Goal: Information Seeking & Learning: Learn about a topic

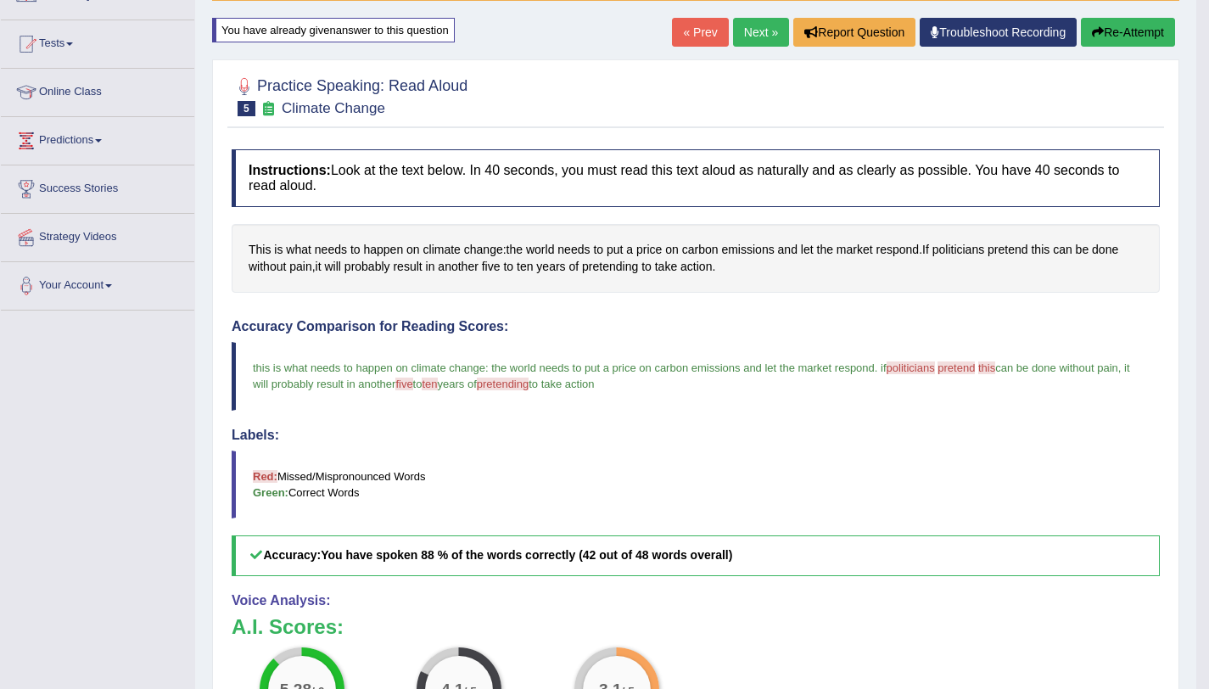
scroll to position [160, 0]
click at [756, 20] on link "Next »" at bounding box center [761, 33] width 56 height 29
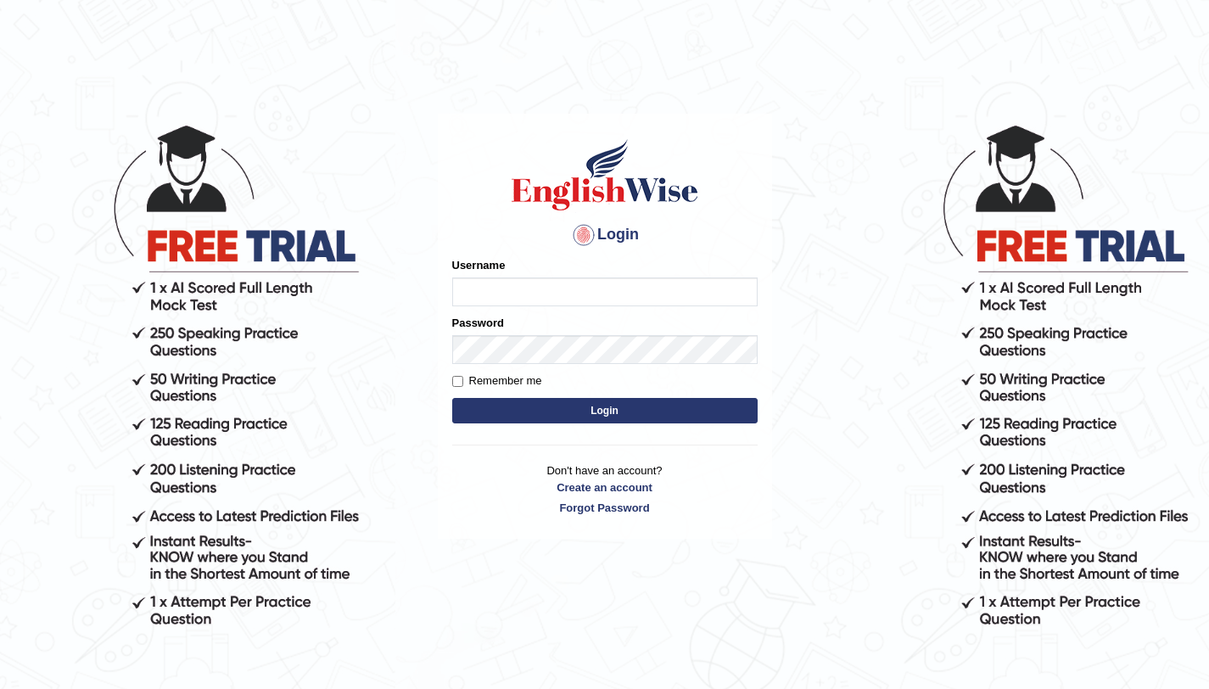
type input "amandeep73"
click at [619, 419] on button "Login" at bounding box center [604, 410] width 305 height 25
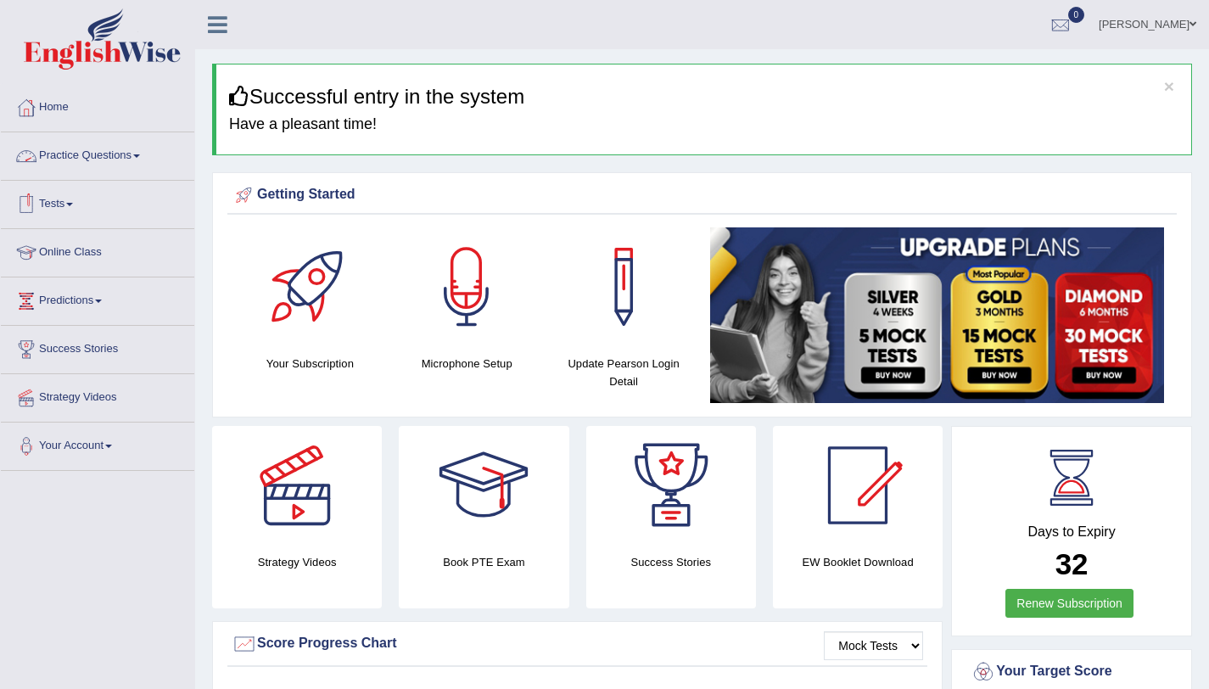
click at [56, 156] on link "Practice Questions" at bounding box center [97, 153] width 193 height 42
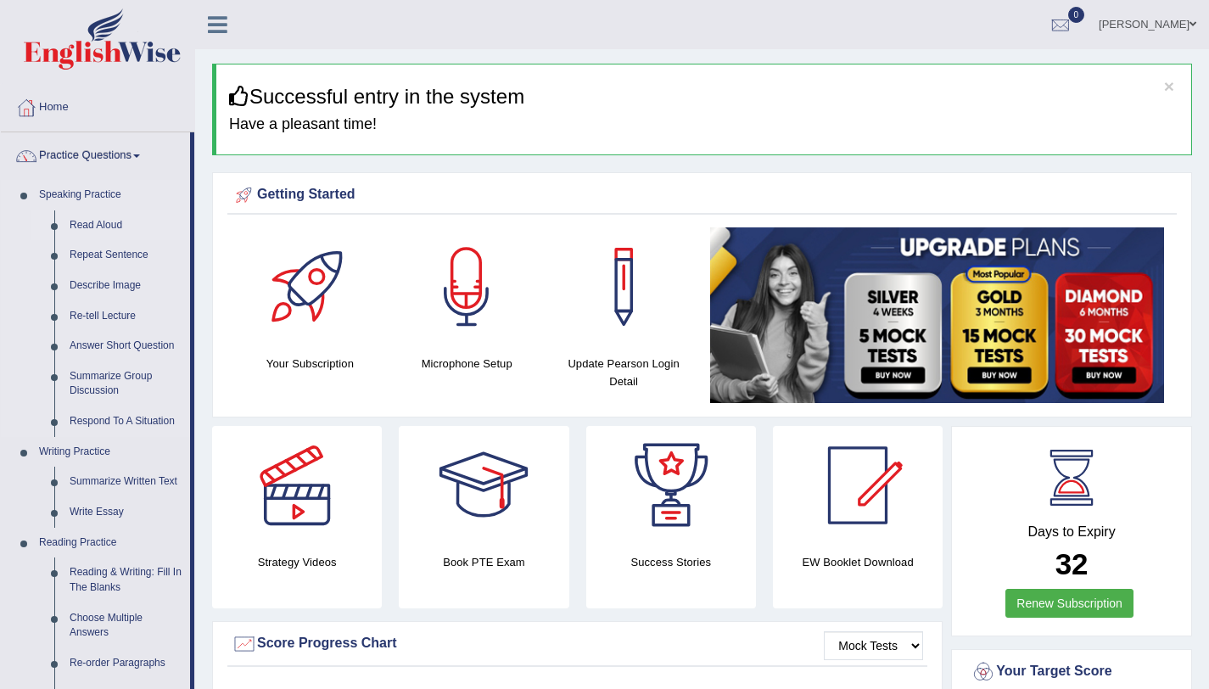
click at [98, 222] on link "Read Aloud" at bounding box center [126, 225] width 128 height 31
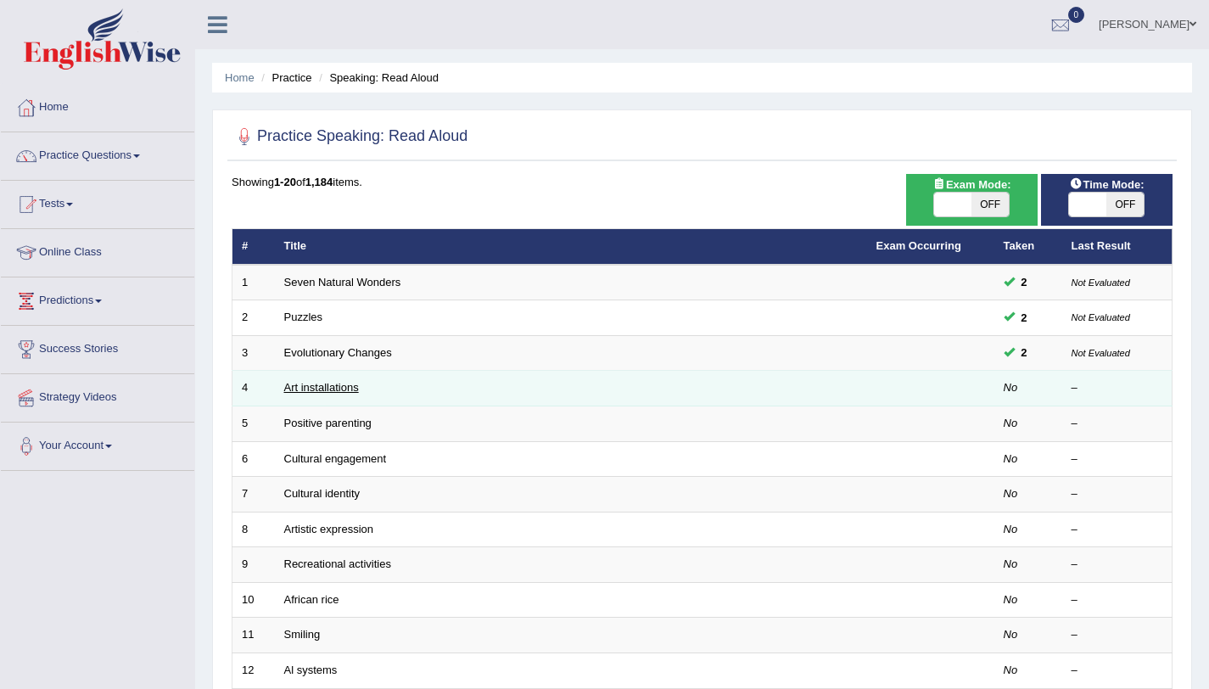
click at [313, 382] on link "Art installations" at bounding box center [321, 387] width 75 height 13
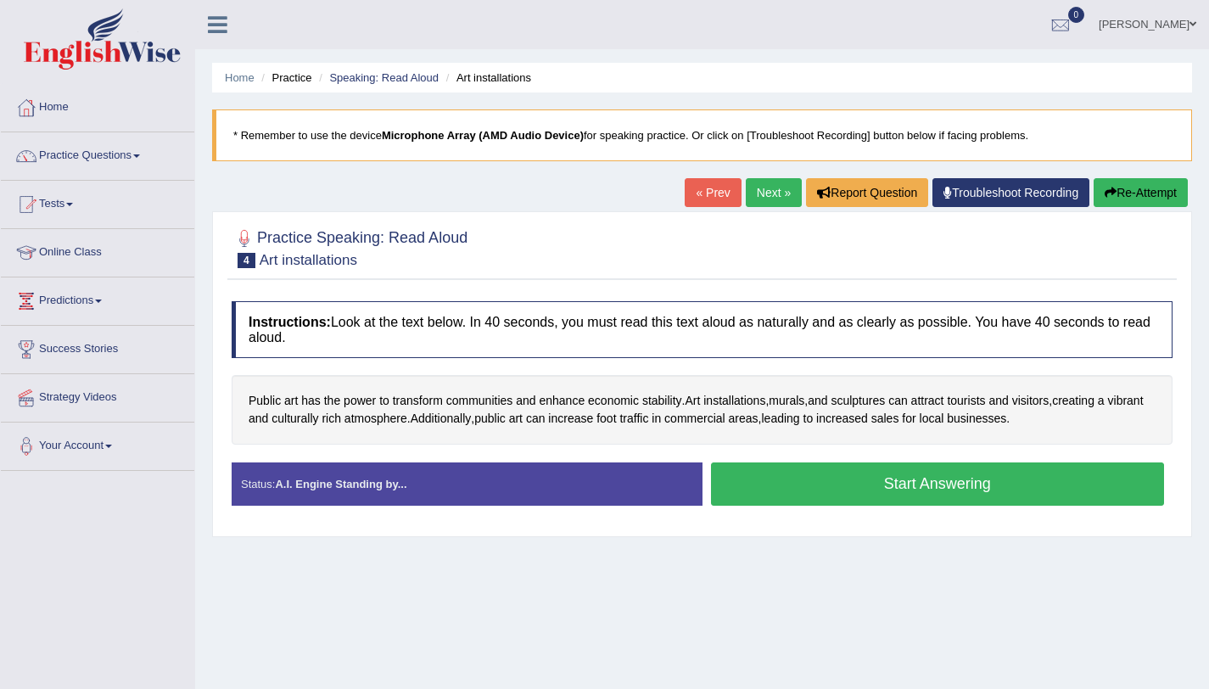
click at [941, 496] on button "Start Answering" at bounding box center [938, 483] width 454 height 43
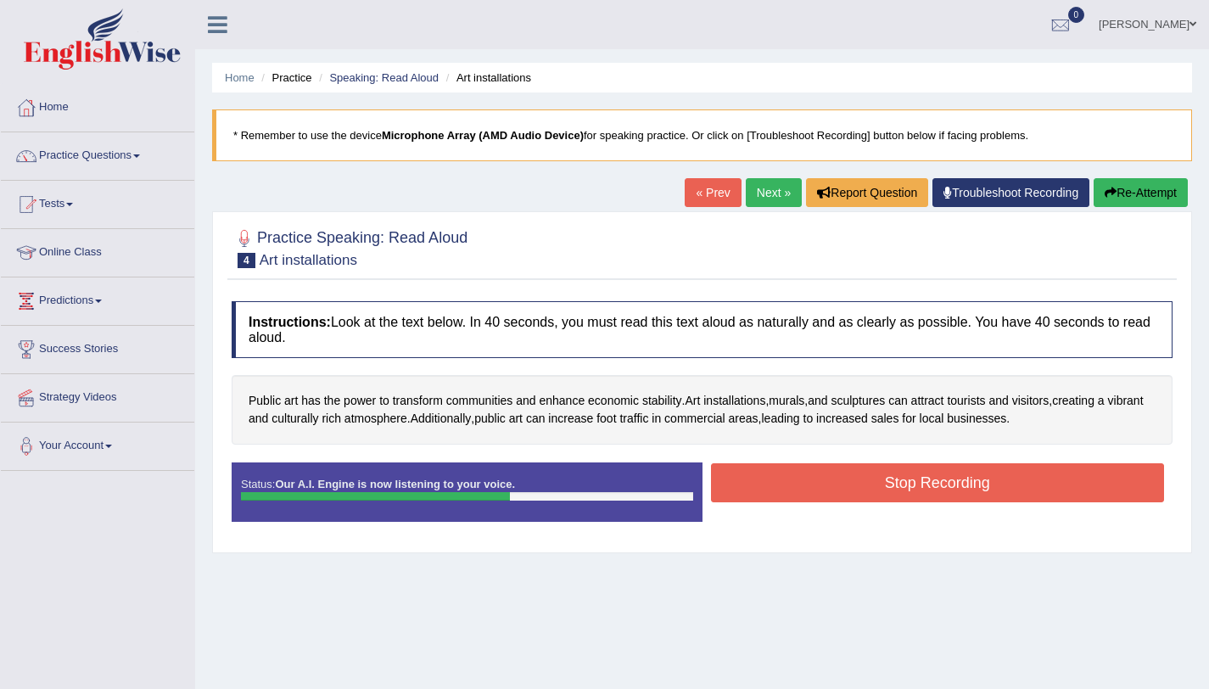
click at [895, 476] on button "Stop Recording" at bounding box center [938, 482] width 454 height 39
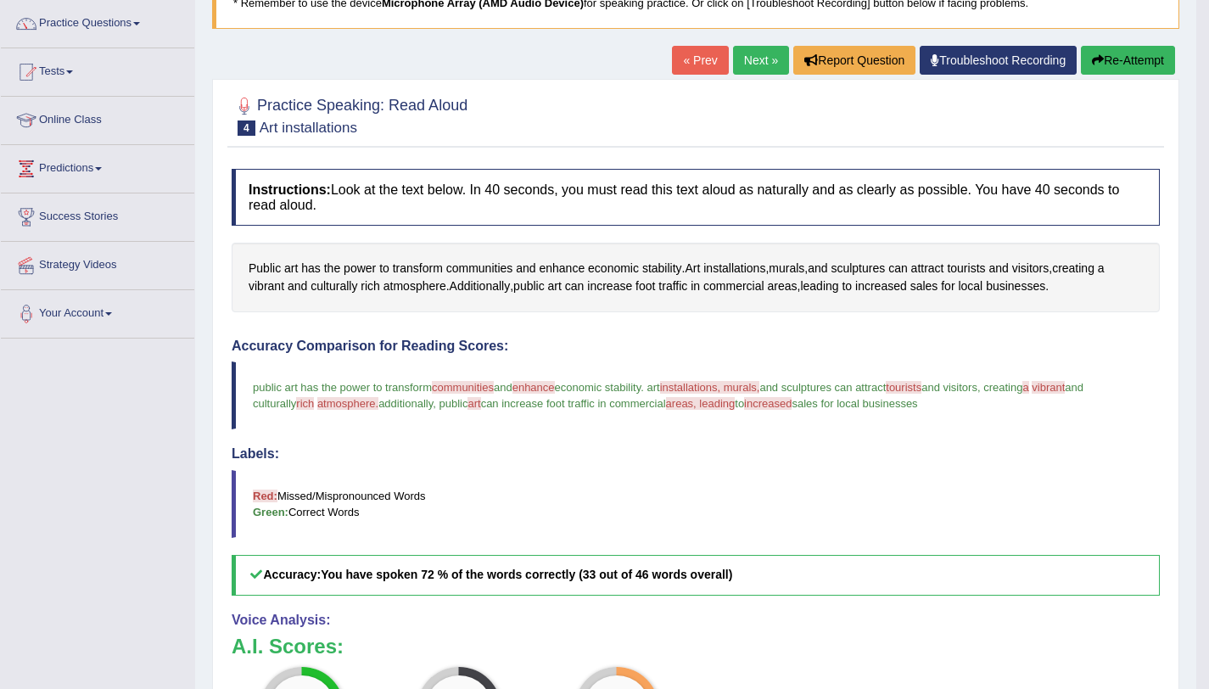
scroll to position [133, 0]
click at [1125, 58] on button "Re-Attempt" at bounding box center [1128, 59] width 94 height 29
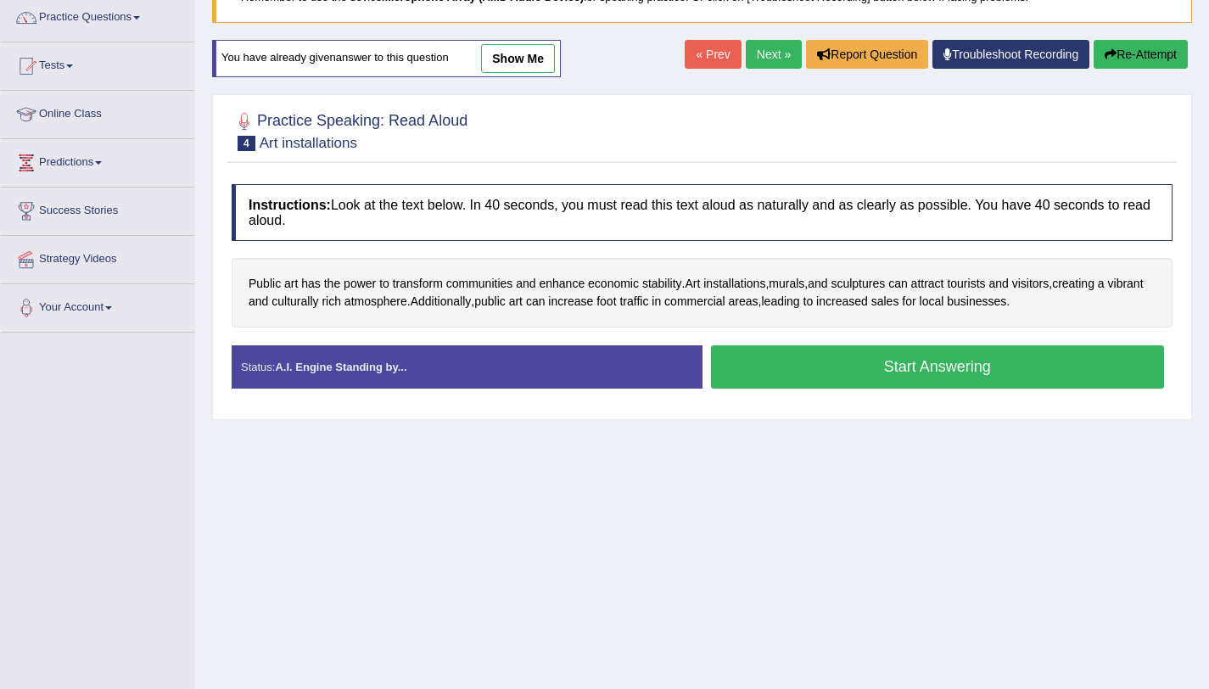
click at [944, 347] on button "Start Answering" at bounding box center [938, 366] width 454 height 43
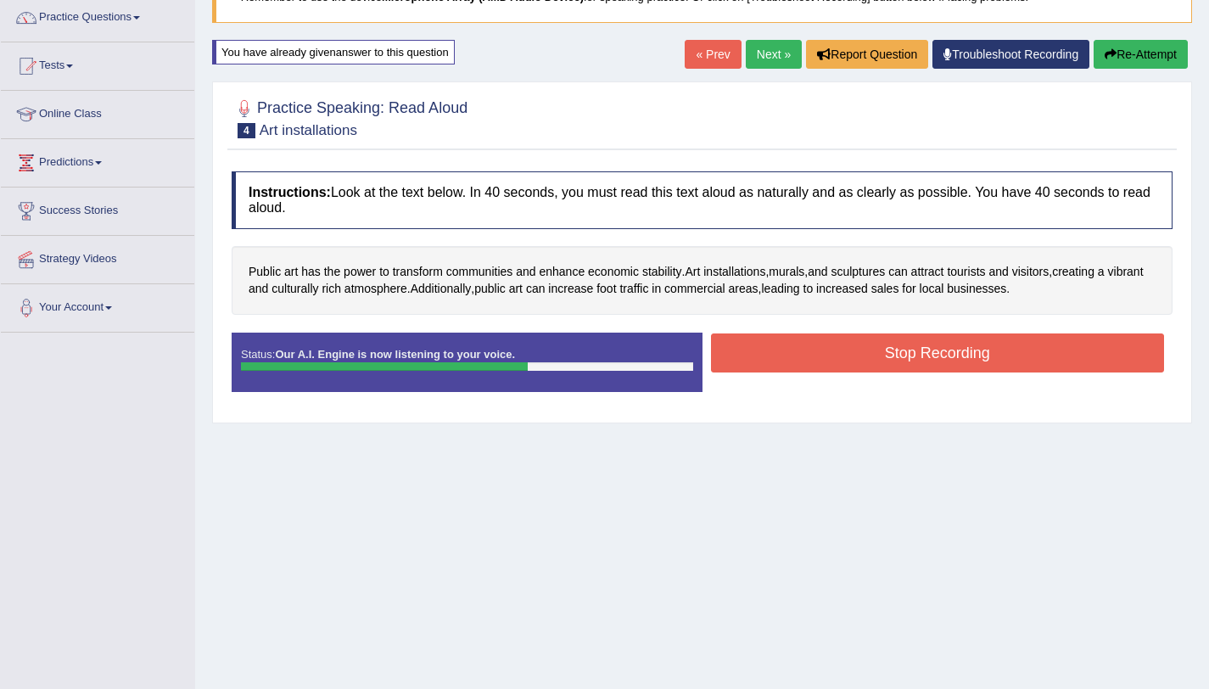
click at [935, 367] on button "Stop Recording" at bounding box center [938, 352] width 454 height 39
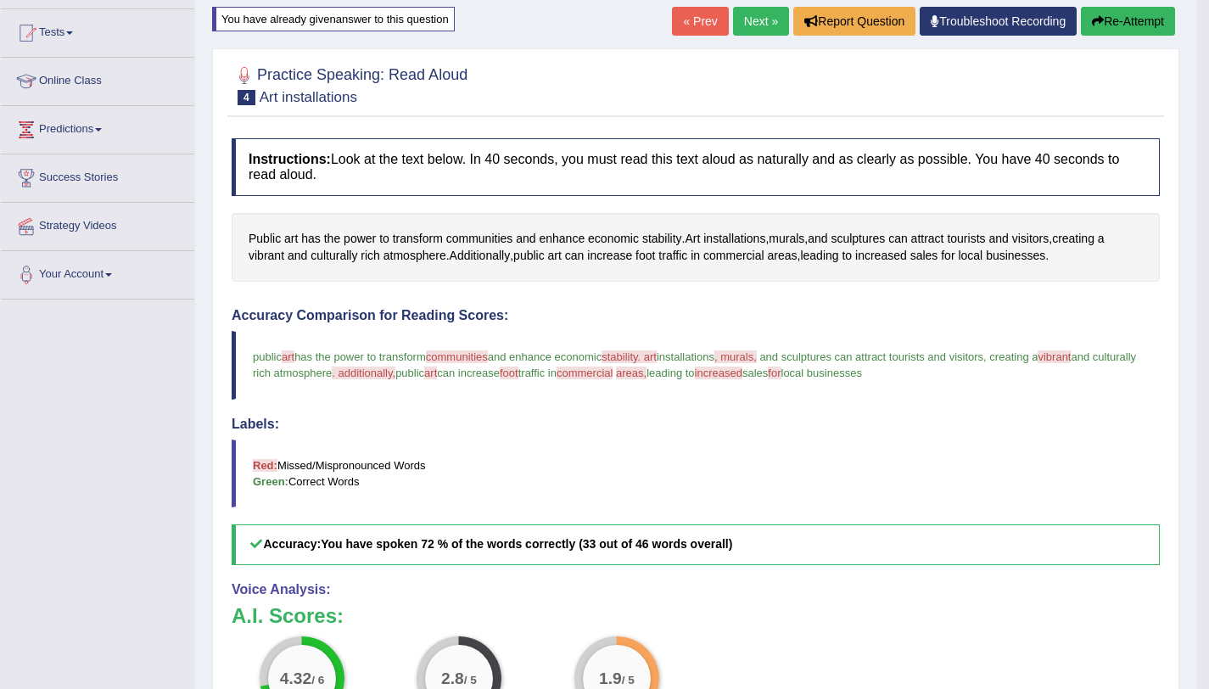
scroll to position [171, 0]
click at [757, 22] on link "Next »" at bounding box center [761, 22] width 56 height 29
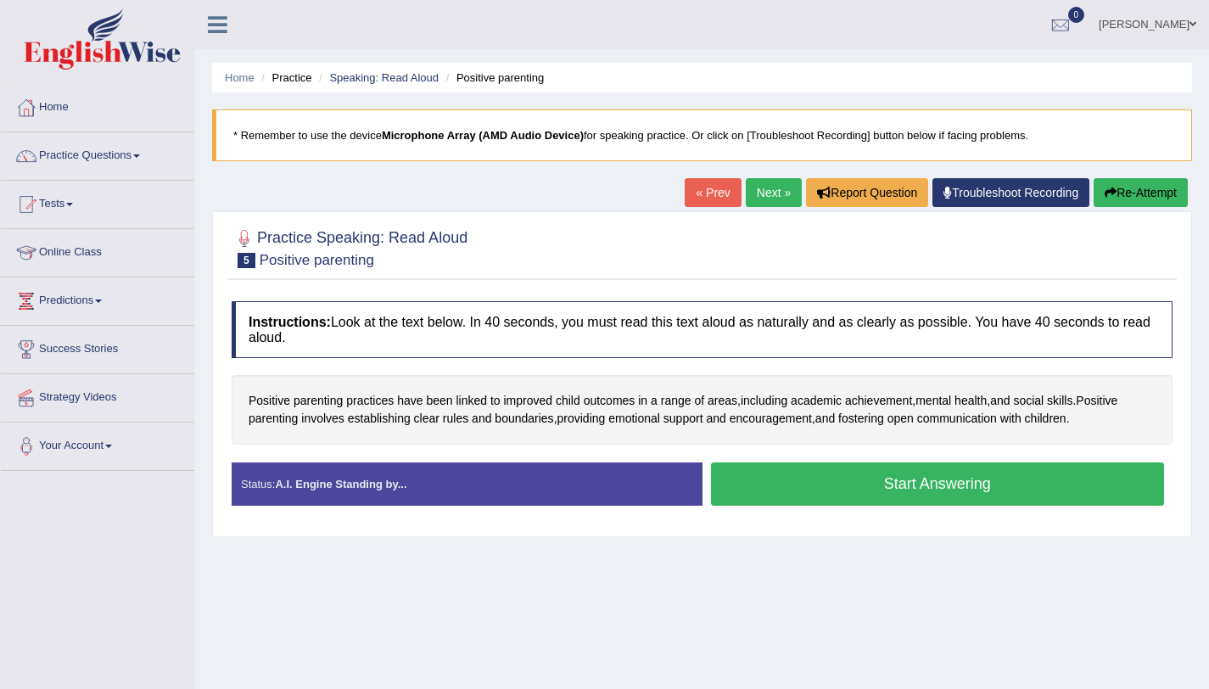
click at [736, 488] on button "Start Answering" at bounding box center [938, 483] width 454 height 43
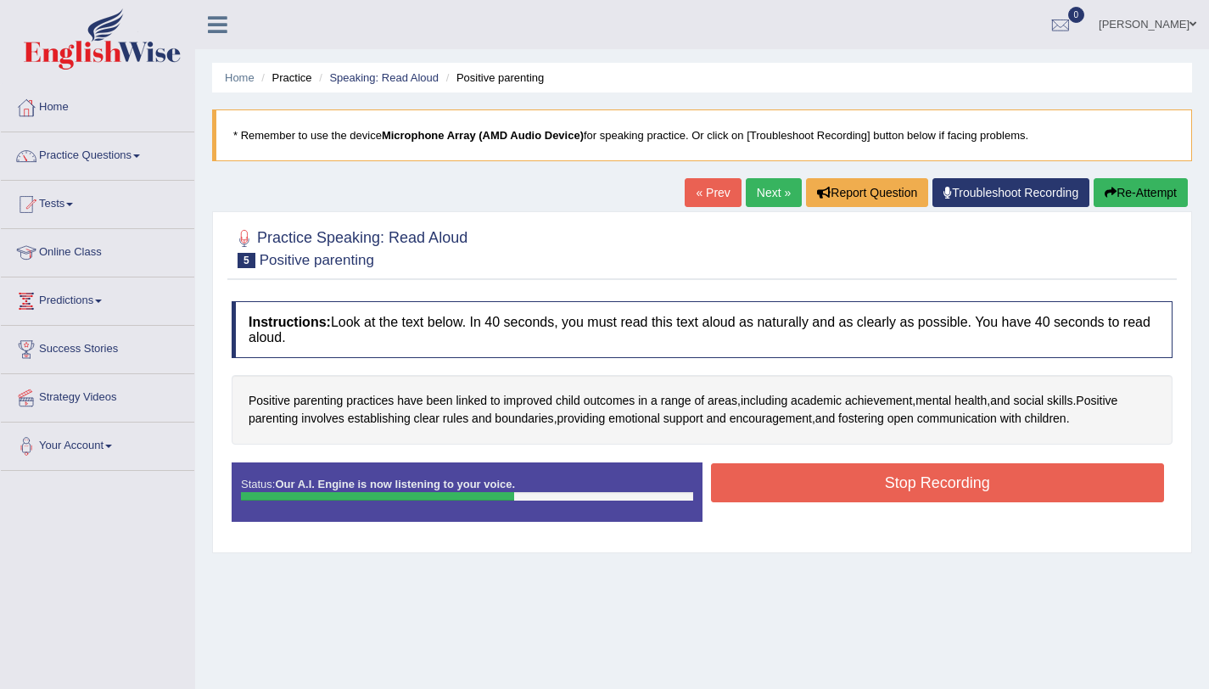
click at [906, 474] on button "Stop Recording" at bounding box center [938, 482] width 454 height 39
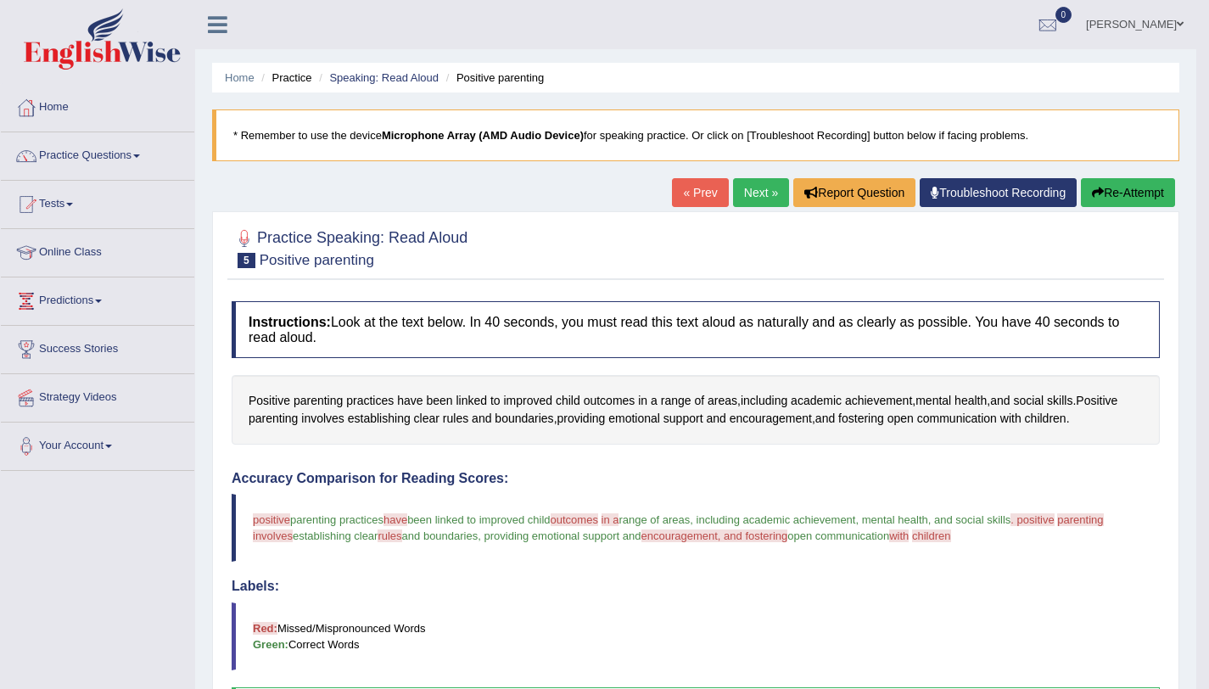
click at [1100, 191] on icon "button" at bounding box center [1098, 193] width 12 height 12
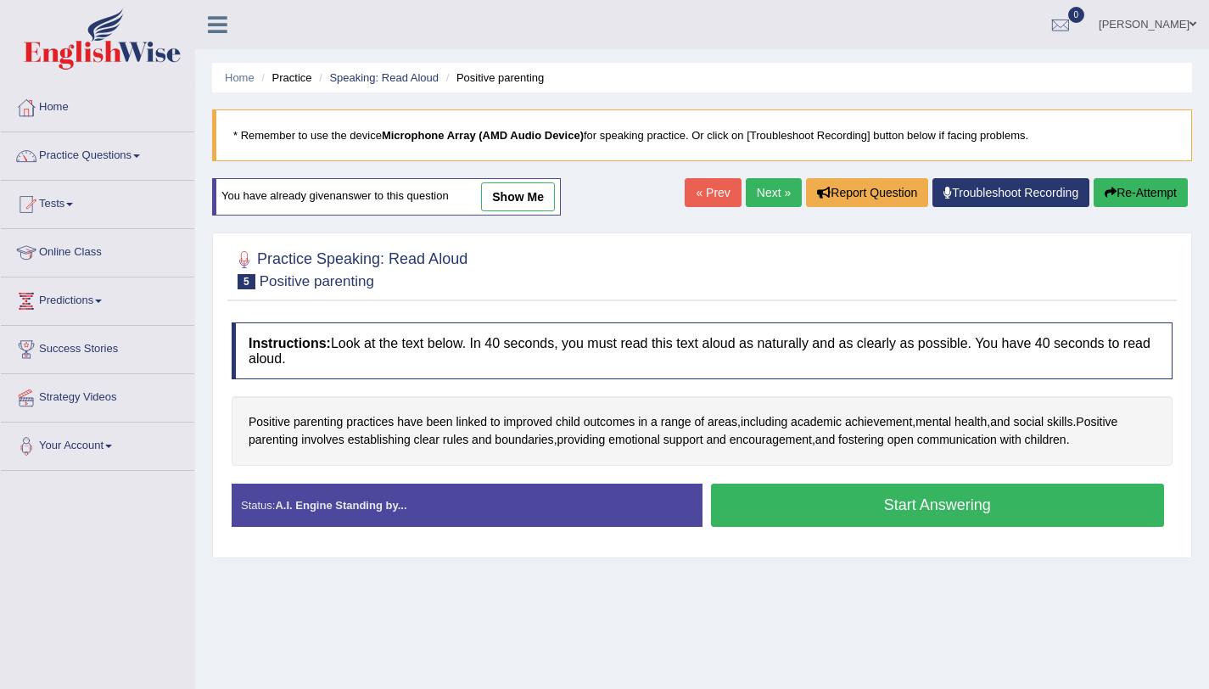
click at [820, 510] on button "Start Answering" at bounding box center [938, 505] width 454 height 43
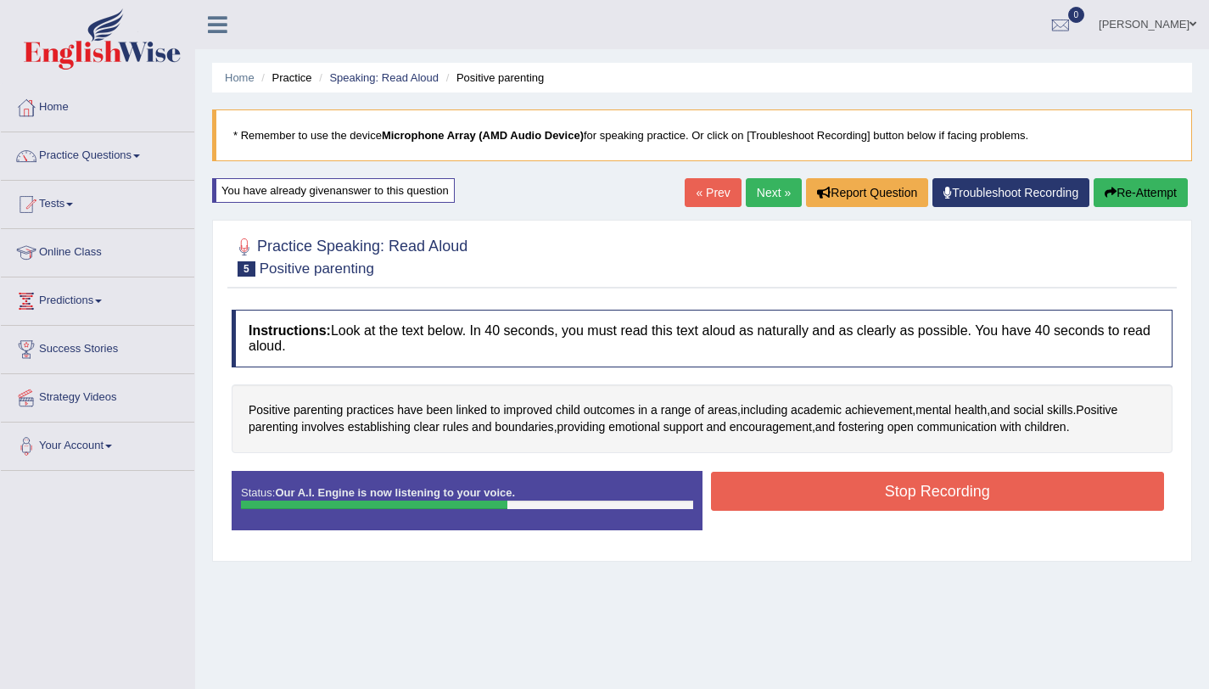
click at [881, 499] on button "Stop Recording" at bounding box center [938, 491] width 454 height 39
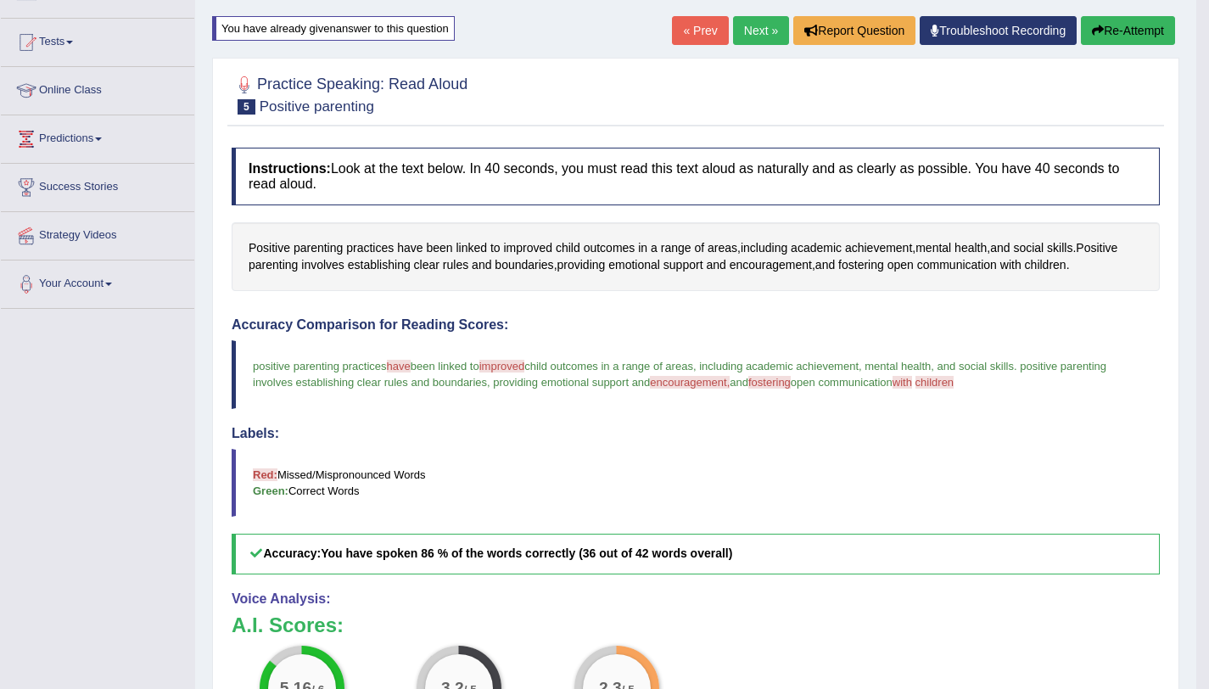
scroll to position [160, 0]
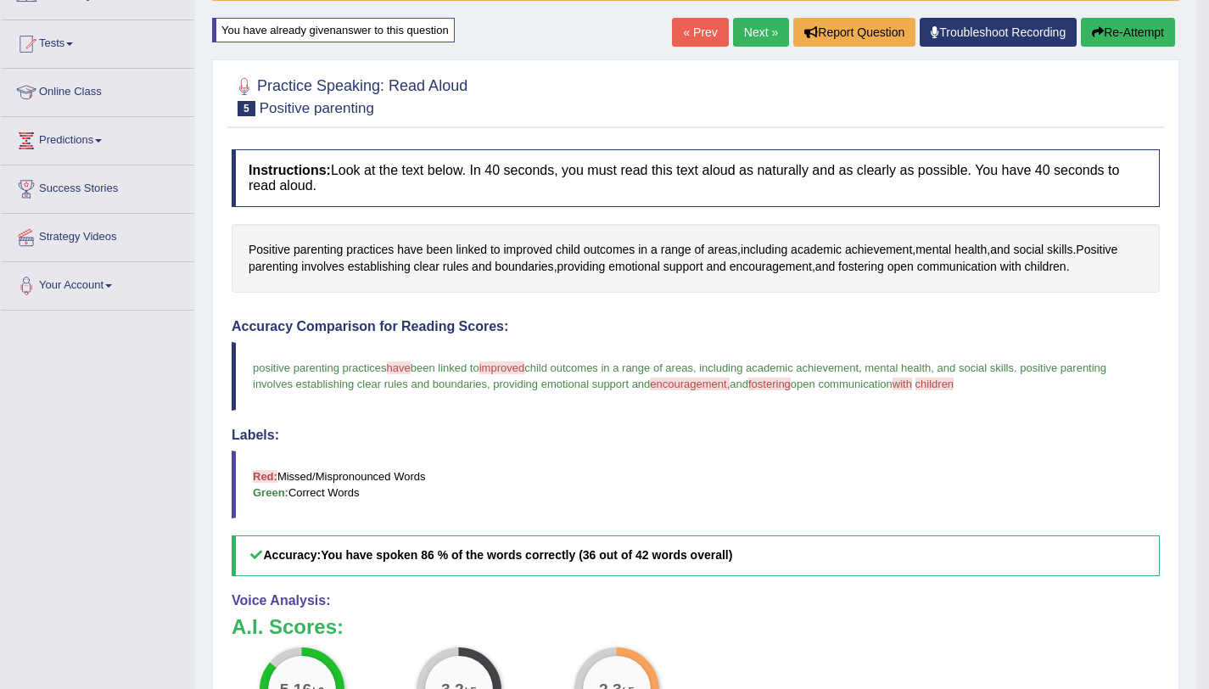
click at [769, 27] on link "Next »" at bounding box center [761, 32] width 56 height 29
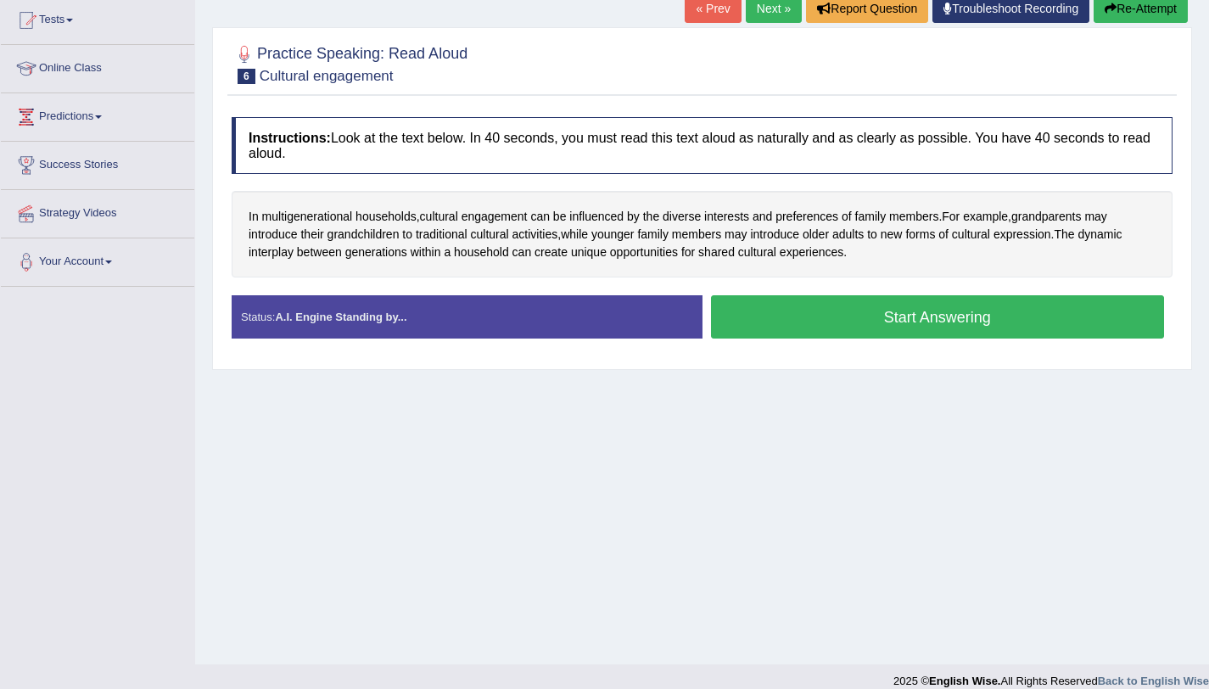
scroll to position [202, 0]
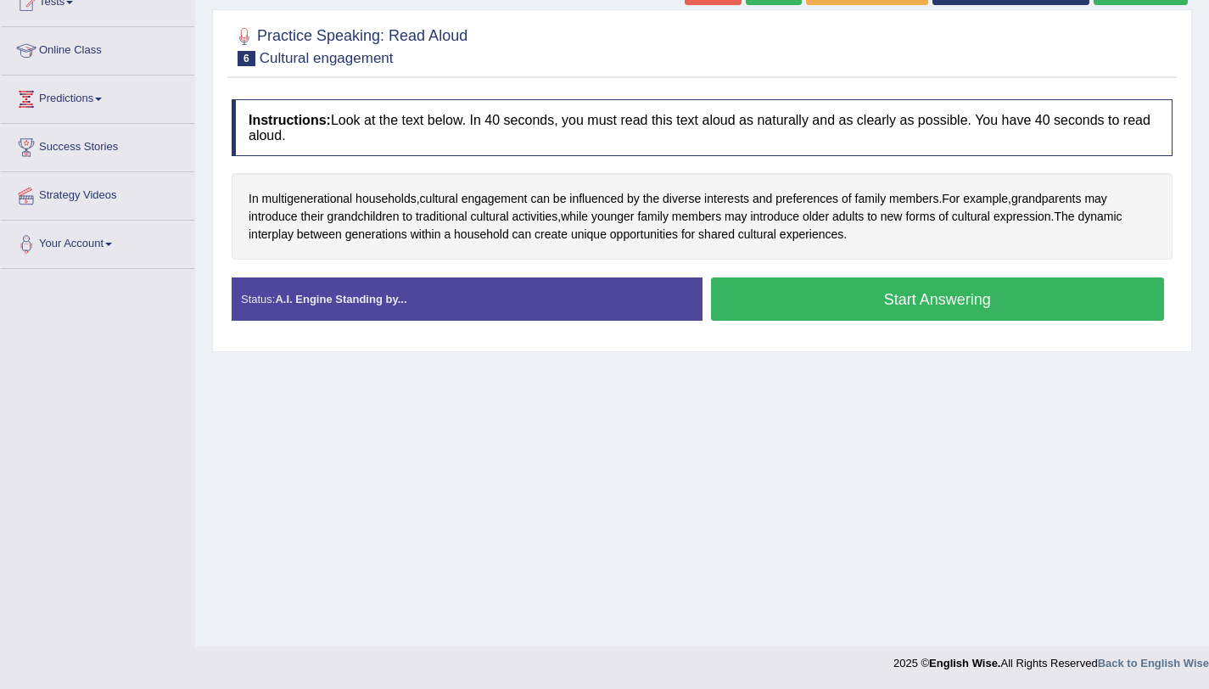
click at [894, 303] on button "Start Answering" at bounding box center [938, 298] width 454 height 43
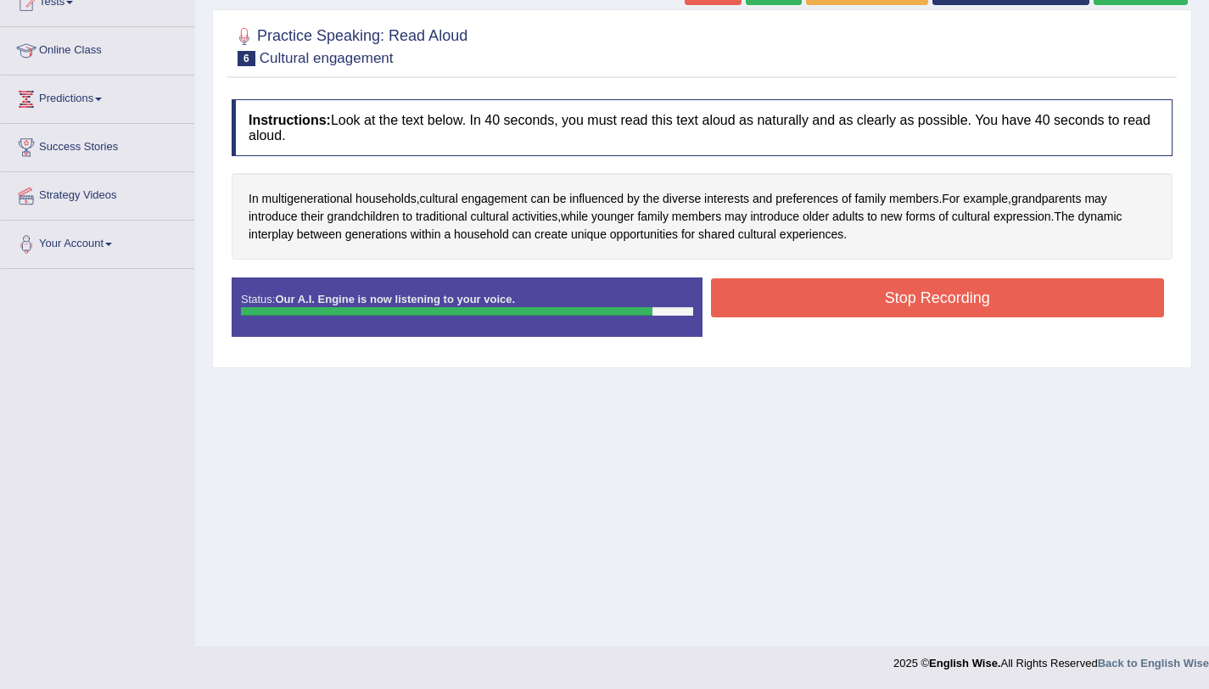
click at [810, 298] on button "Stop Recording" at bounding box center [938, 297] width 454 height 39
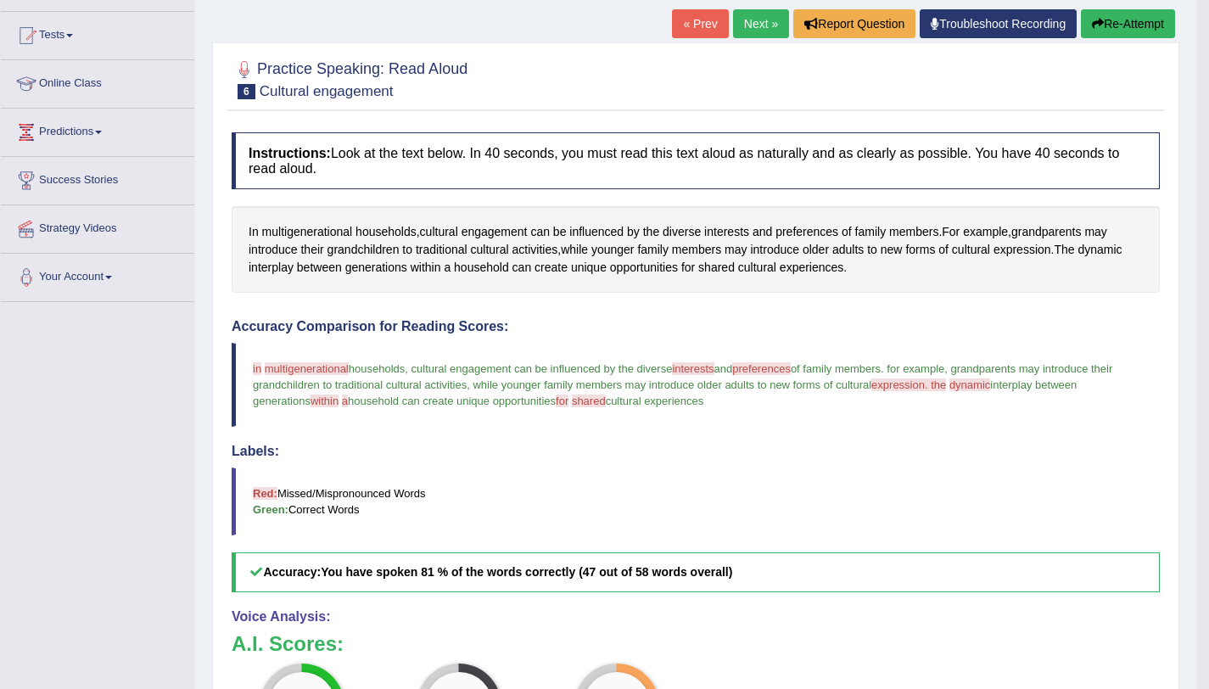
scroll to position [167, 0]
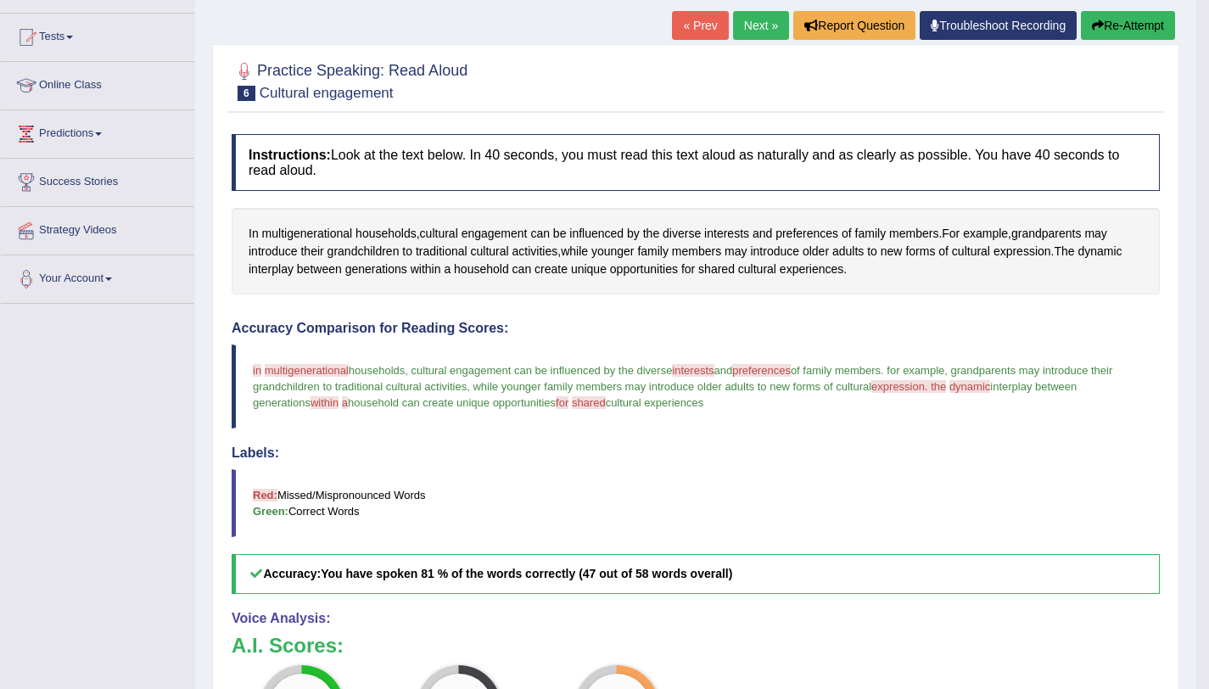
click at [1131, 23] on button "Re-Attempt" at bounding box center [1128, 25] width 94 height 29
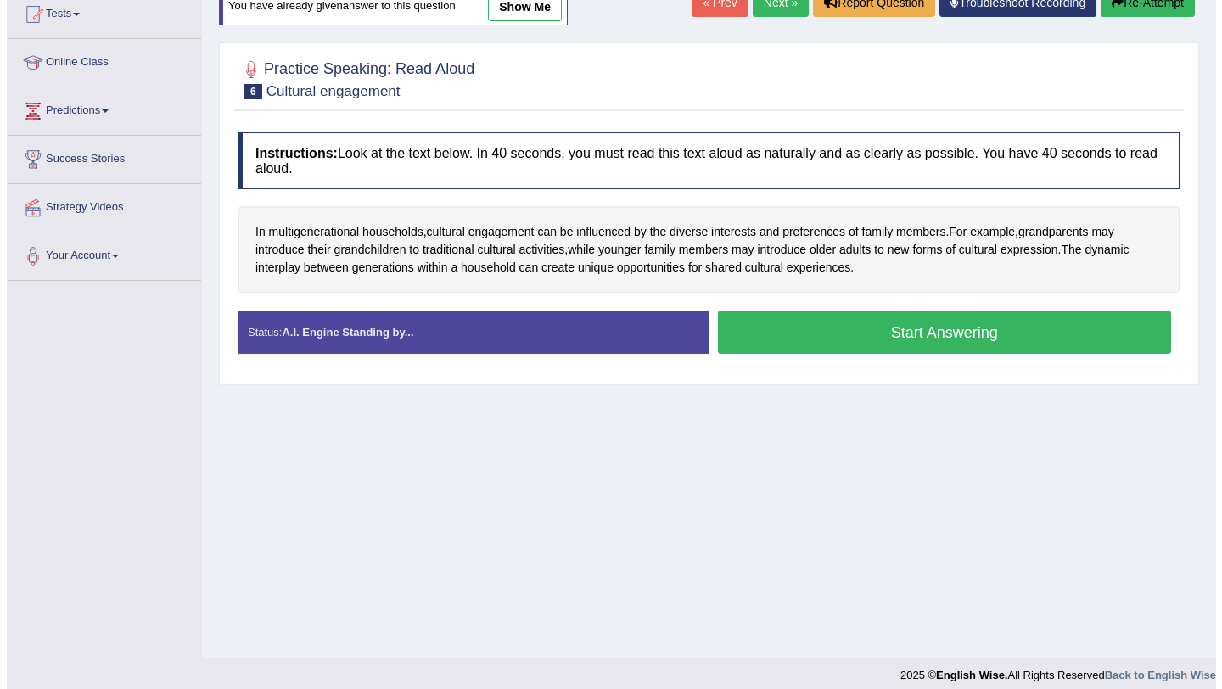
scroll to position [167, 0]
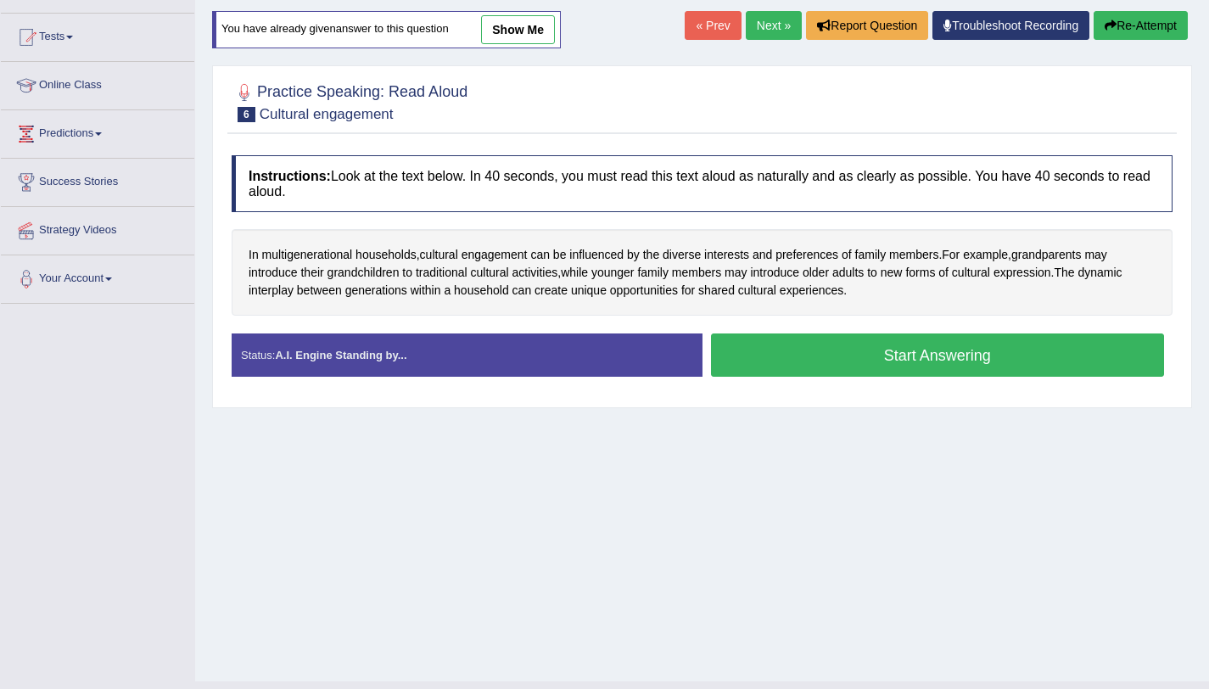
click at [898, 339] on button "Start Answering" at bounding box center [938, 354] width 454 height 43
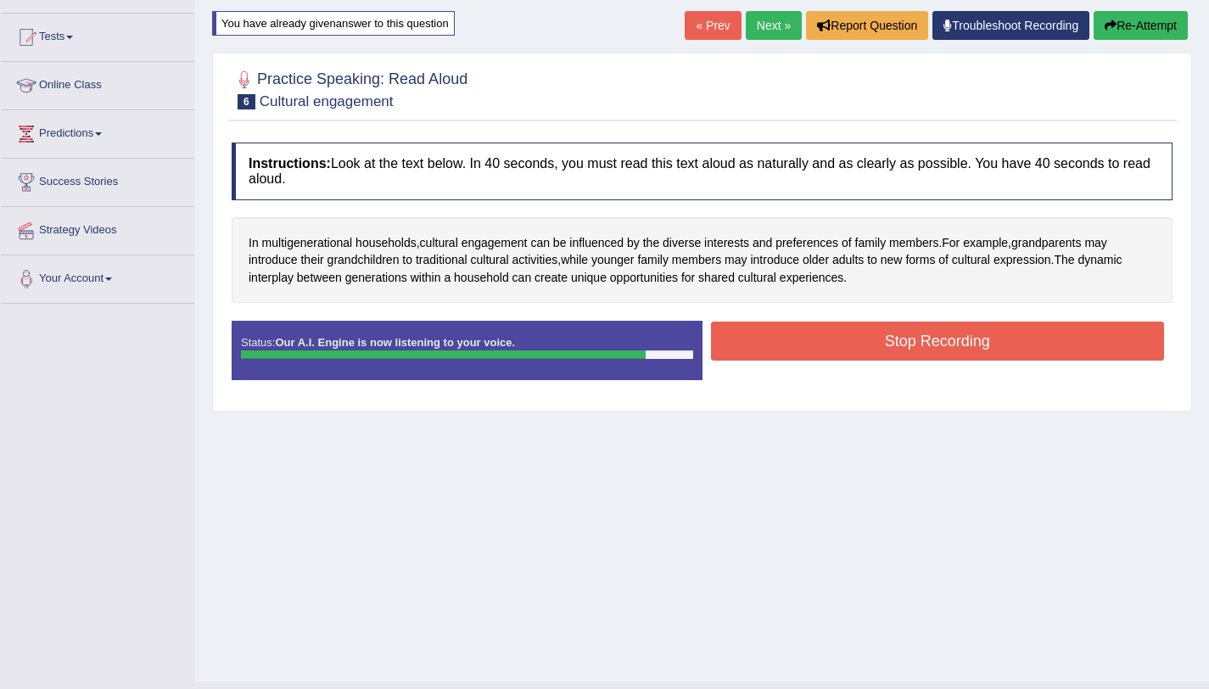
click at [851, 335] on button "Stop Recording" at bounding box center [938, 341] width 454 height 39
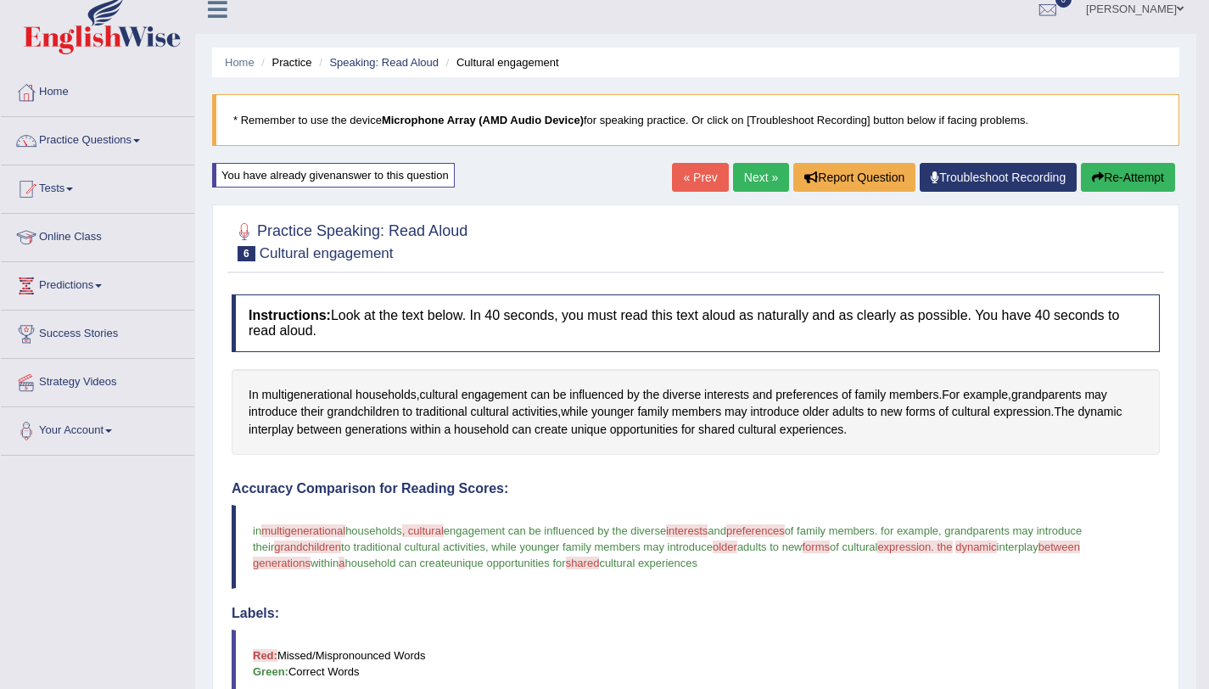
scroll to position [18, 0]
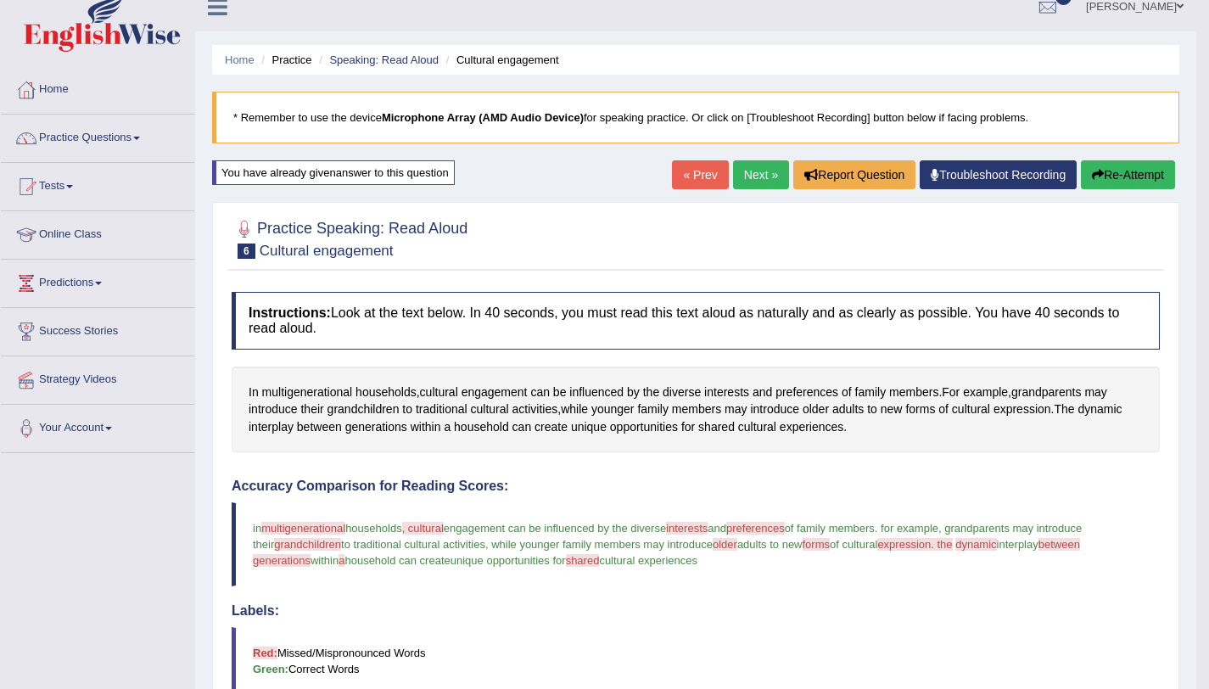
click at [765, 165] on link "Next »" at bounding box center [761, 174] width 56 height 29
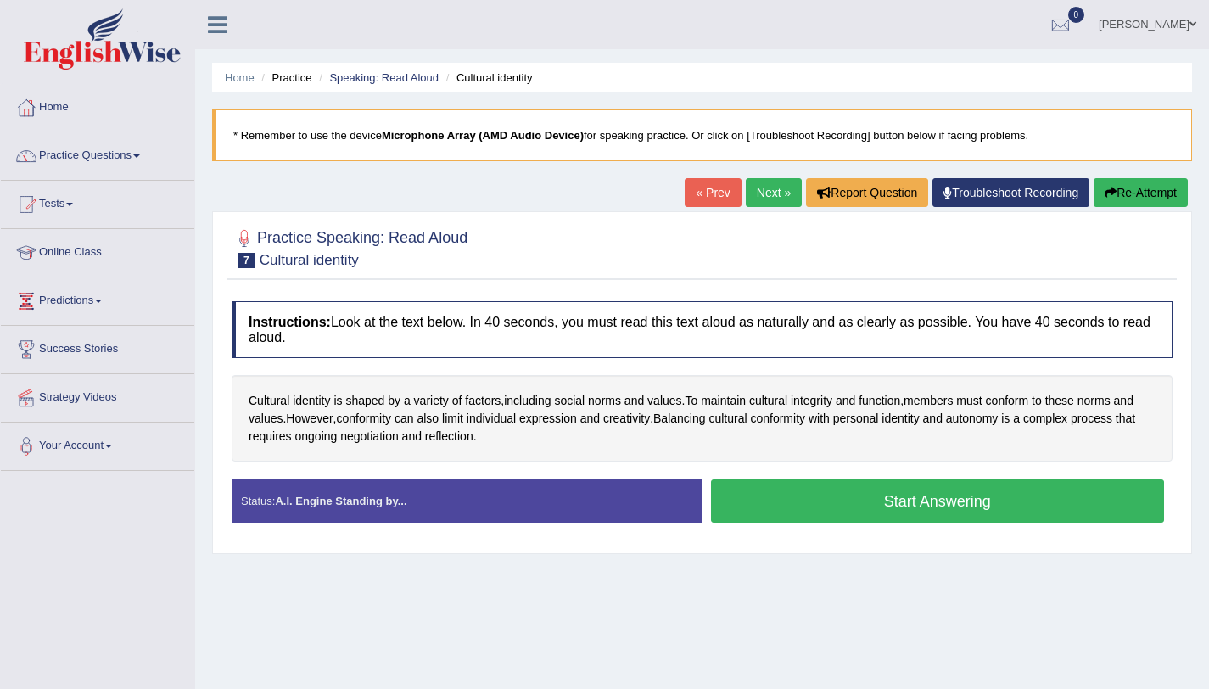
scroll to position [202, 0]
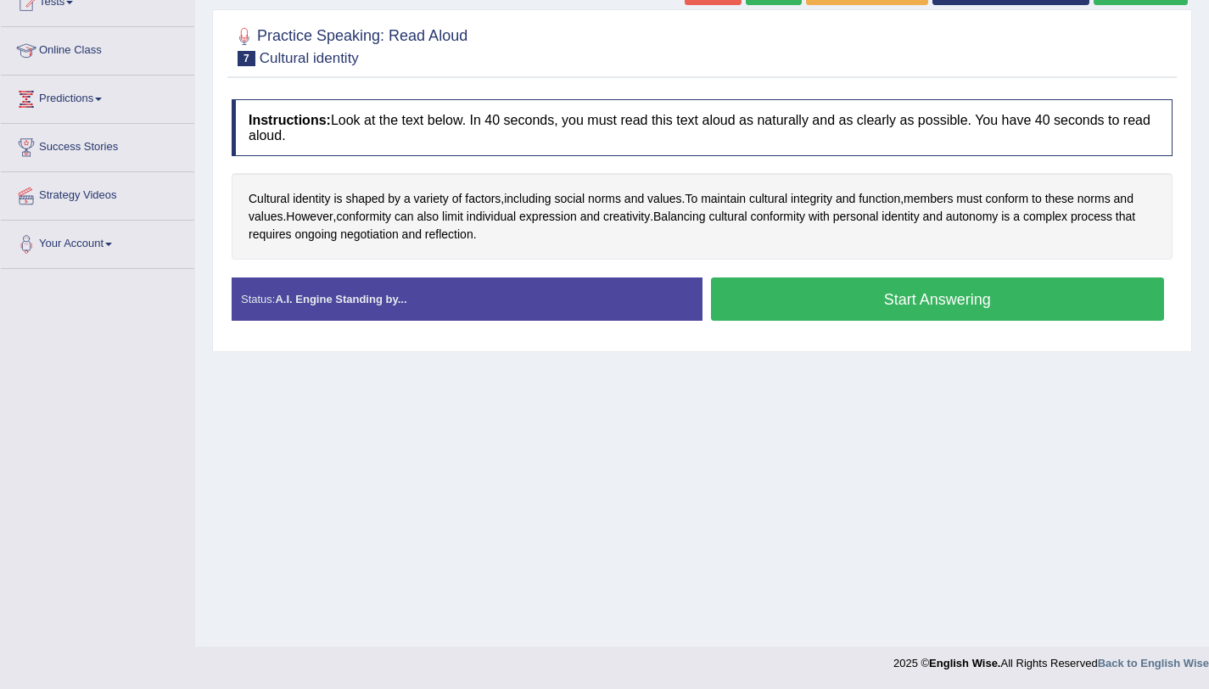
click at [758, 309] on button "Start Answering" at bounding box center [938, 298] width 454 height 43
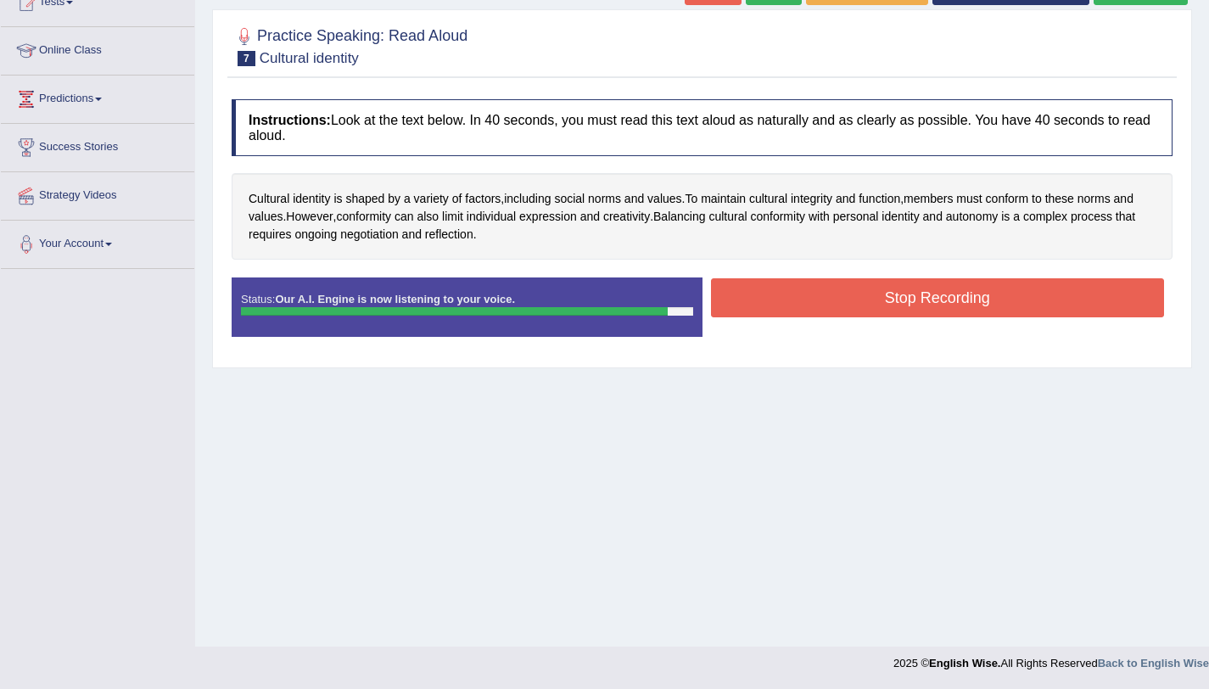
click at [796, 313] on button "Stop Recording" at bounding box center [938, 297] width 454 height 39
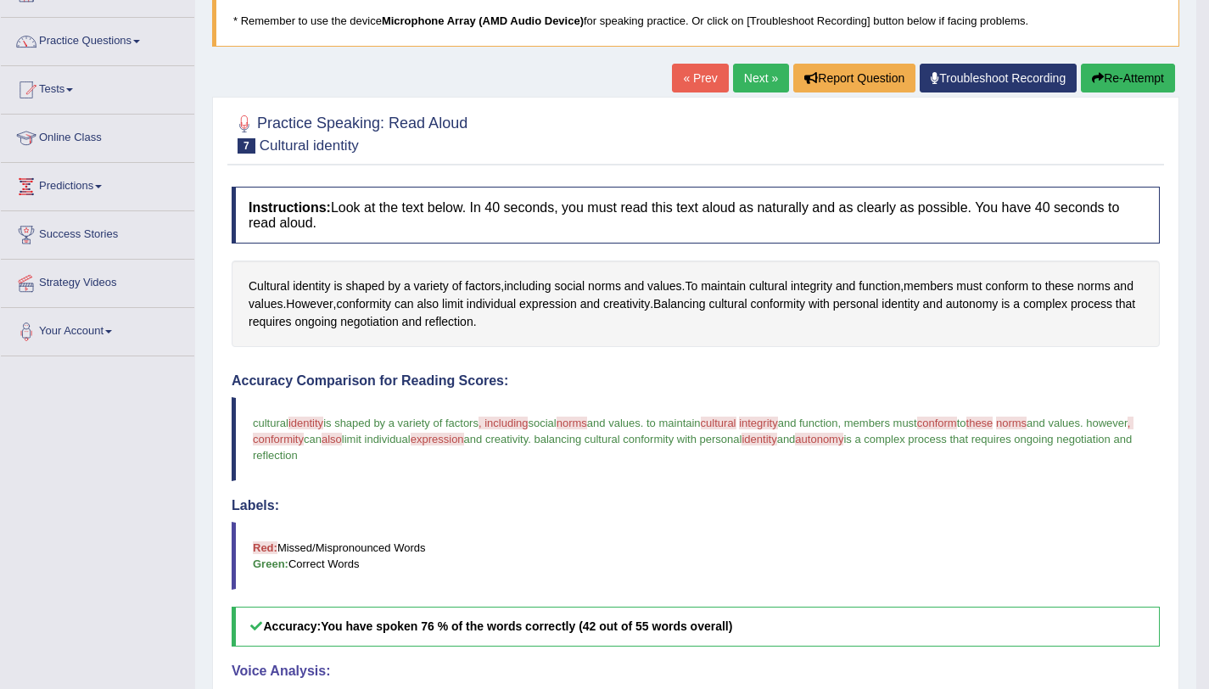
scroll to position [112, 0]
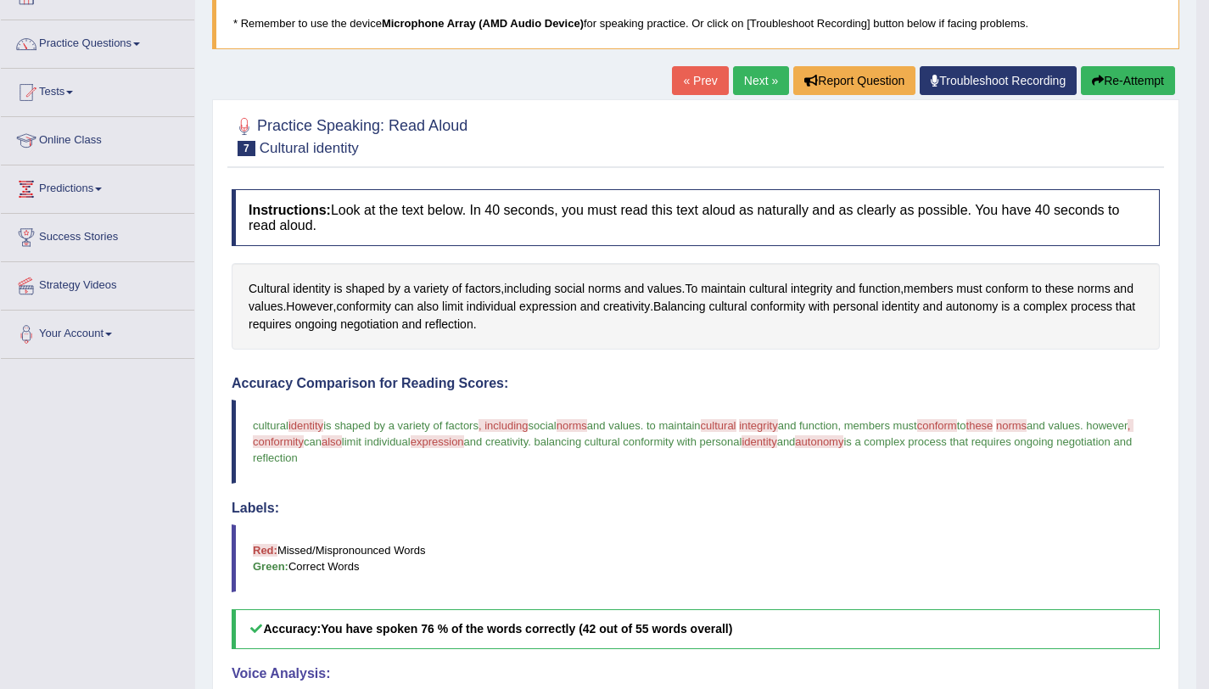
click at [1117, 84] on button "Re-Attempt" at bounding box center [1128, 80] width 94 height 29
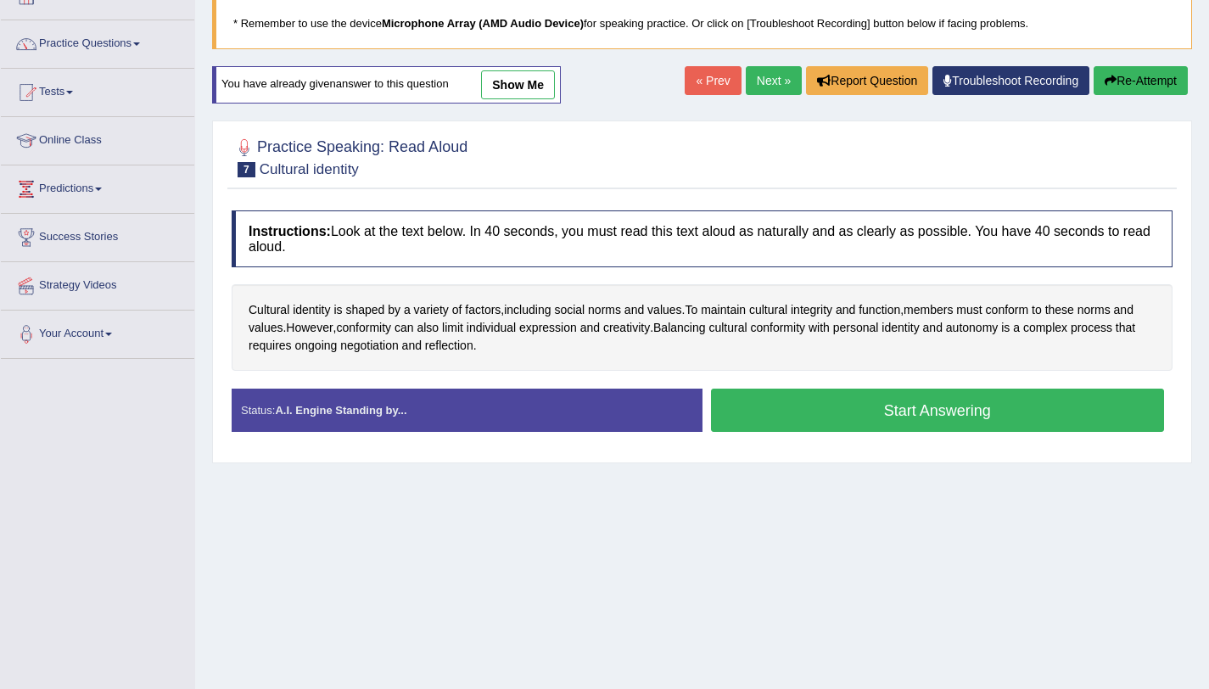
click at [830, 389] on button "Start Answering" at bounding box center [938, 410] width 454 height 43
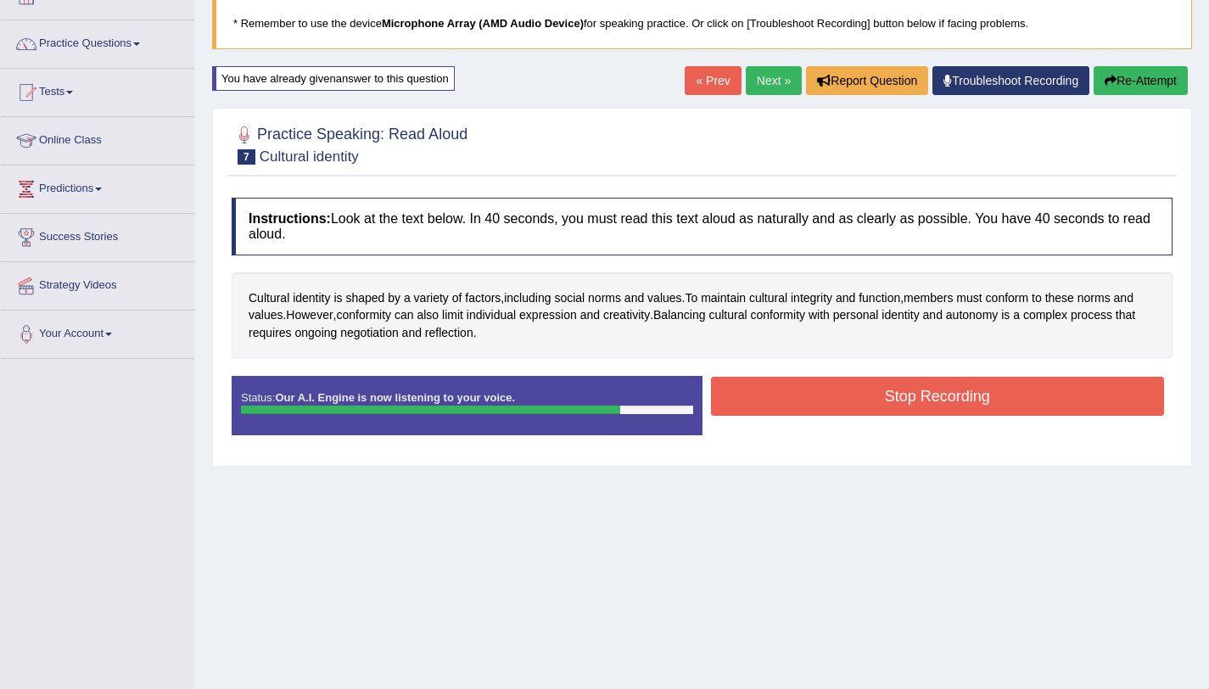
click at [893, 407] on button "Stop Recording" at bounding box center [938, 396] width 454 height 39
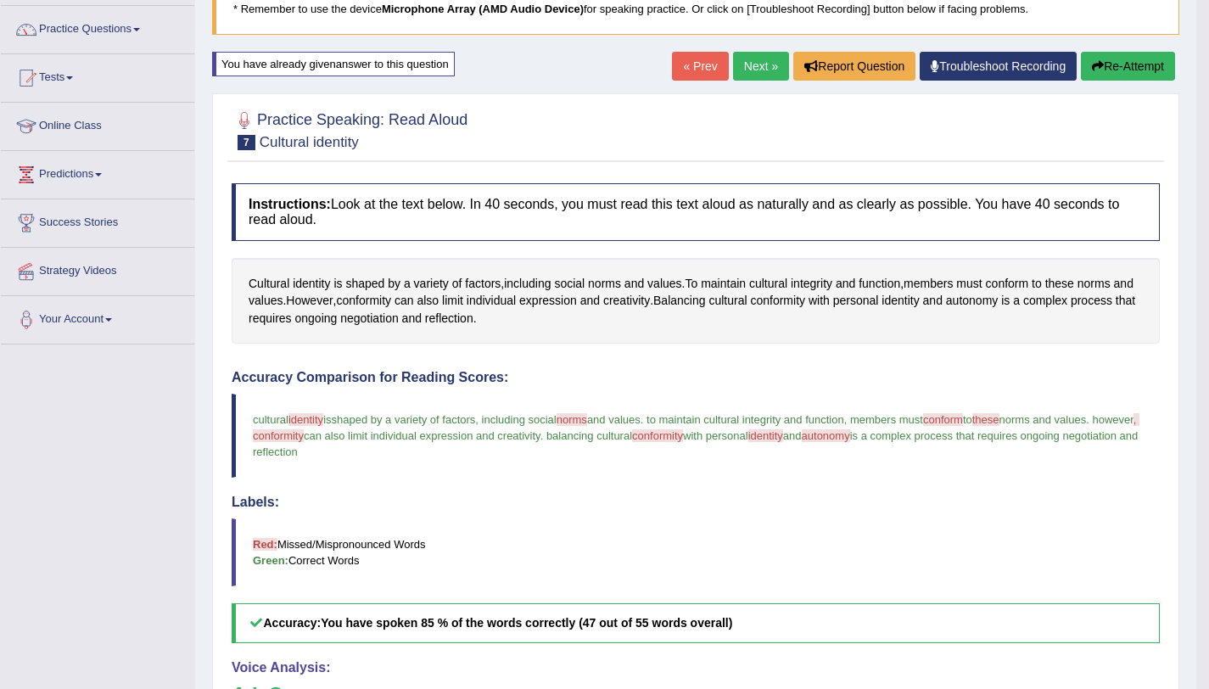
scroll to position [109, 0]
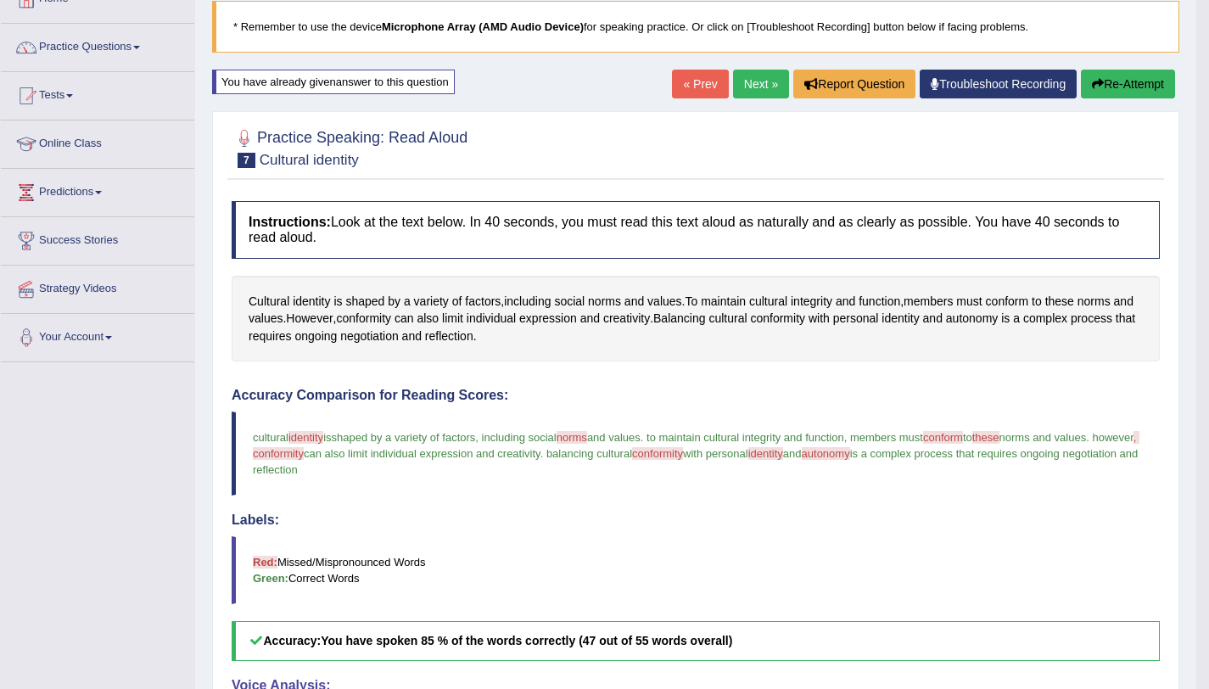
click at [744, 79] on link "Next »" at bounding box center [761, 84] width 56 height 29
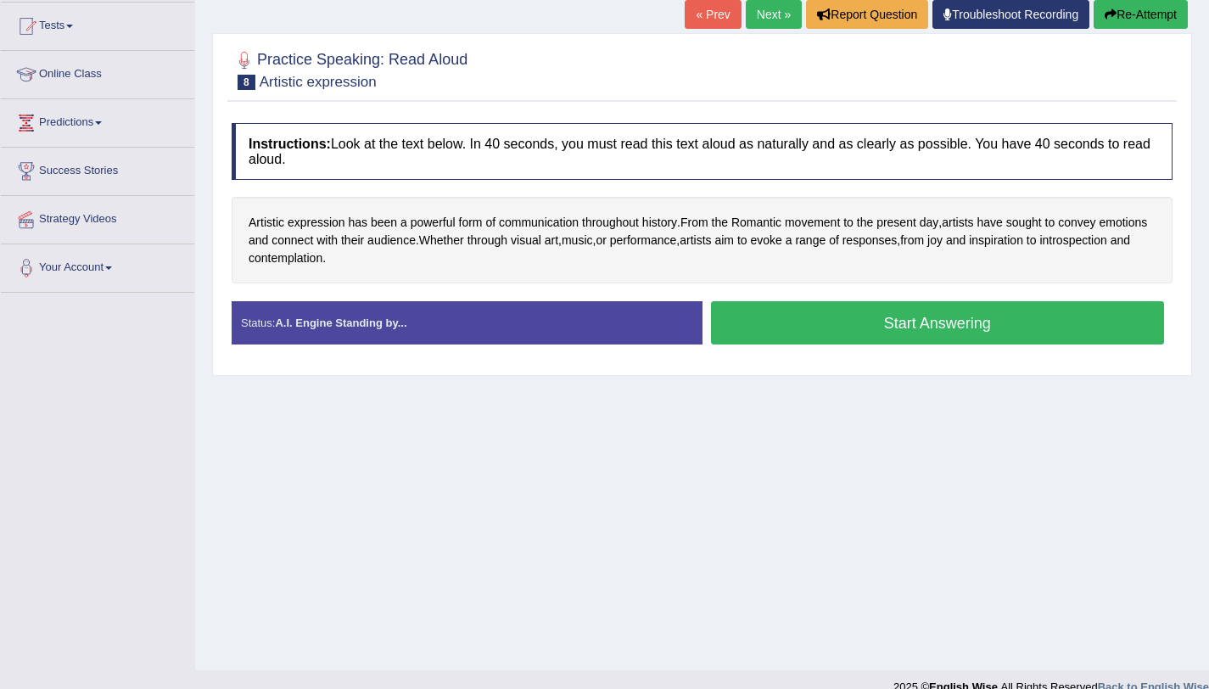
scroll to position [202, 0]
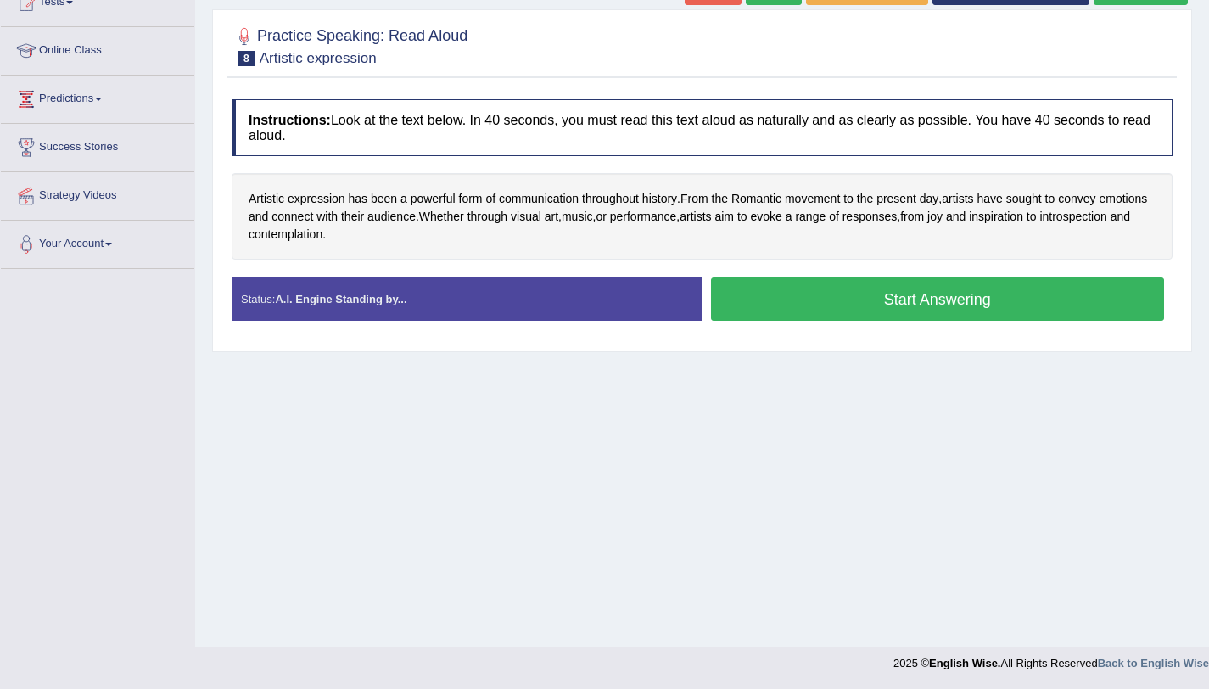
click at [1039, 290] on button "Start Answering" at bounding box center [938, 298] width 454 height 43
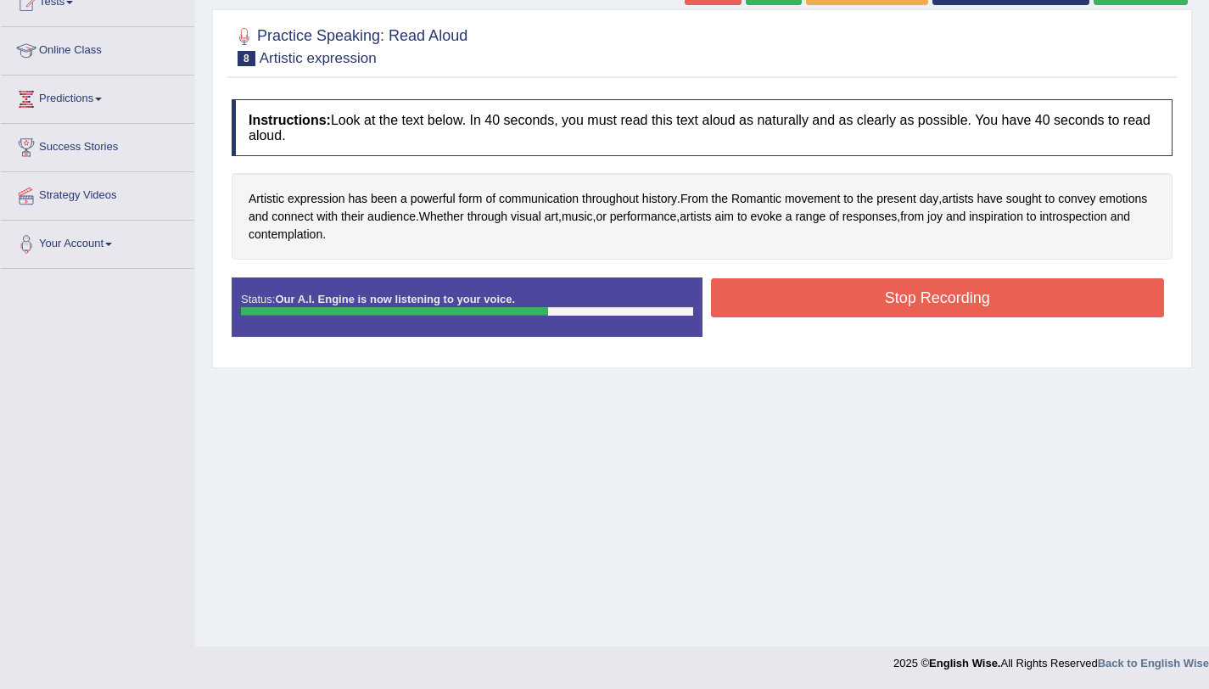
click at [1003, 306] on button "Stop Recording" at bounding box center [938, 297] width 454 height 39
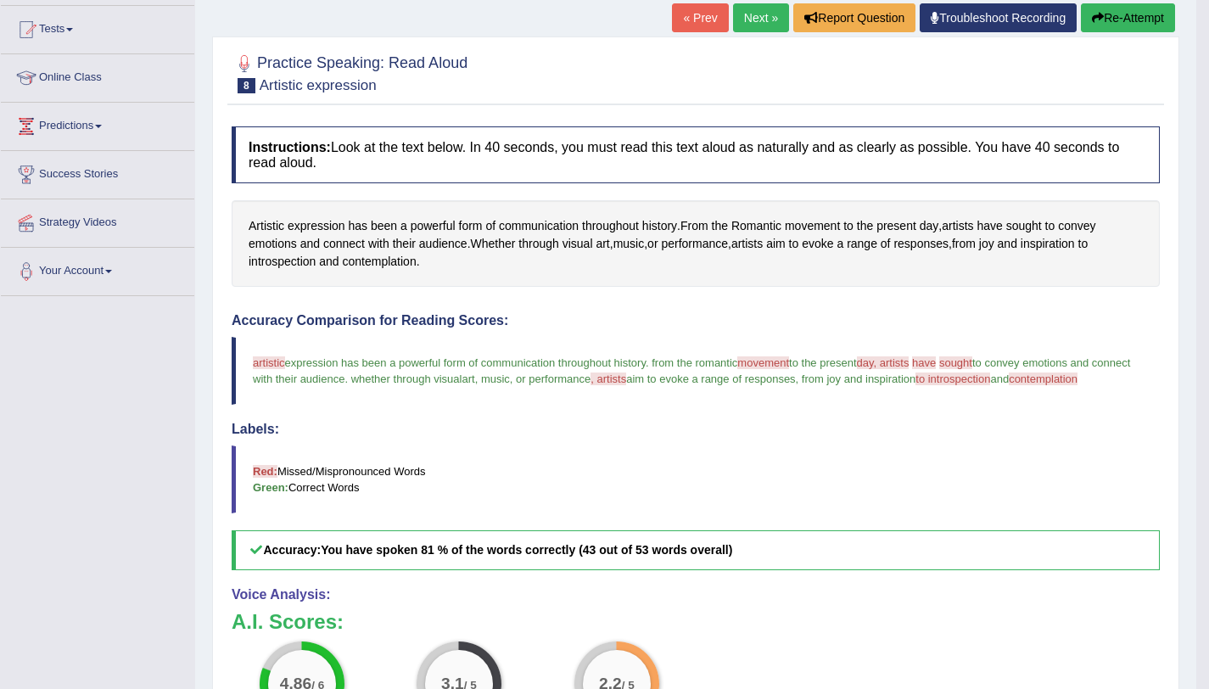
scroll to position [174, 0]
click at [752, 18] on link "Next »" at bounding box center [761, 18] width 56 height 29
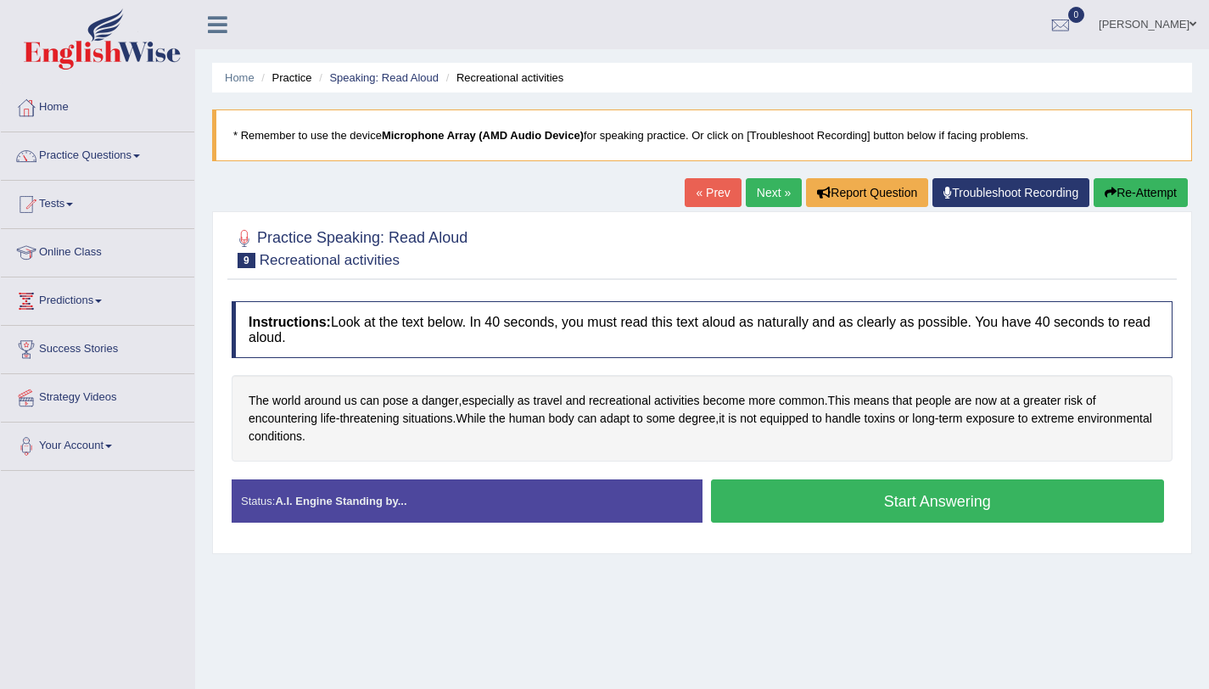
click at [890, 492] on button "Start Answering" at bounding box center [938, 500] width 454 height 43
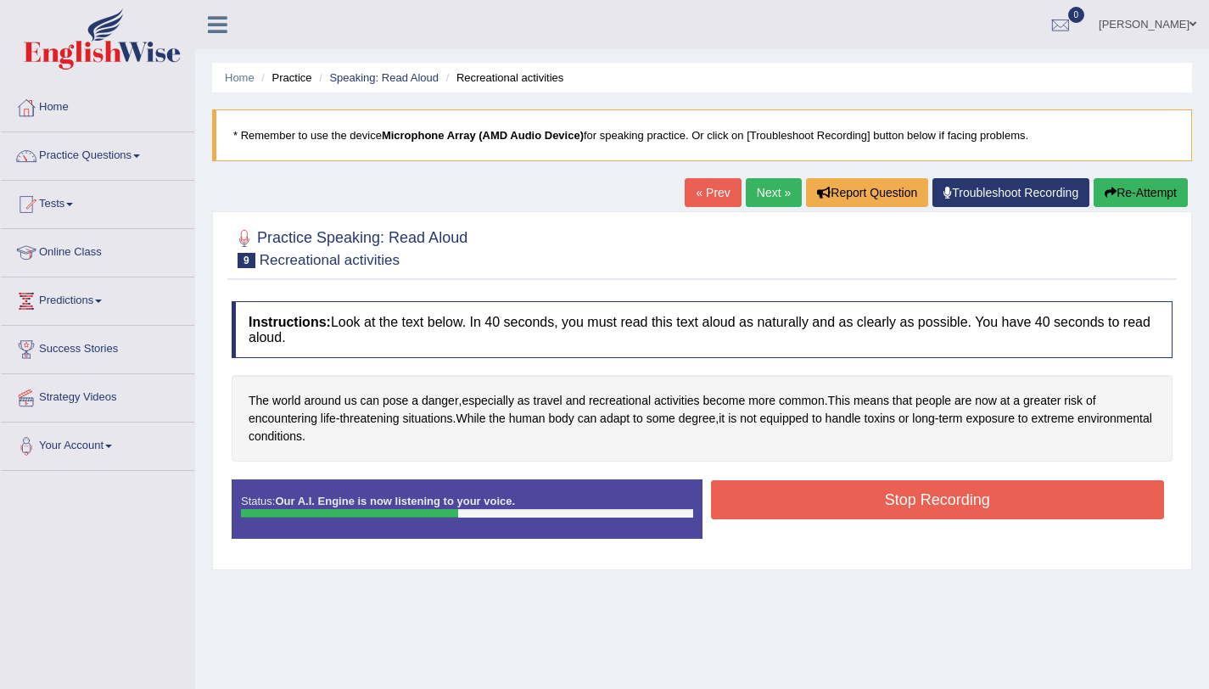
click at [1145, 196] on button "Re-Attempt" at bounding box center [1141, 192] width 94 height 29
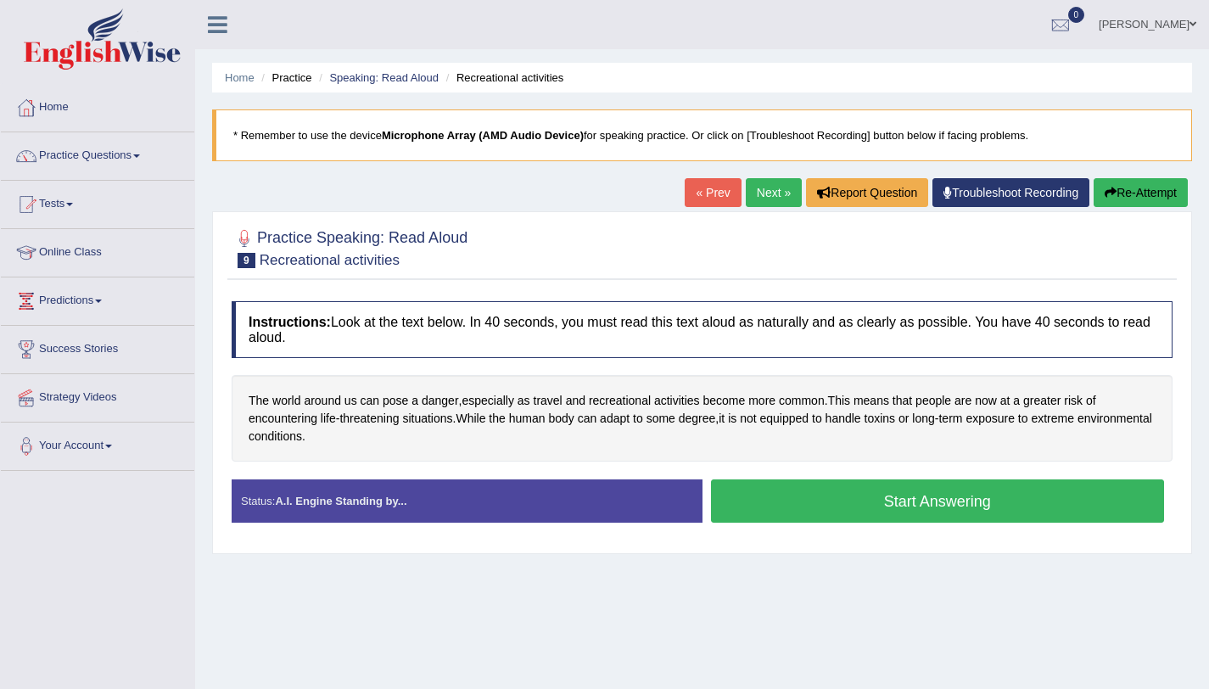
click at [1016, 511] on button "Start Answering" at bounding box center [938, 500] width 454 height 43
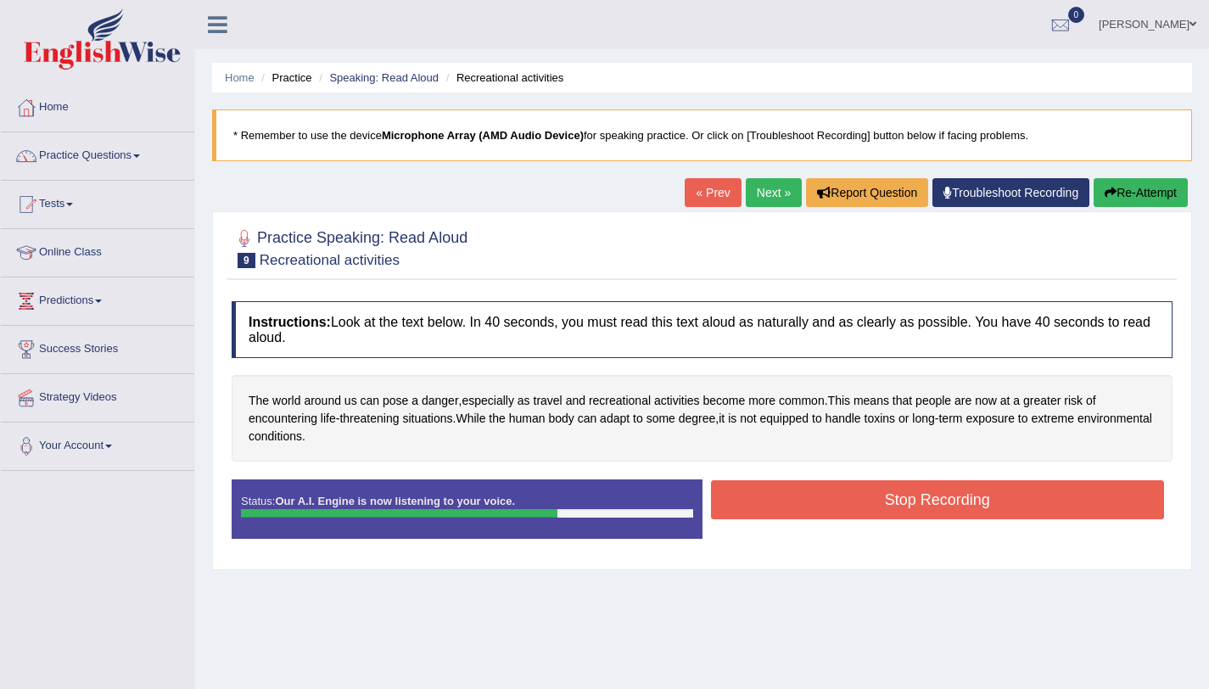
click at [826, 513] on button "Stop Recording" at bounding box center [938, 499] width 454 height 39
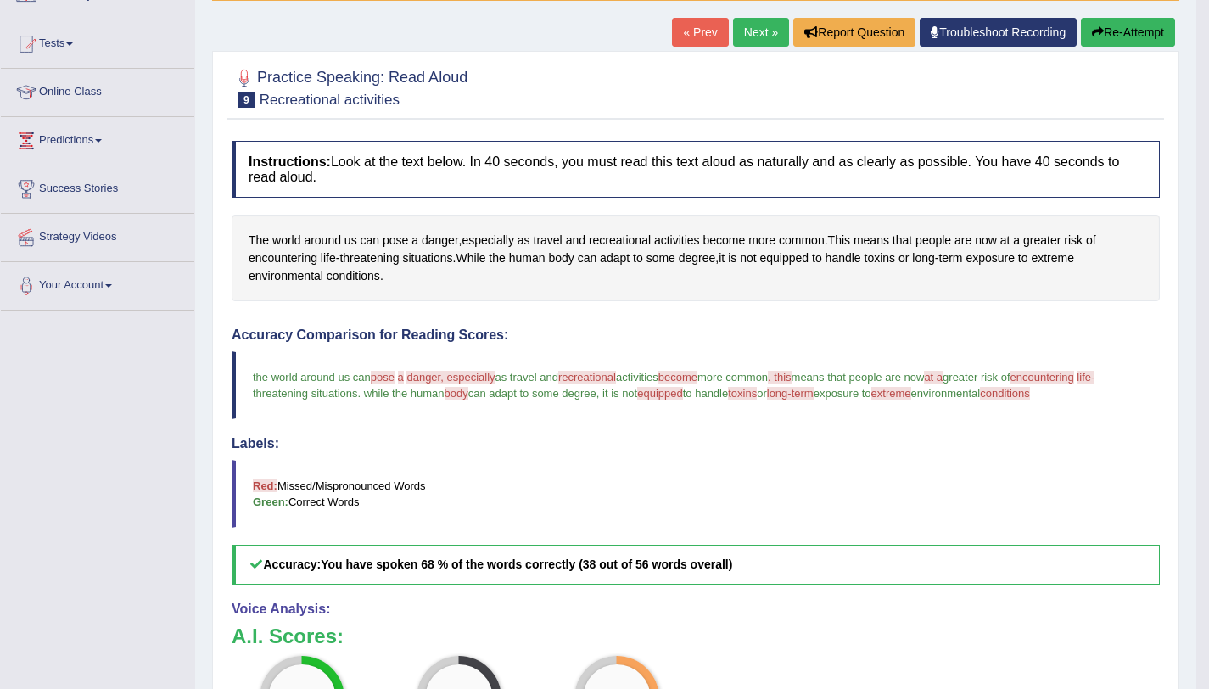
scroll to position [131, 0]
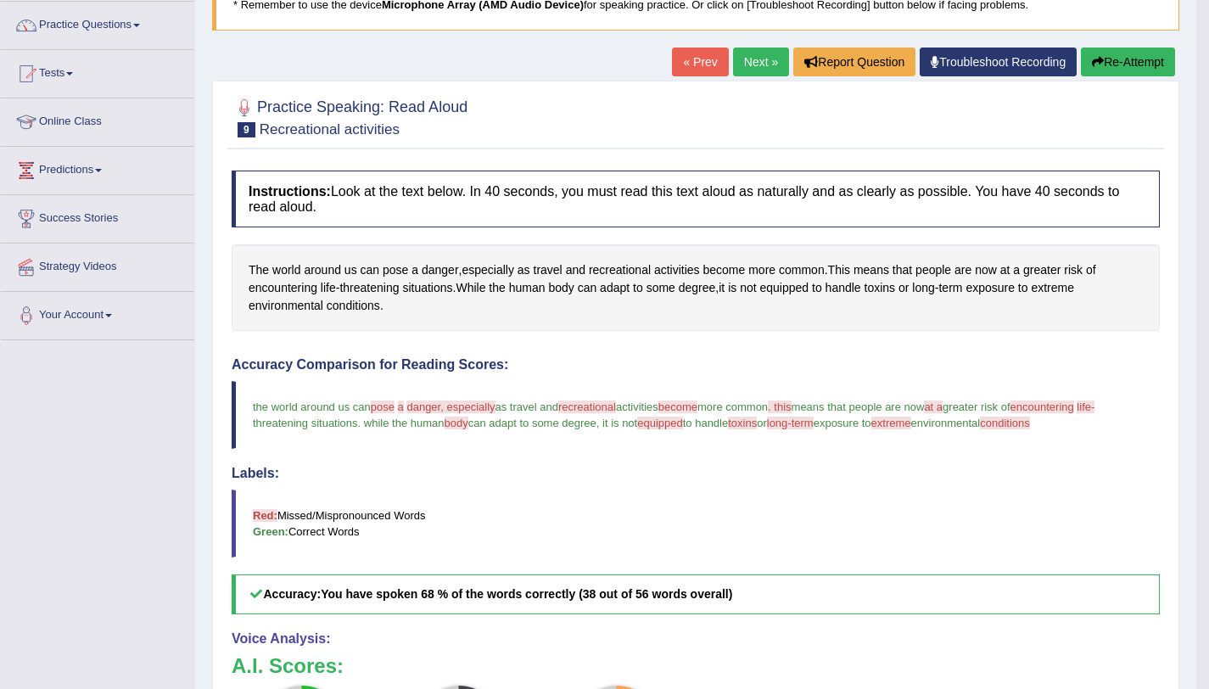
click at [1131, 60] on button "Re-Attempt" at bounding box center [1128, 62] width 94 height 29
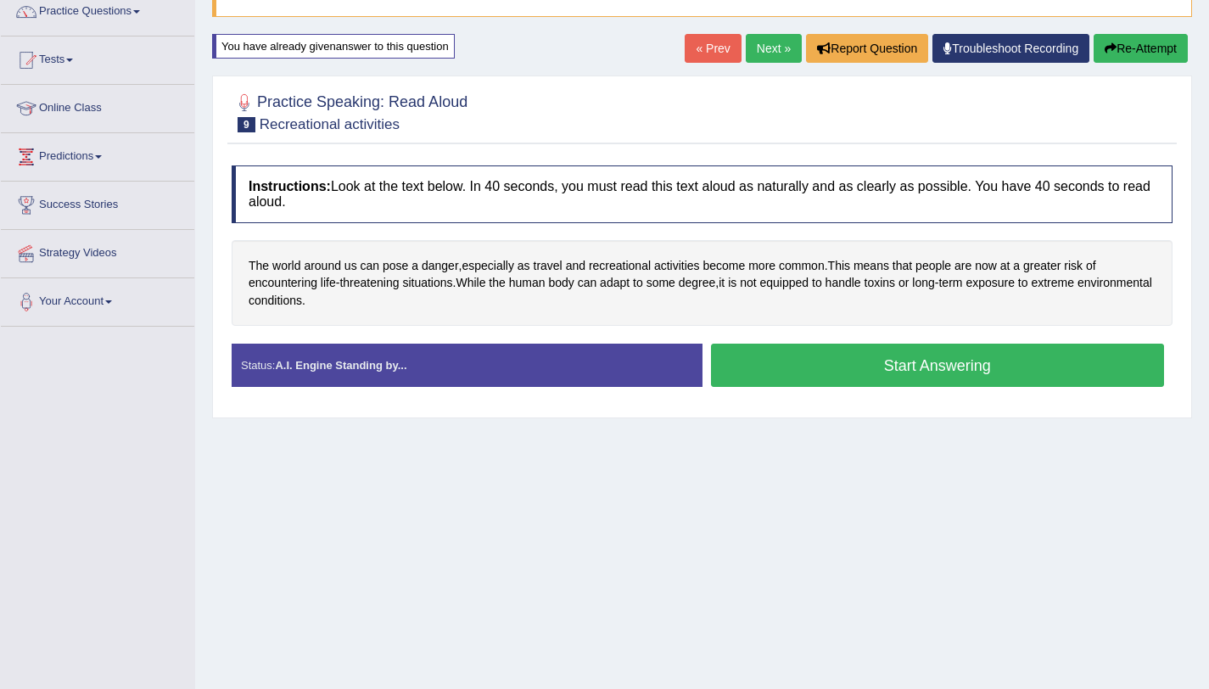
scroll to position [131, 0]
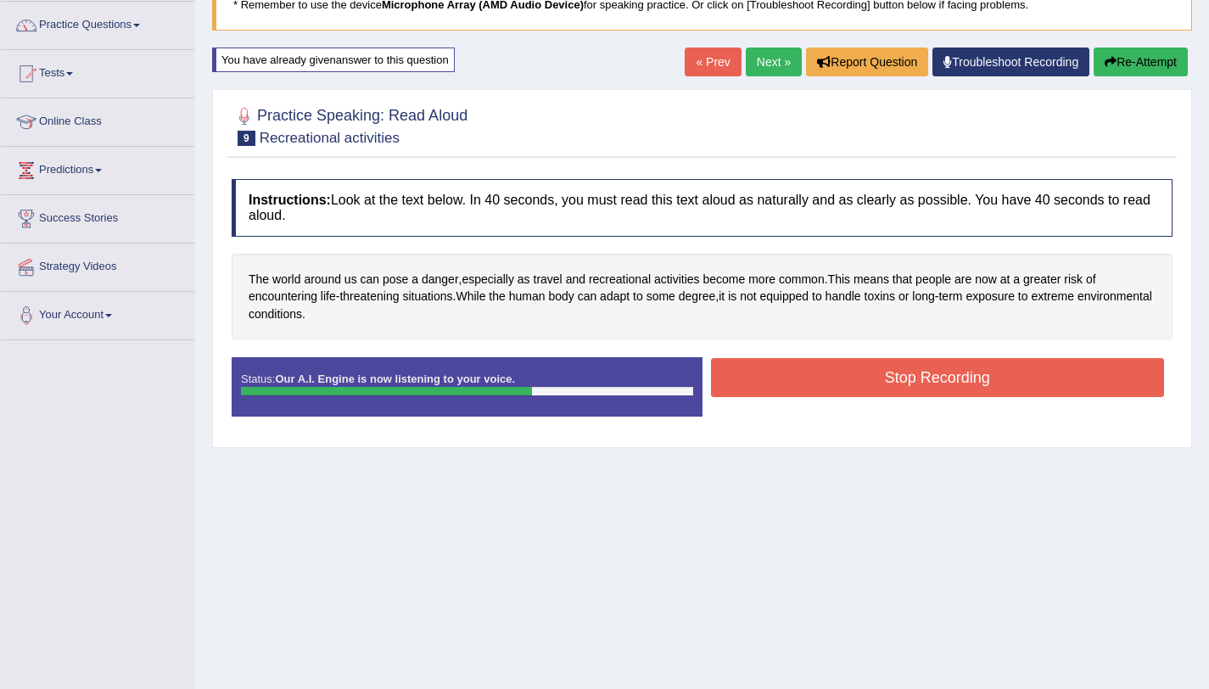
click at [938, 387] on button "Stop Recording" at bounding box center [938, 377] width 454 height 39
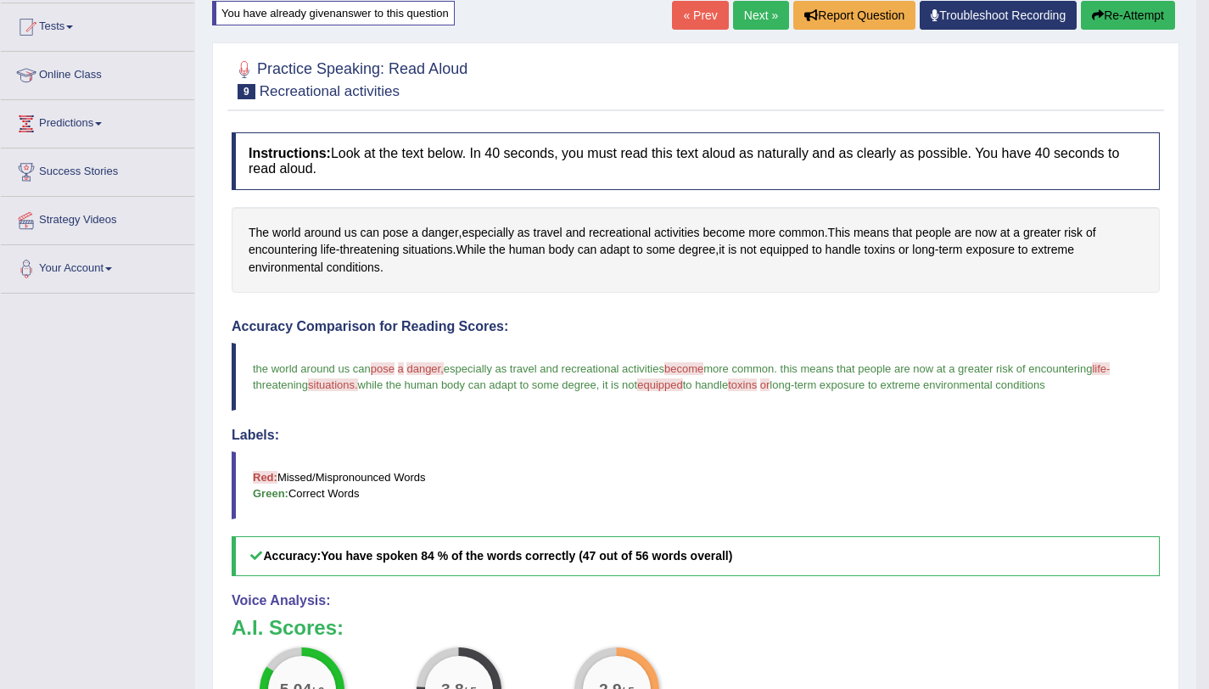
scroll to position [162, 0]
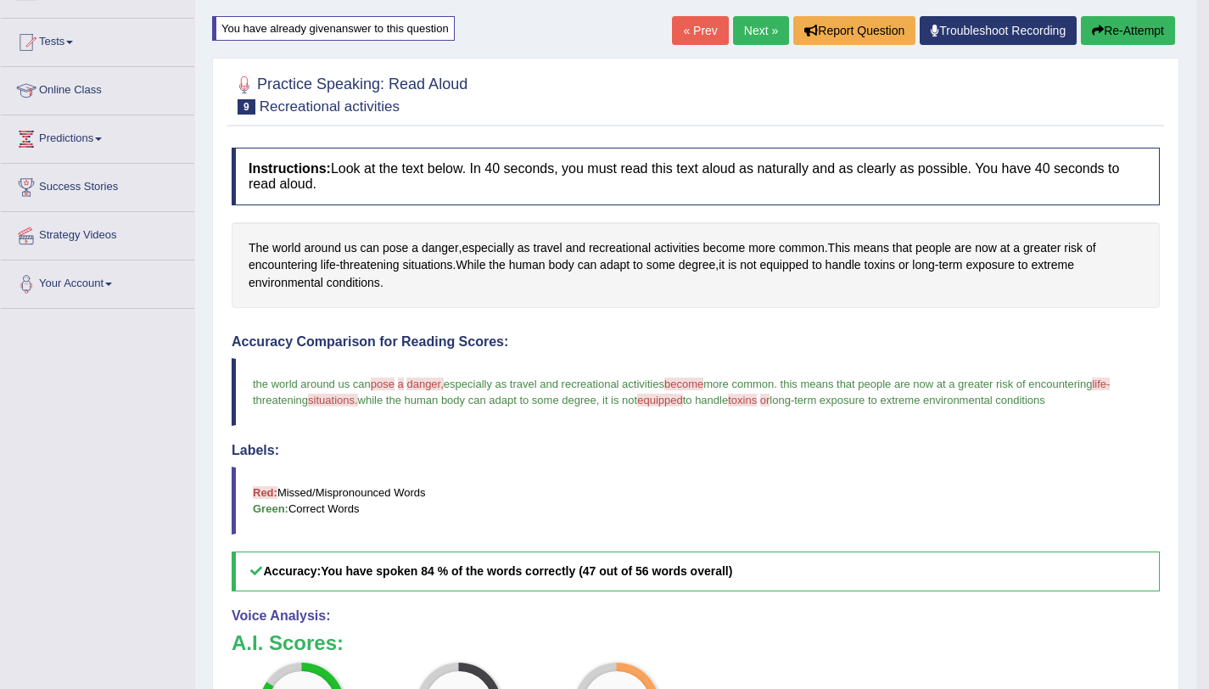
click at [768, 31] on link "Next »" at bounding box center [761, 30] width 56 height 29
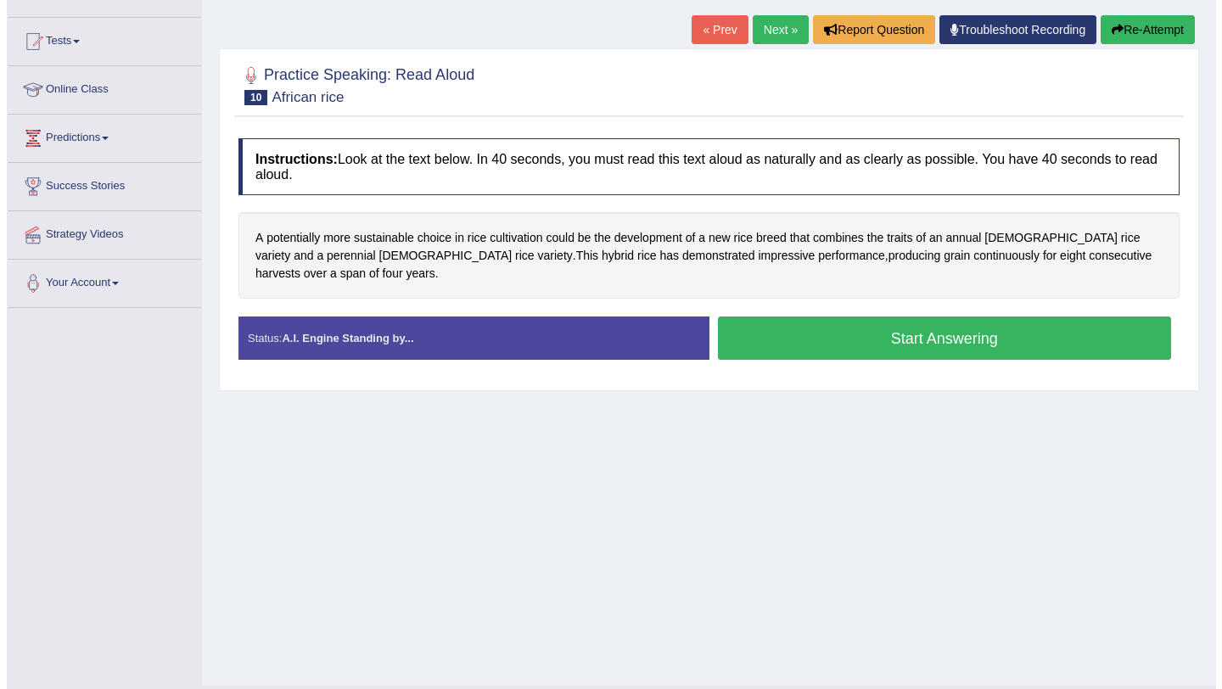
scroll to position [165, 0]
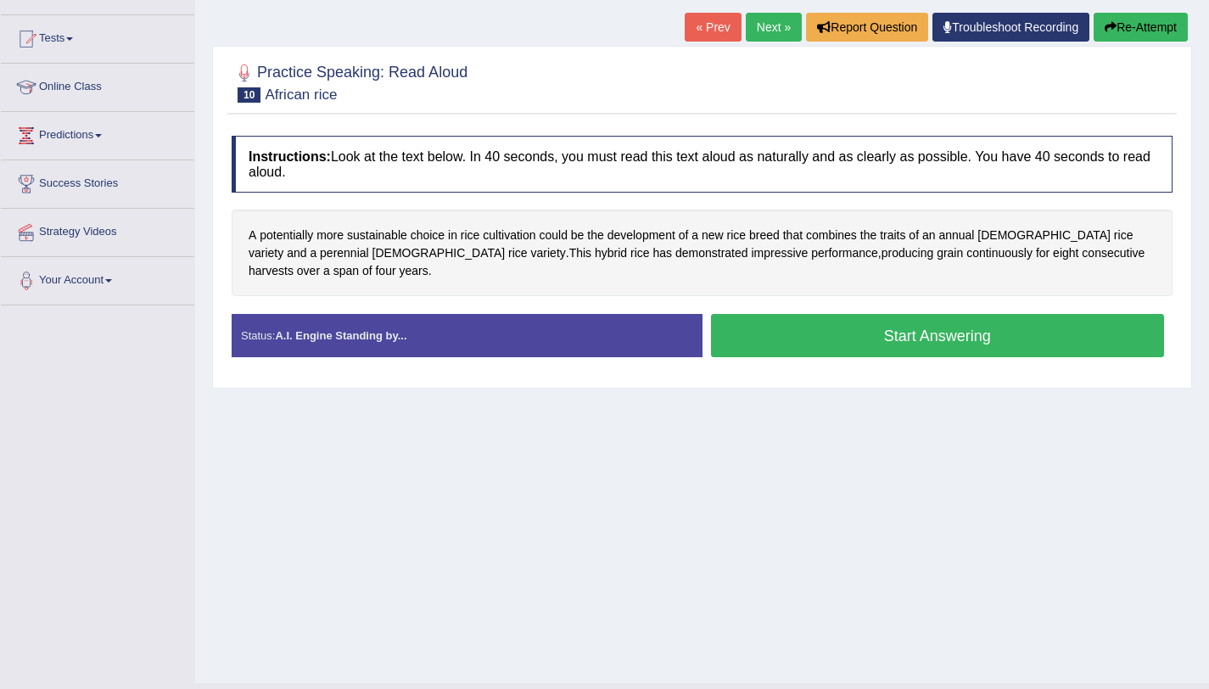
click at [912, 314] on button "Start Answering" at bounding box center [938, 335] width 454 height 43
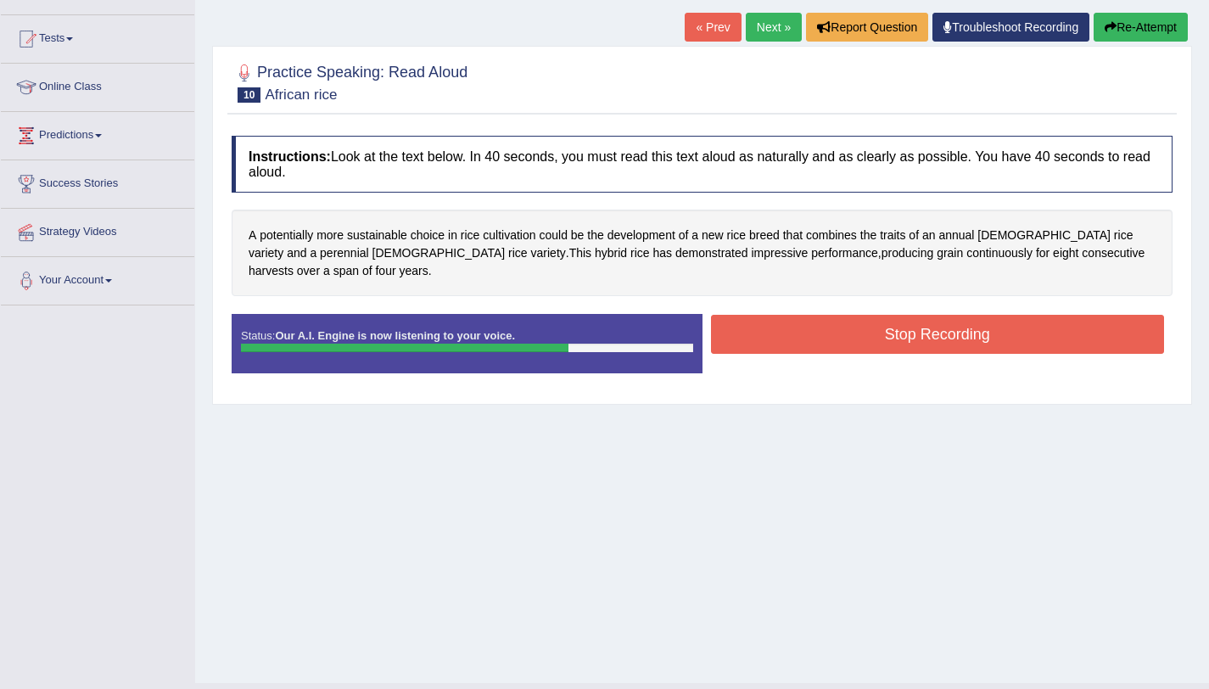
click at [982, 315] on button "Stop Recording" at bounding box center [938, 334] width 454 height 39
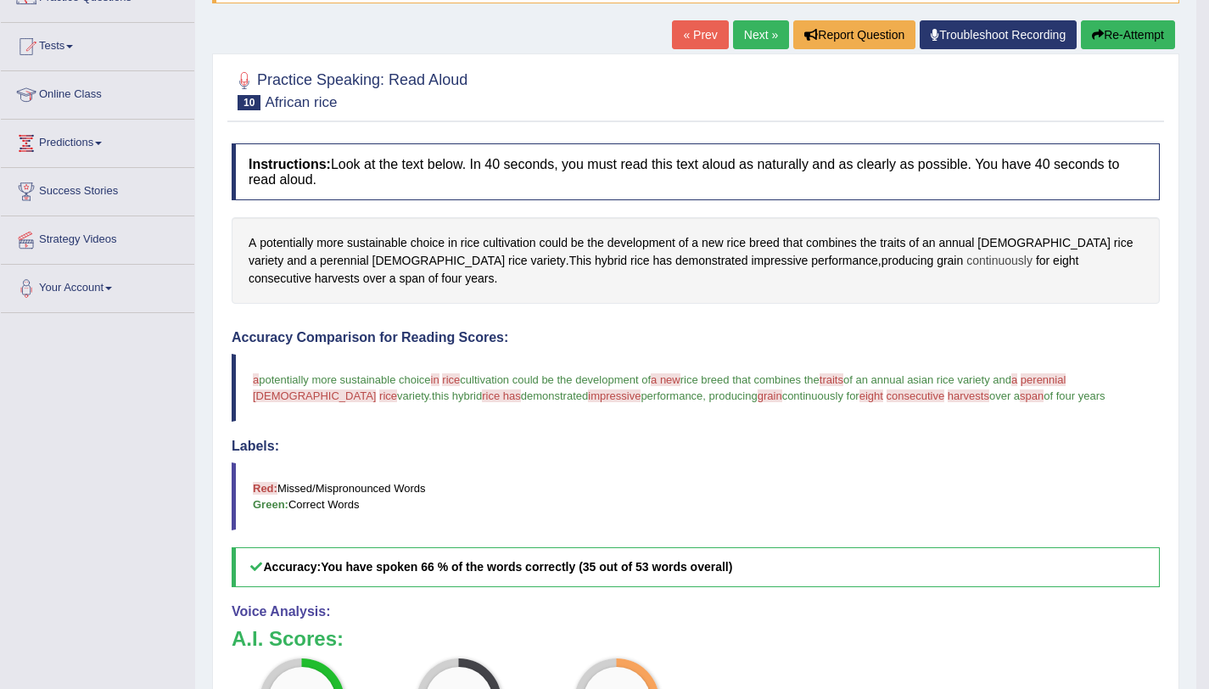
scroll to position [157, 0]
click at [1105, 36] on button "Re-Attempt" at bounding box center [1128, 35] width 94 height 29
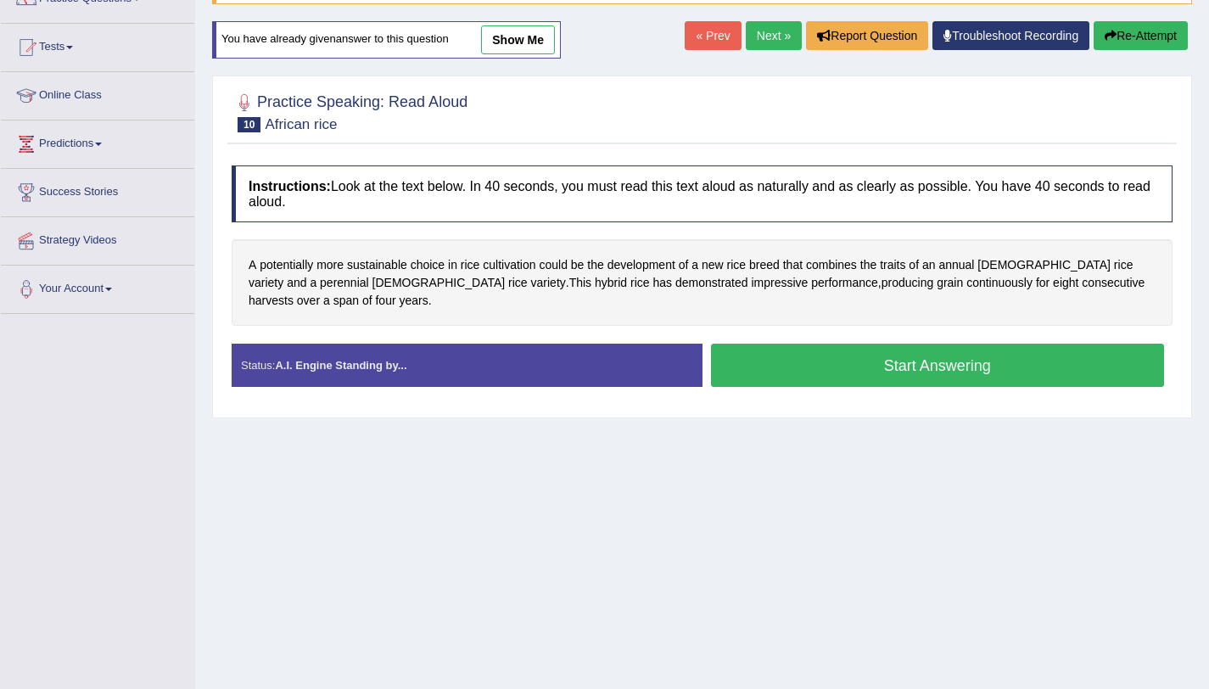
click at [957, 356] on button "Start Answering" at bounding box center [938, 365] width 454 height 43
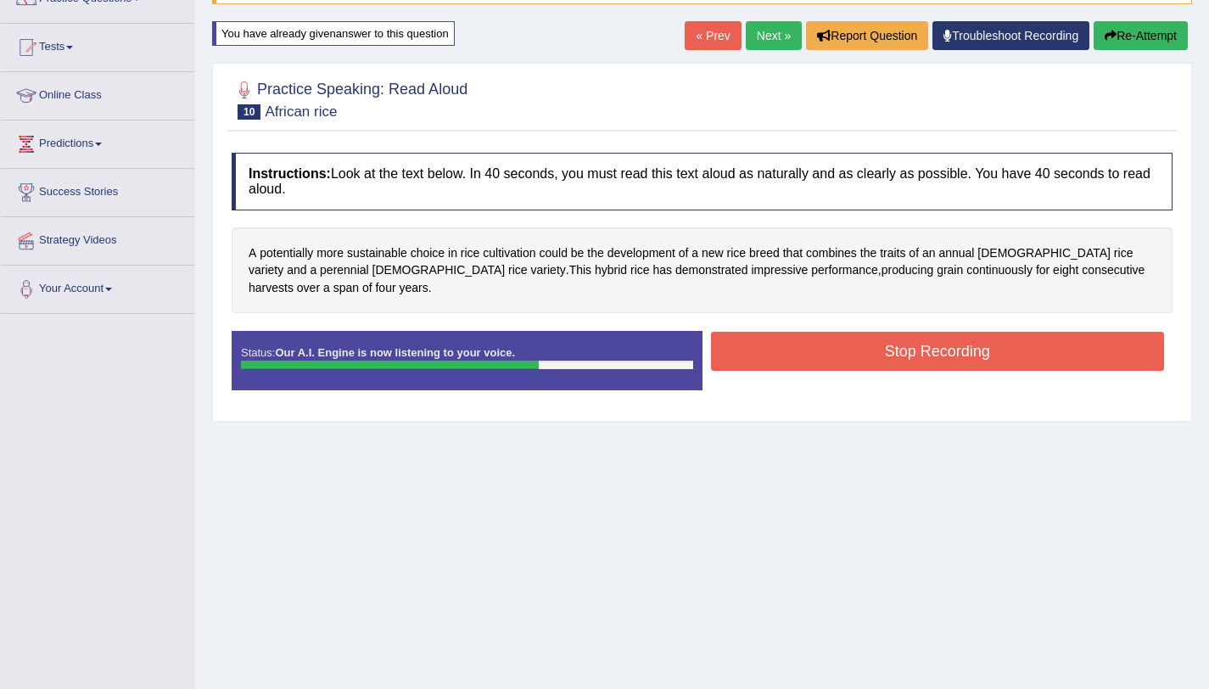
click at [957, 332] on button "Stop Recording" at bounding box center [938, 351] width 454 height 39
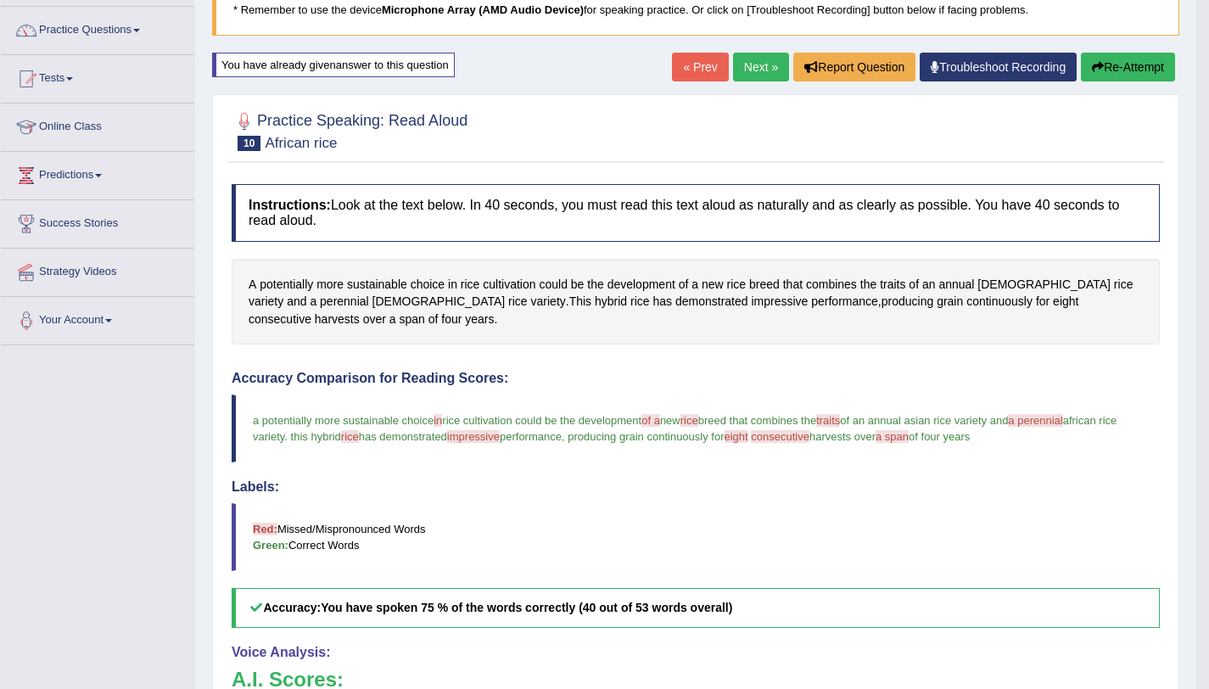
scroll to position [127, 0]
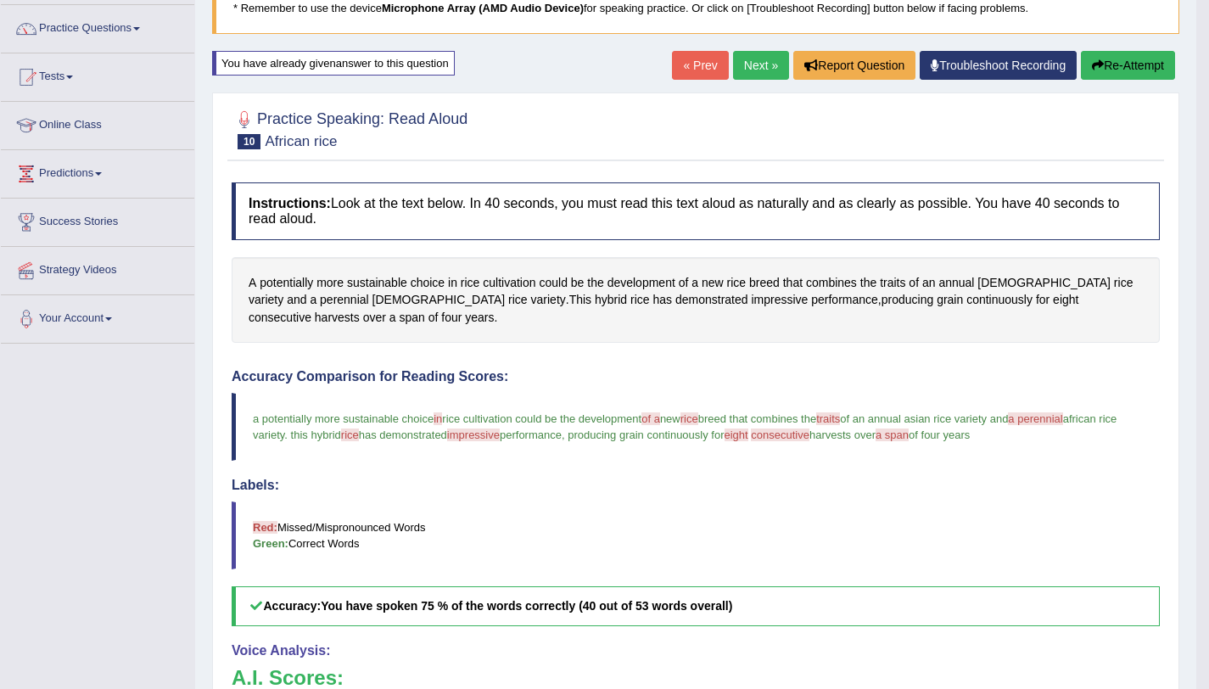
click at [753, 78] on link "Next »" at bounding box center [761, 65] width 56 height 29
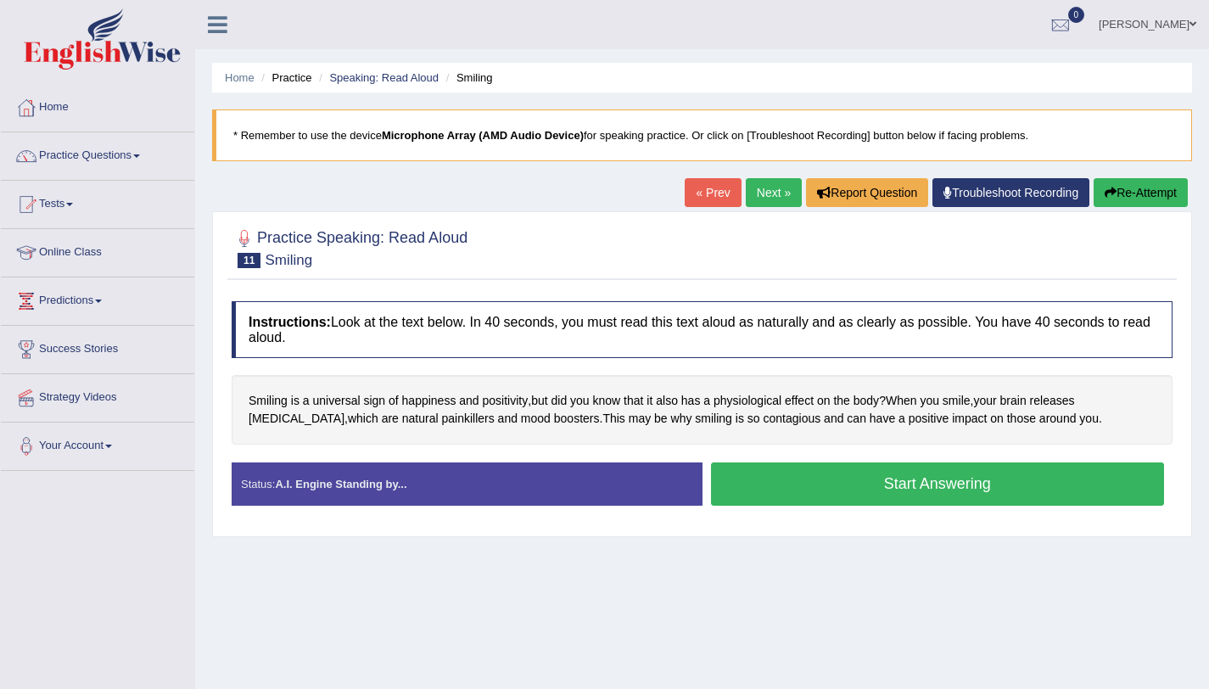
click at [768, 476] on button "Start Answering" at bounding box center [938, 483] width 454 height 43
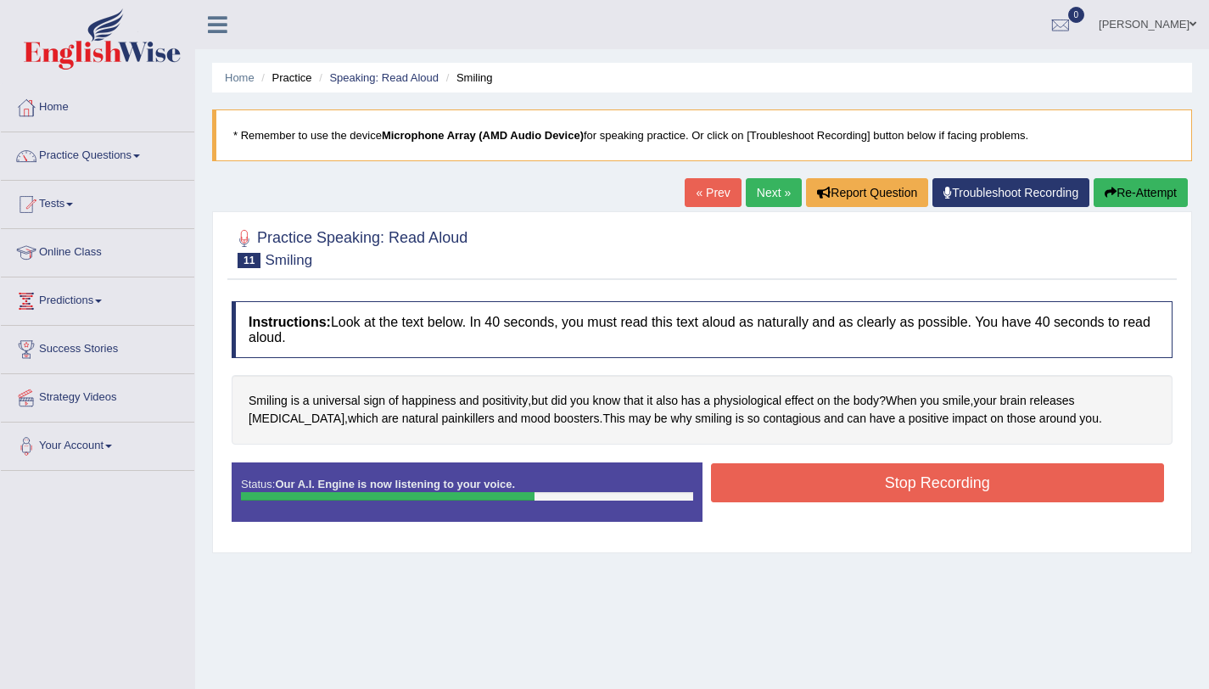
click at [882, 478] on button "Stop Recording" at bounding box center [938, 482] width 454 height 39
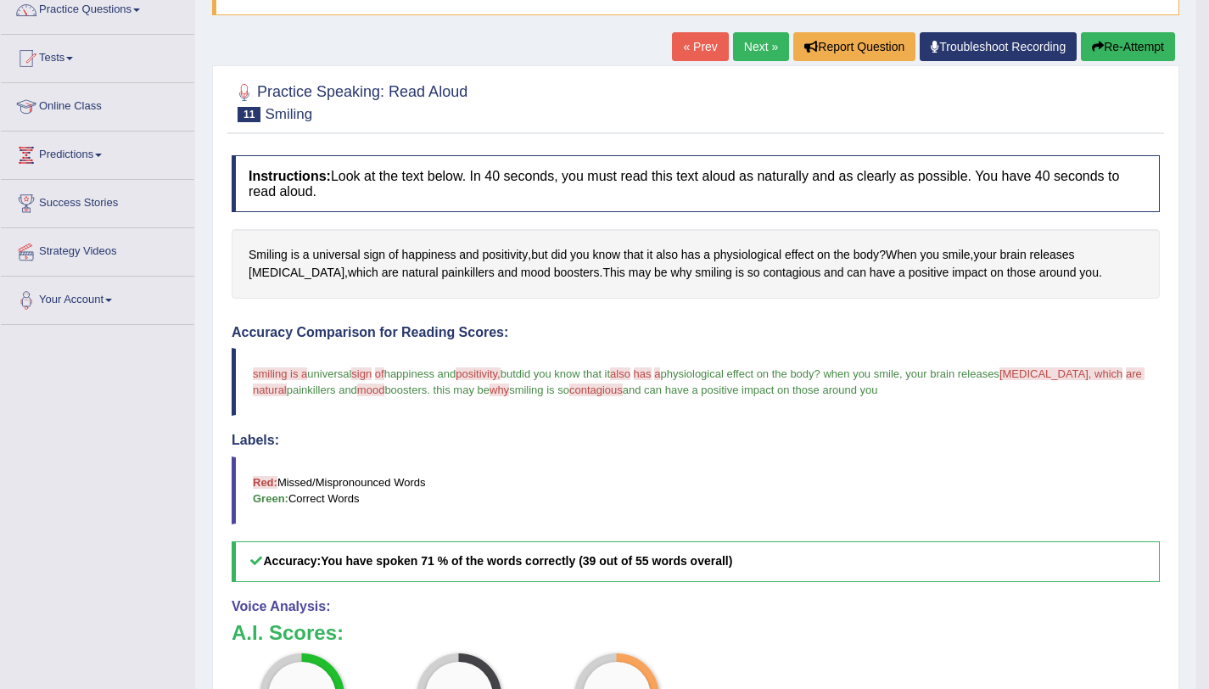
scroll to position [145, 0]
click at [1123, 46] on button "Re-Attempt" at bounding box center [1128, 47] width 94 height 29
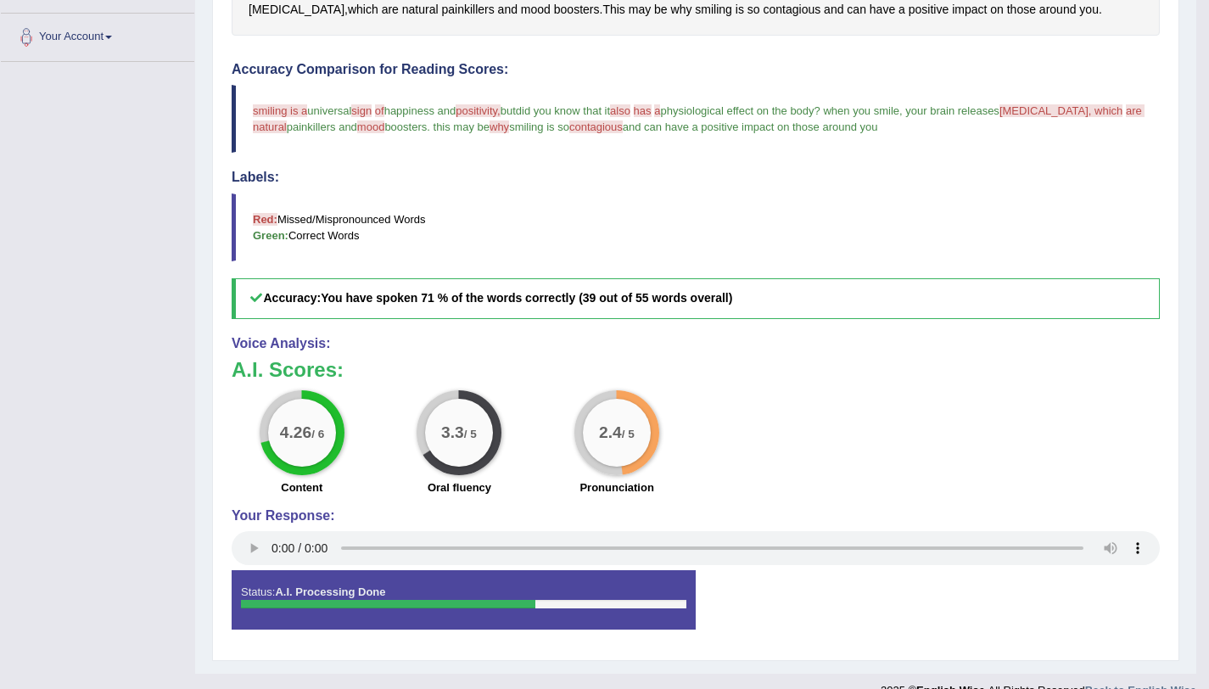
scroll to position [411, 0]
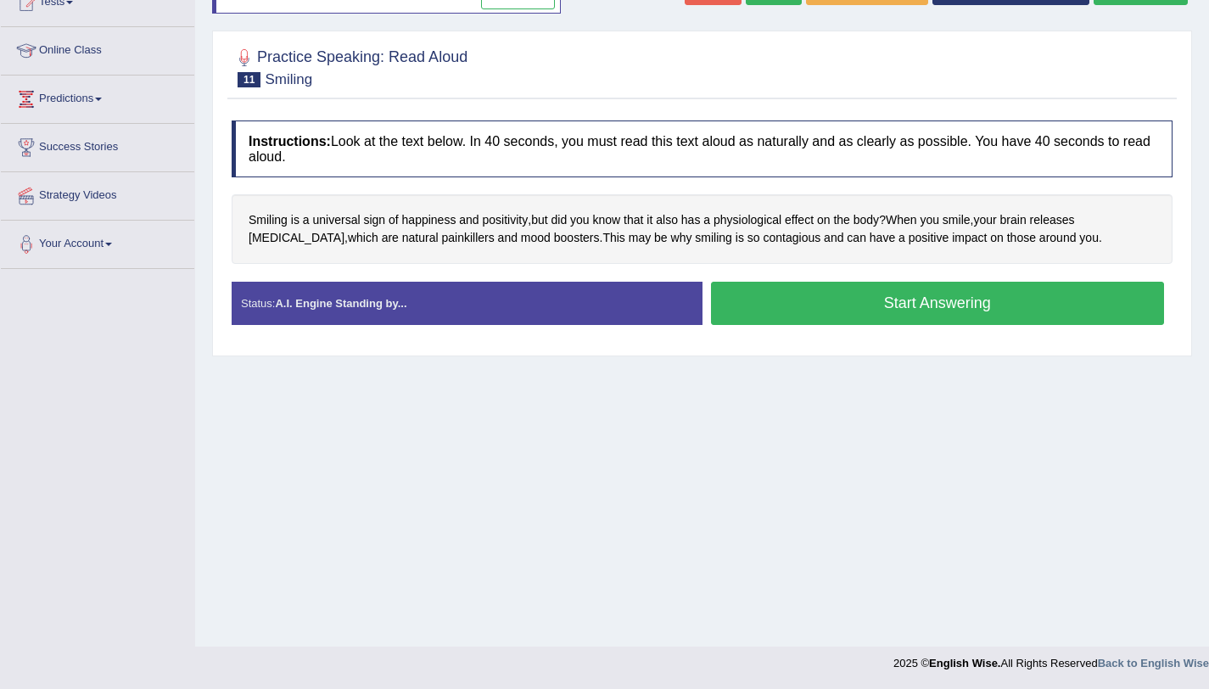
click at [888, 300] on button "Start Answering" at bounding box center [938, 303] width 454 height 43
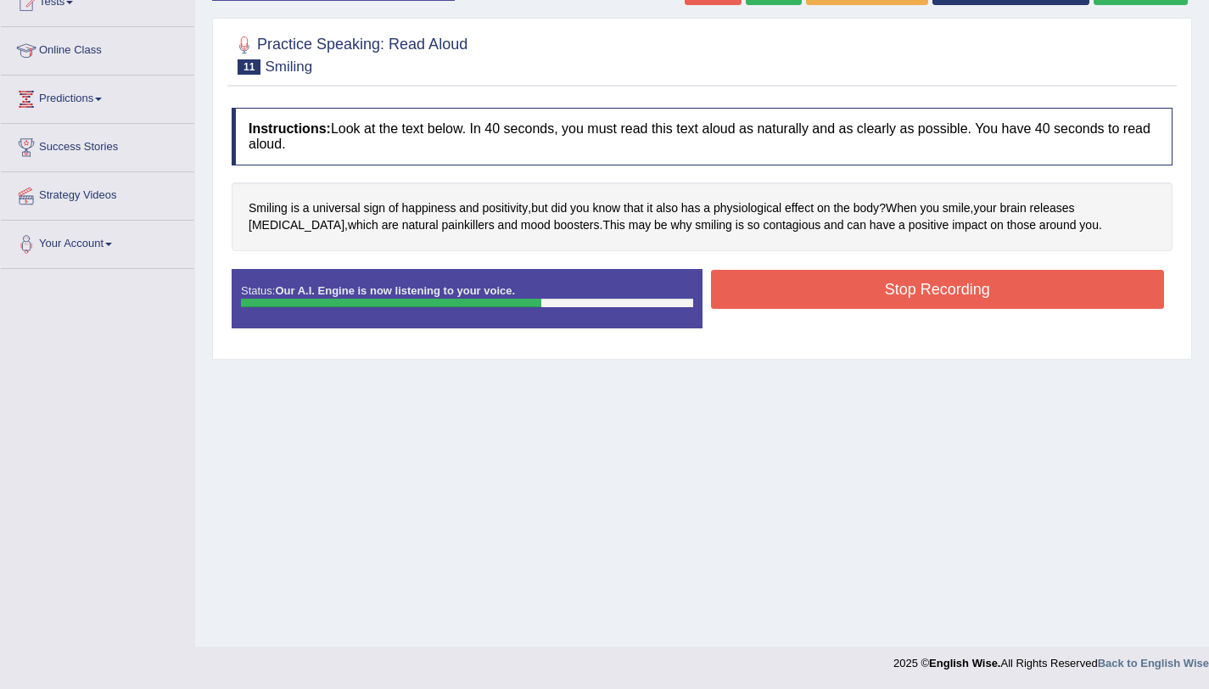
click at [887, 285] on button "Stop Recording" at bounding box center [938, 289] width 454 height 39
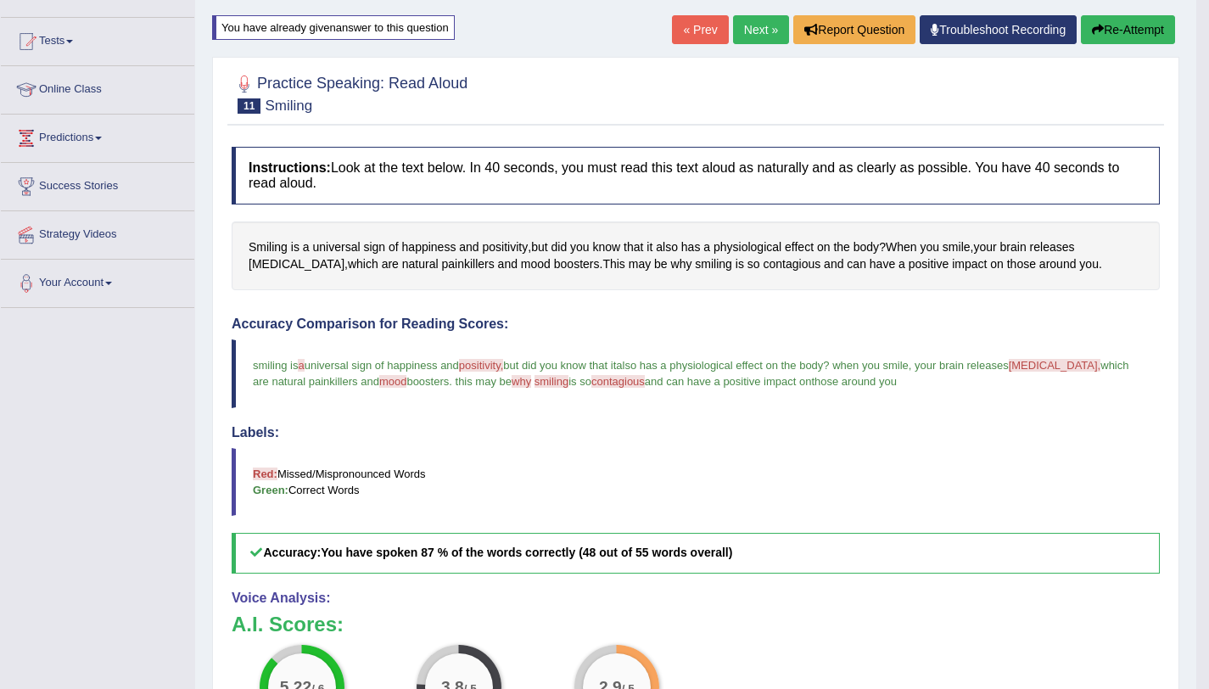
scroll to position [126, 0]
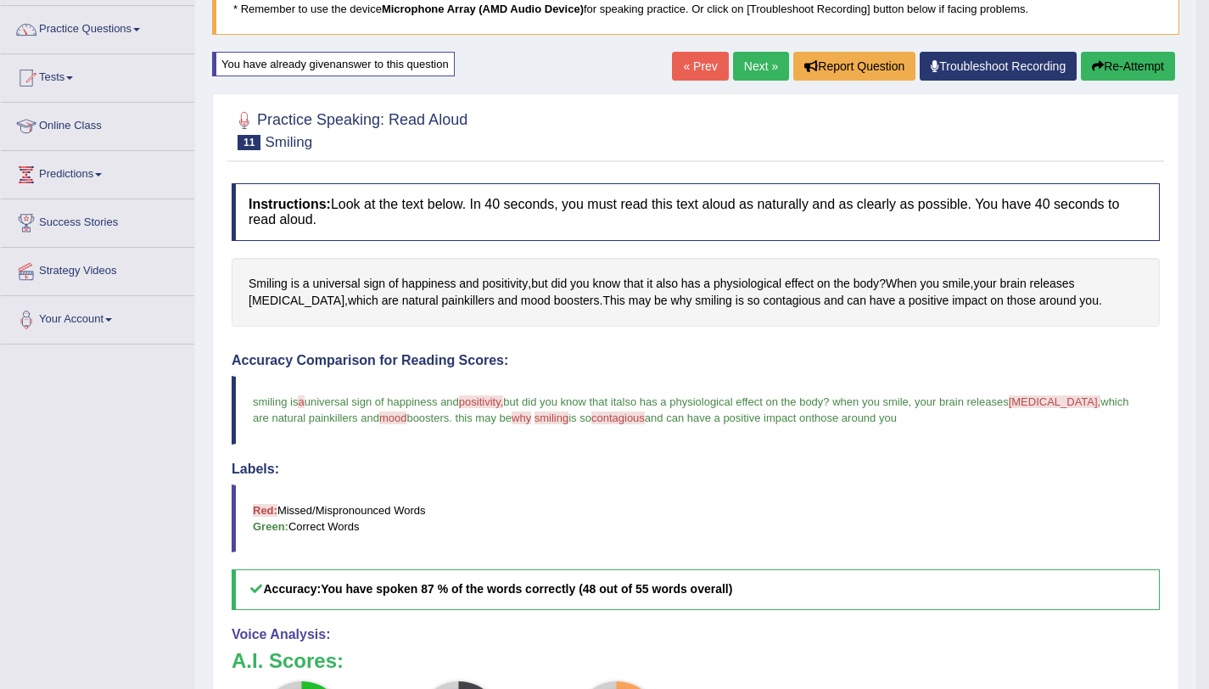
click at [742, 63] on link "Next »" at bounding box center [761, 66] width 56 height 29
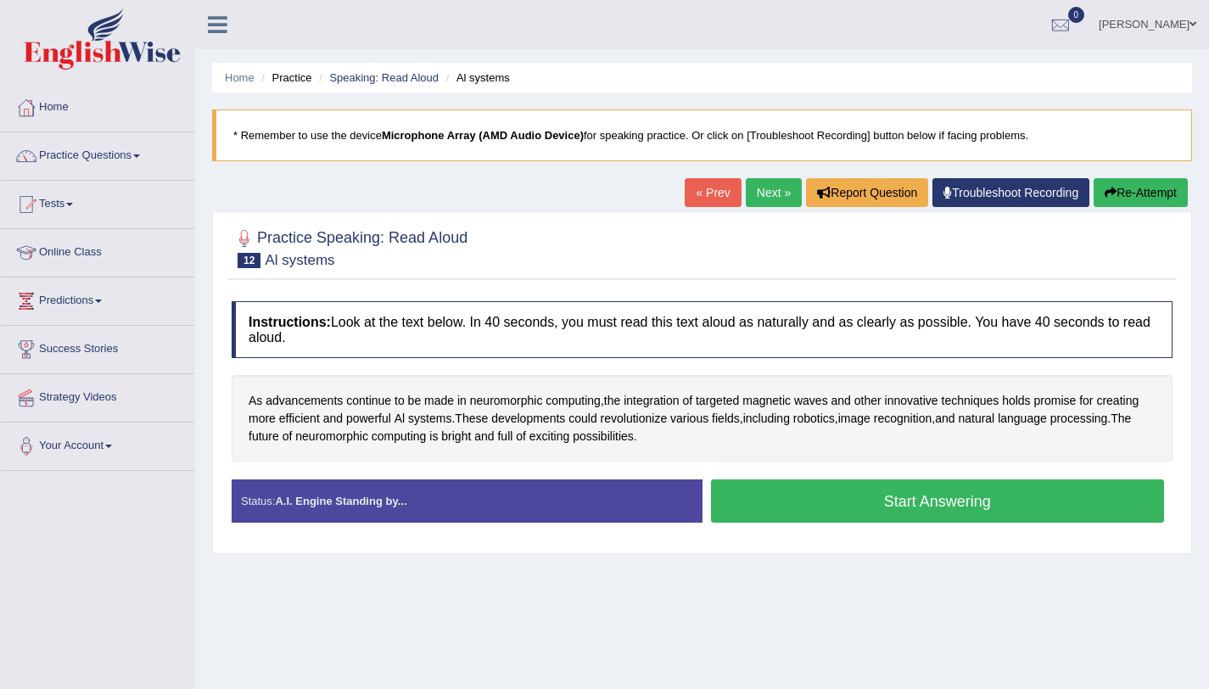
click at [936, 498] on button "Start Answering" at bounding box center [938, 500] width 454 height 43
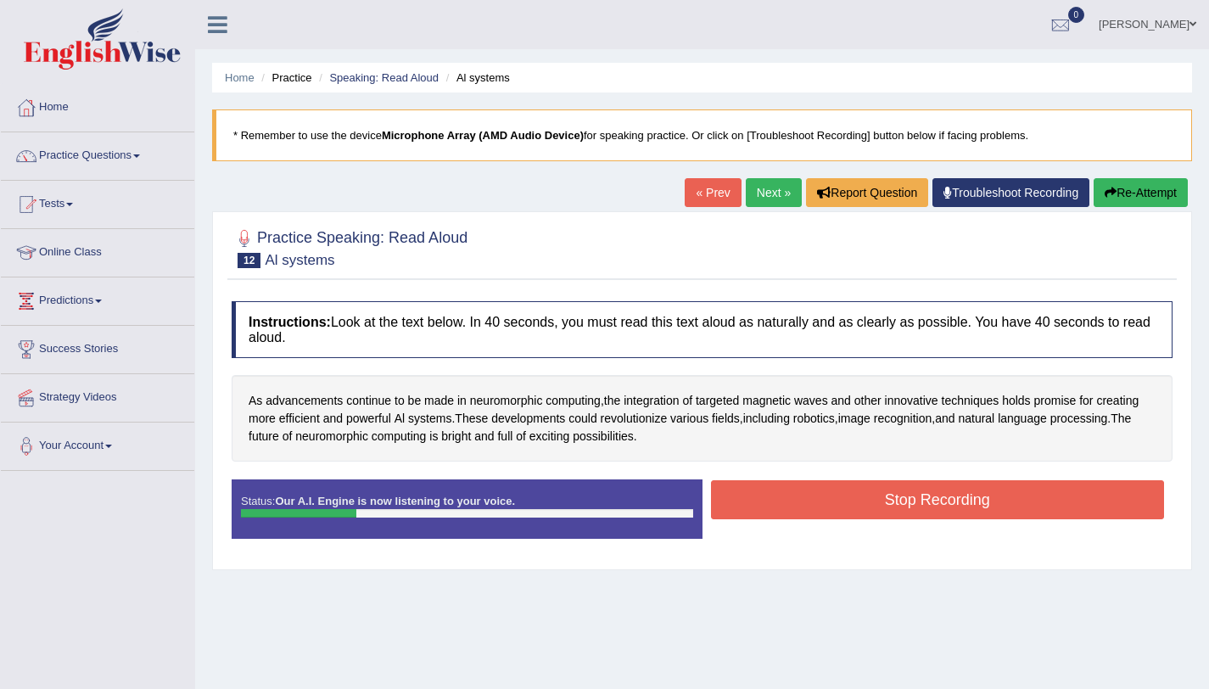
click at [1094, 199] on button "Re-Attempt" at bounding box center [1141, 192] width 94 height 29
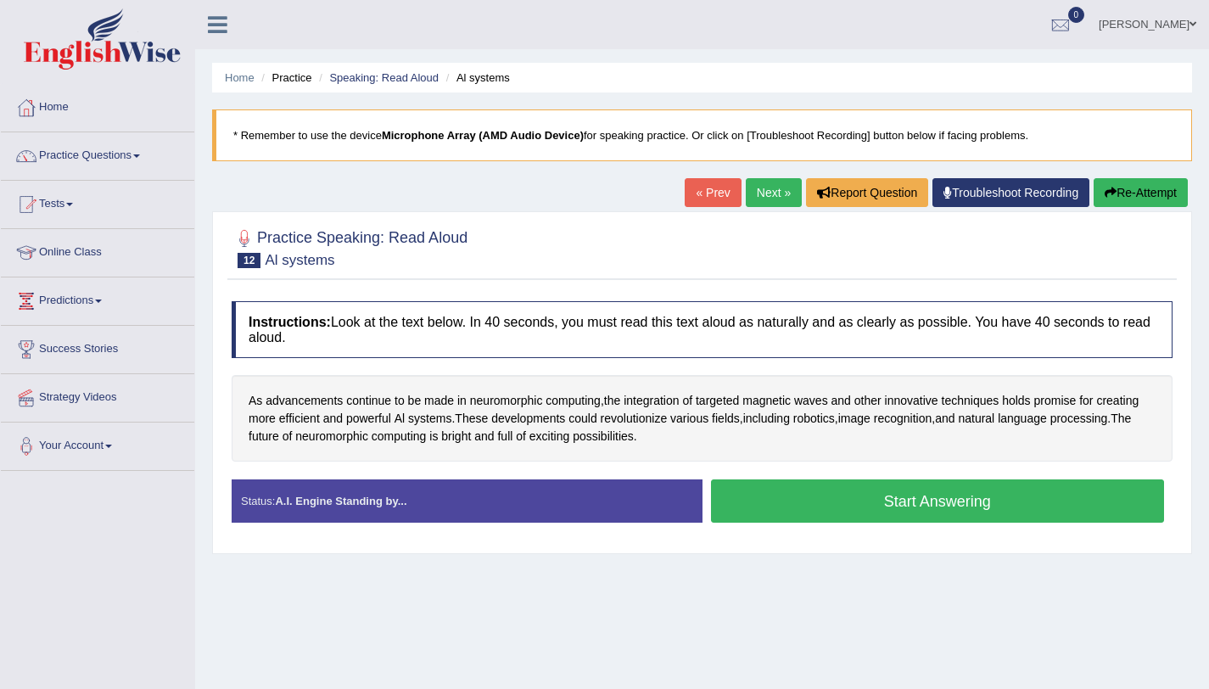
click at [779, 499] on button "Start Answering" at bounding box center [938, 500] width 454 height 43
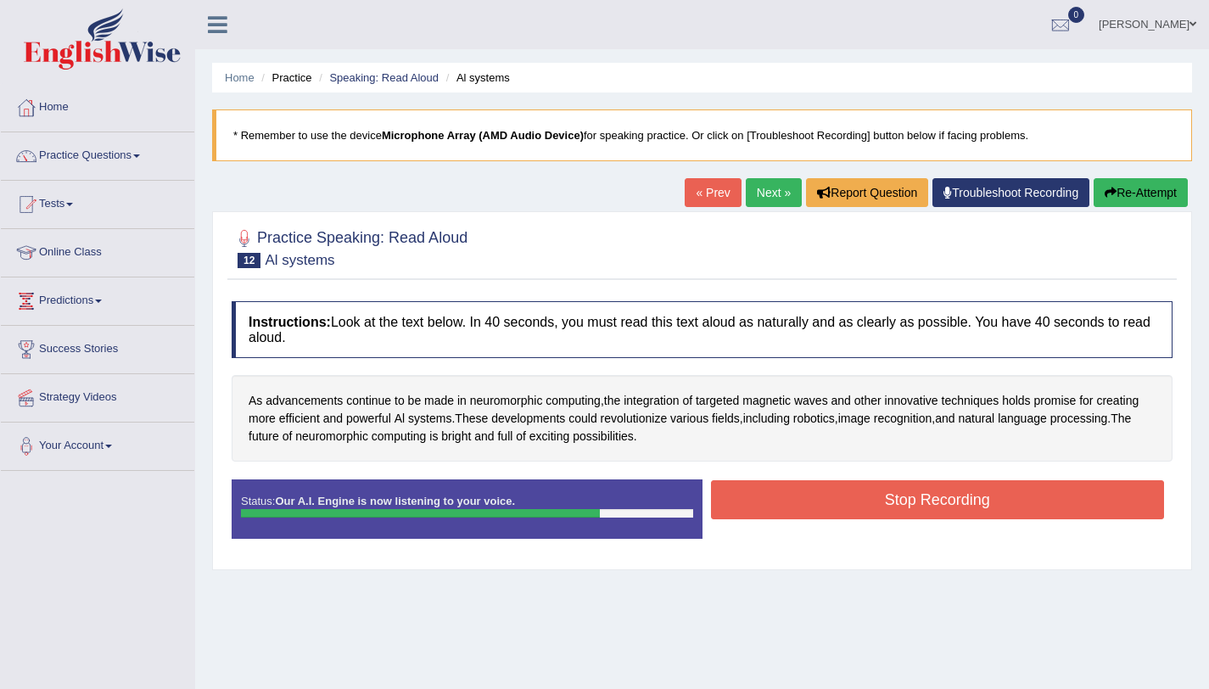
click at [793, 492] on button "Stop Recording" at bounding box center [938, 499] width 454 height 39
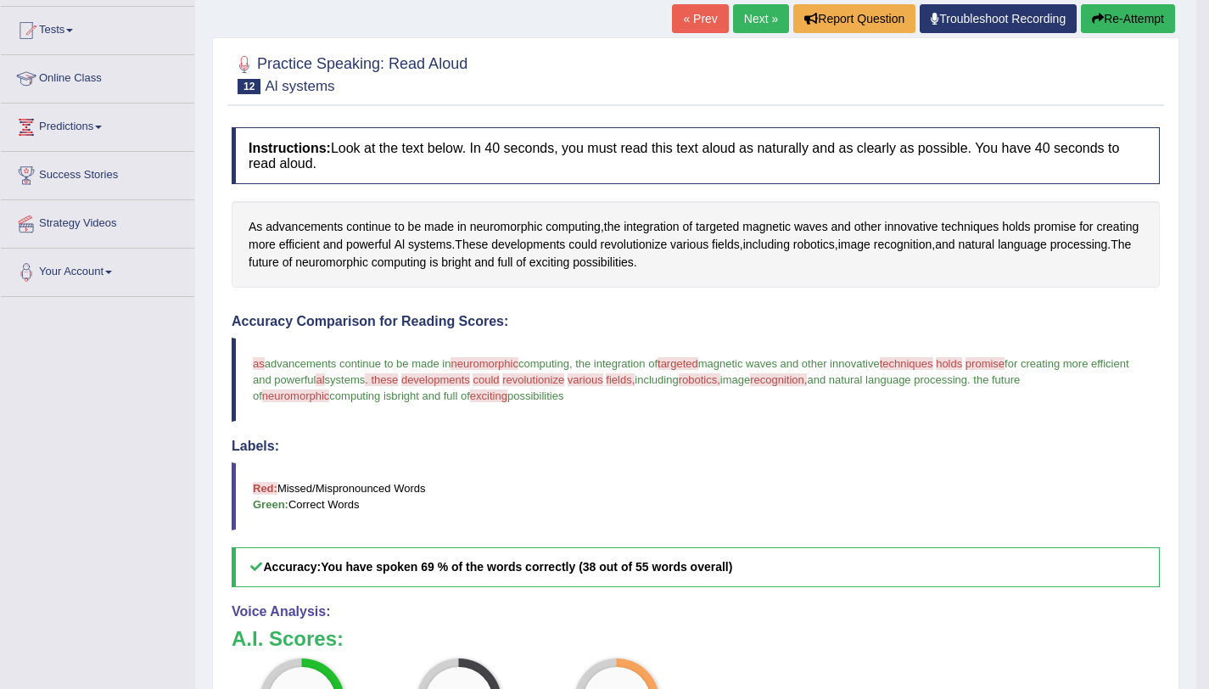
scroll to position [172, 0]
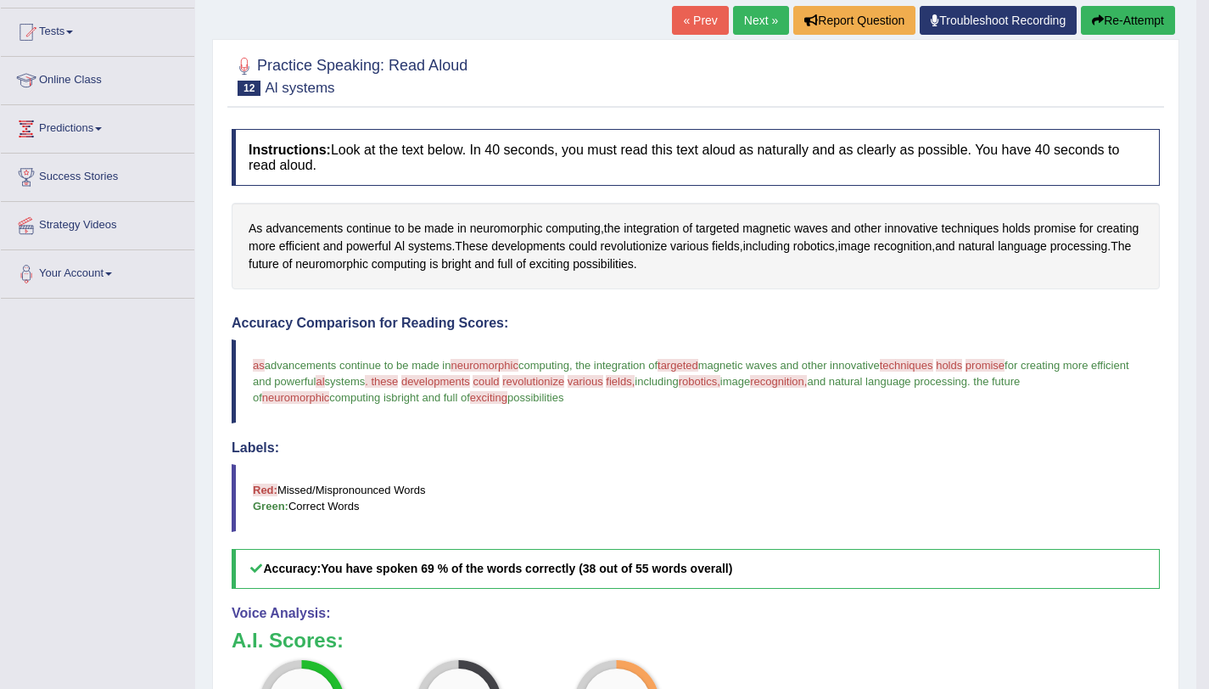
click at [762, 31] on link "Next »" at bounding box center [761, 20] width 56 height 29
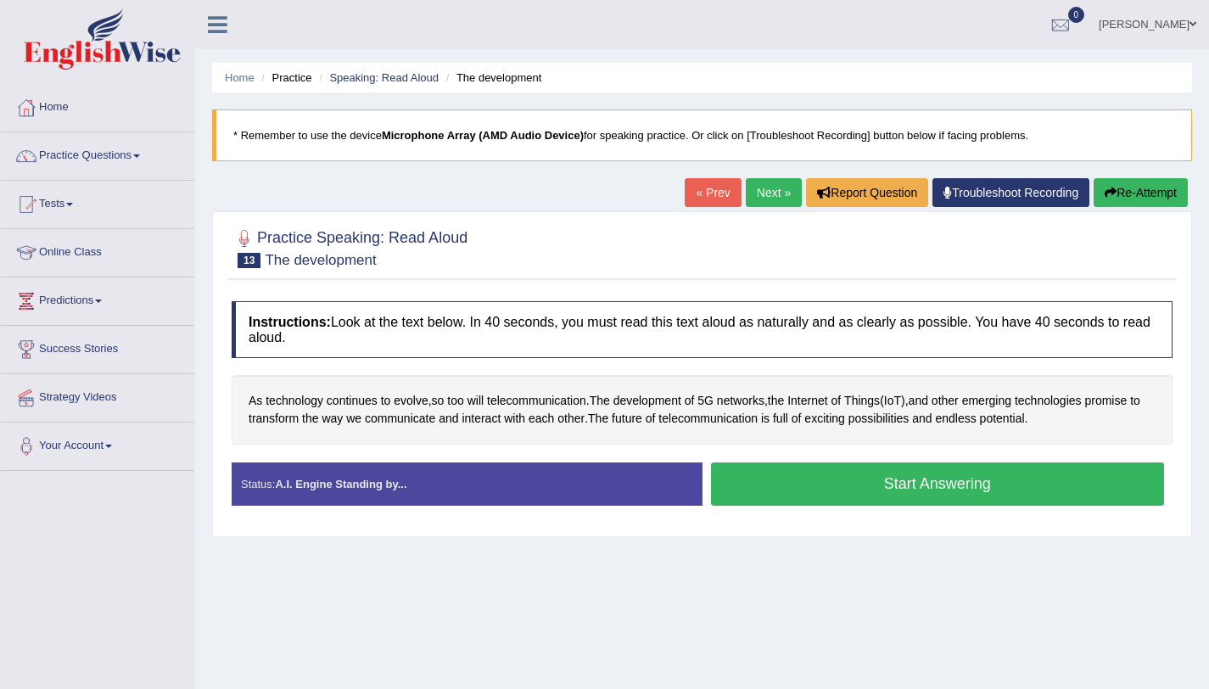
click at [882, 490] on button "Start Answering" at bounding box center [938, 483] width 454 height 43
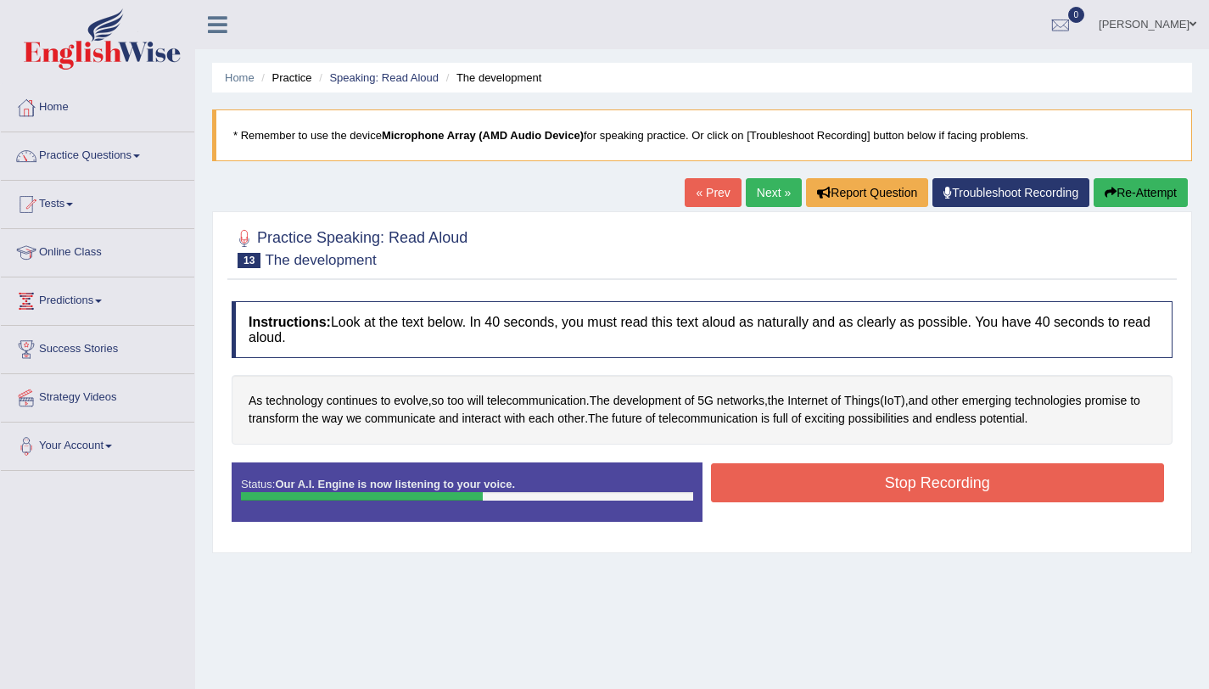
click at [930, 482] on button "Stop Recording" at bounding box center [938, 482] width 454 height 39
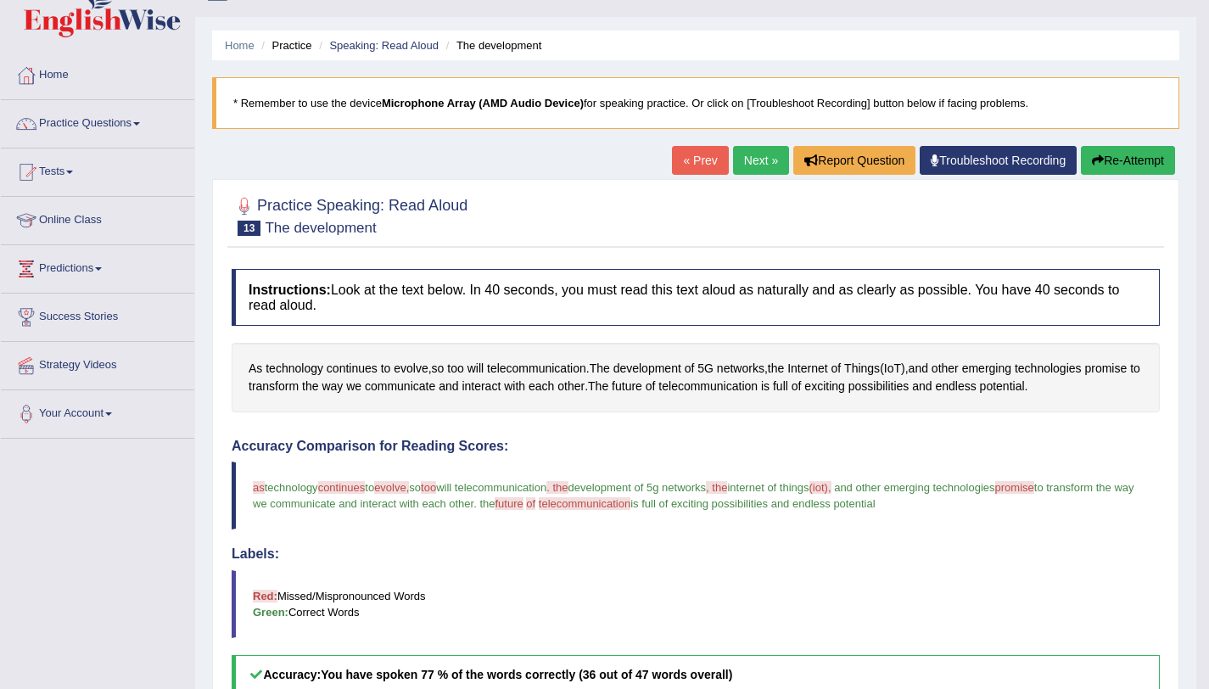
scroll to position [31, 0]
click at [1118, 160] on button "Re-Attempt" at bounding box center [1128, 161] width 94 height 29
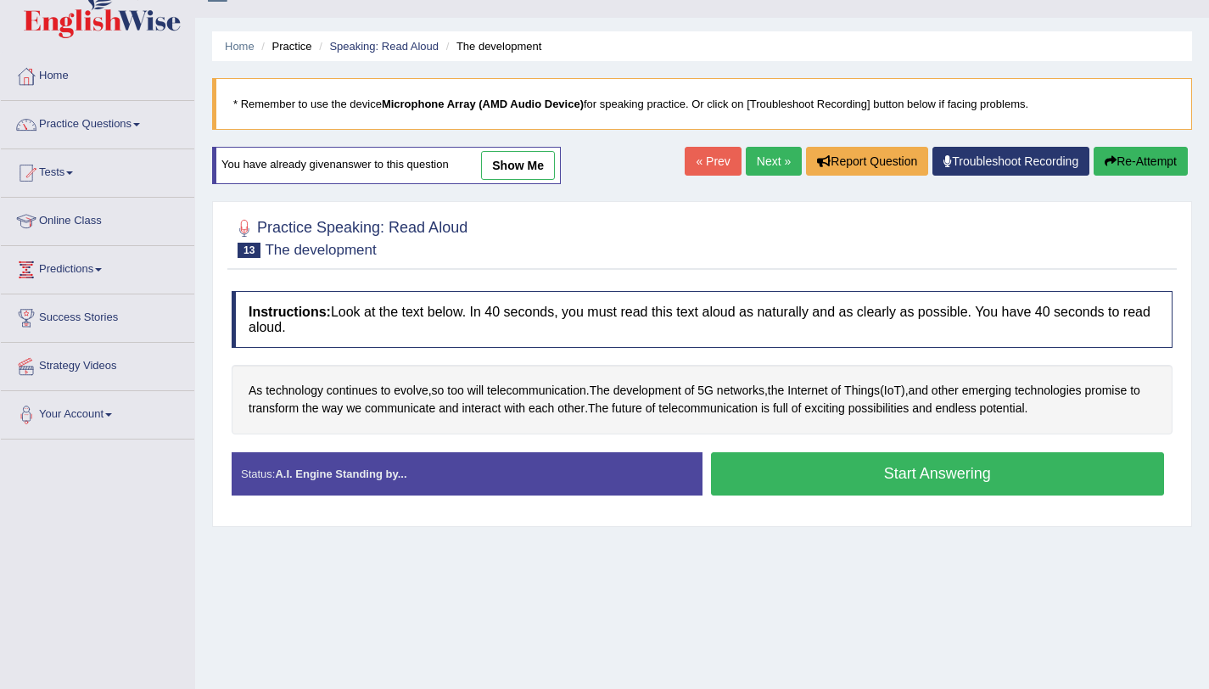
click at [983, 480] on button "Start Answering" at bounding box center [938, 473] width 454 height 43
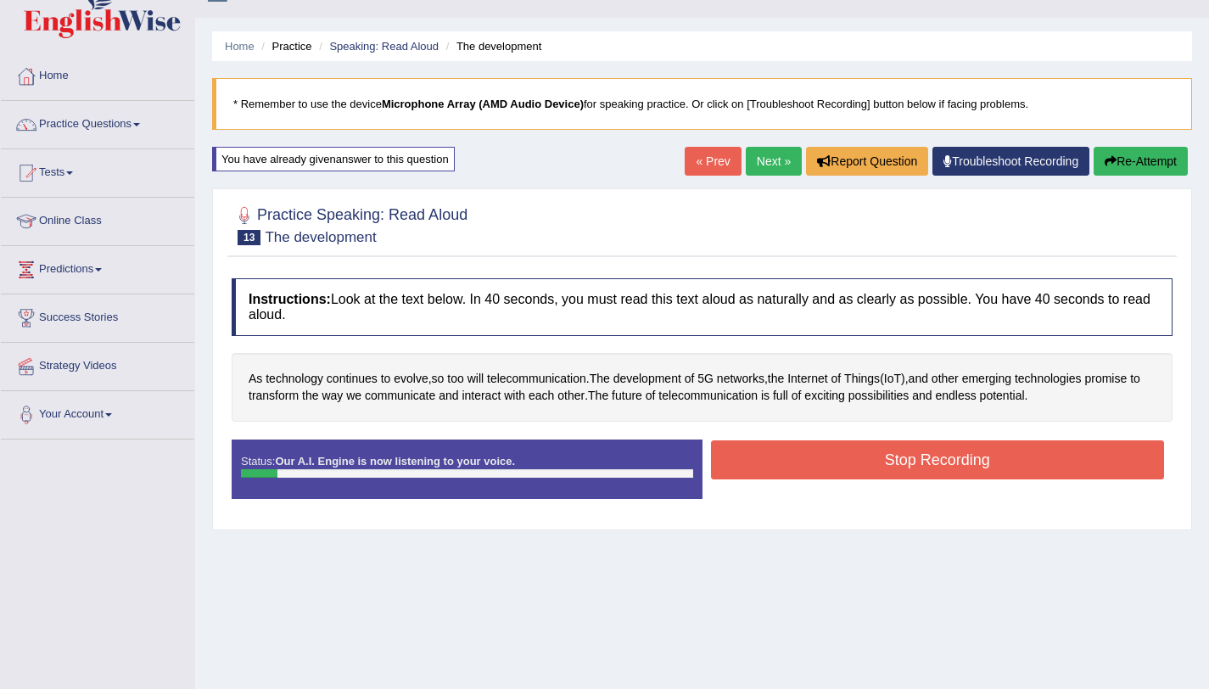
click at [1119, 175] on button "Re-Attempt" at bounding box center [1141, 161] width 94 height 29
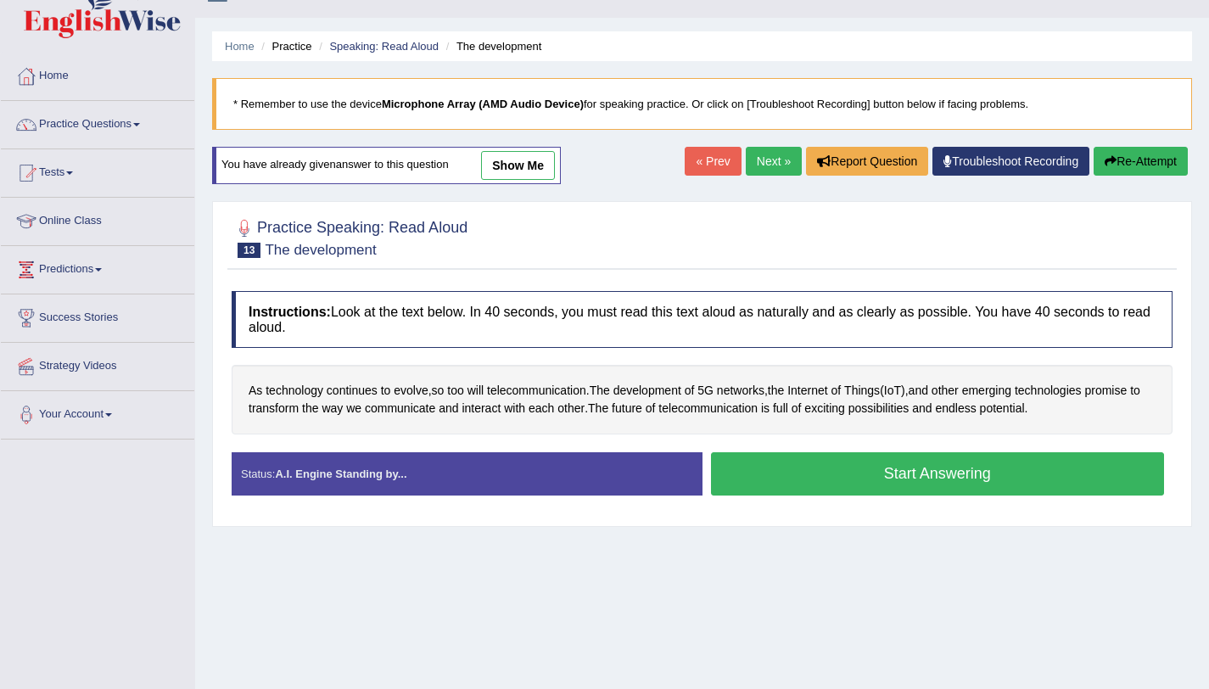
click at [923, 483] on button "Start Answering" at bounding box center [938, 473] width 454 height 43
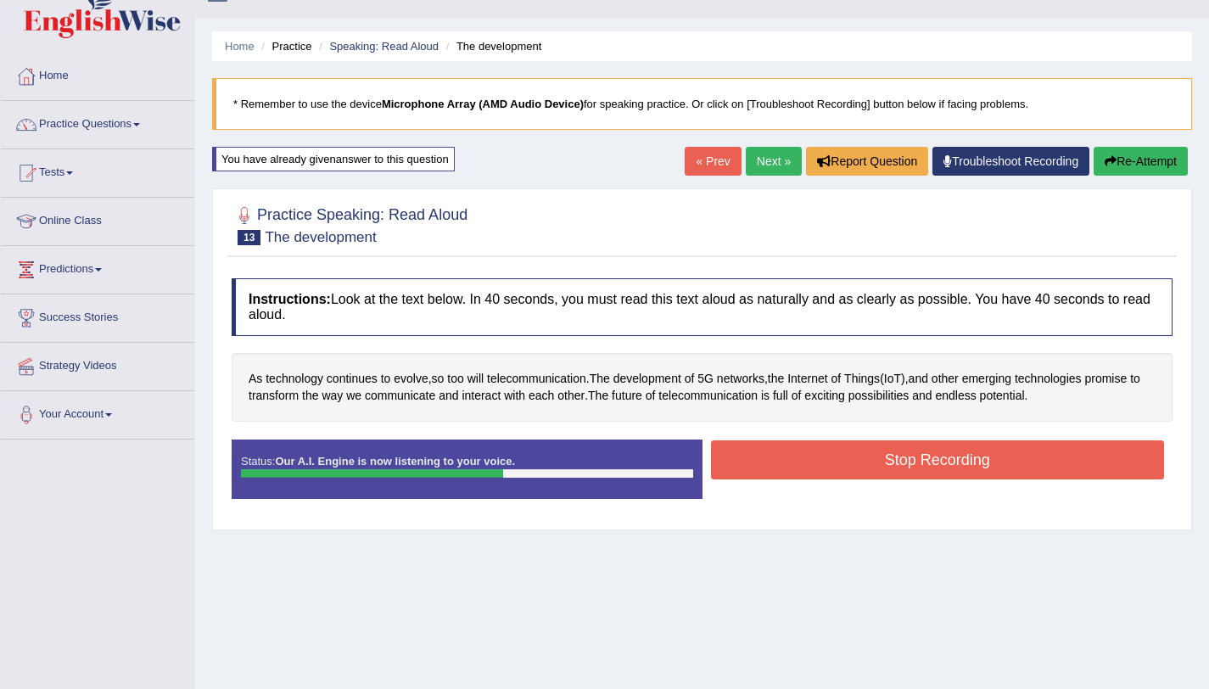
click at [930, 468] on button "Stop Recording" at bounding box center [938, 459] width 454 height 39
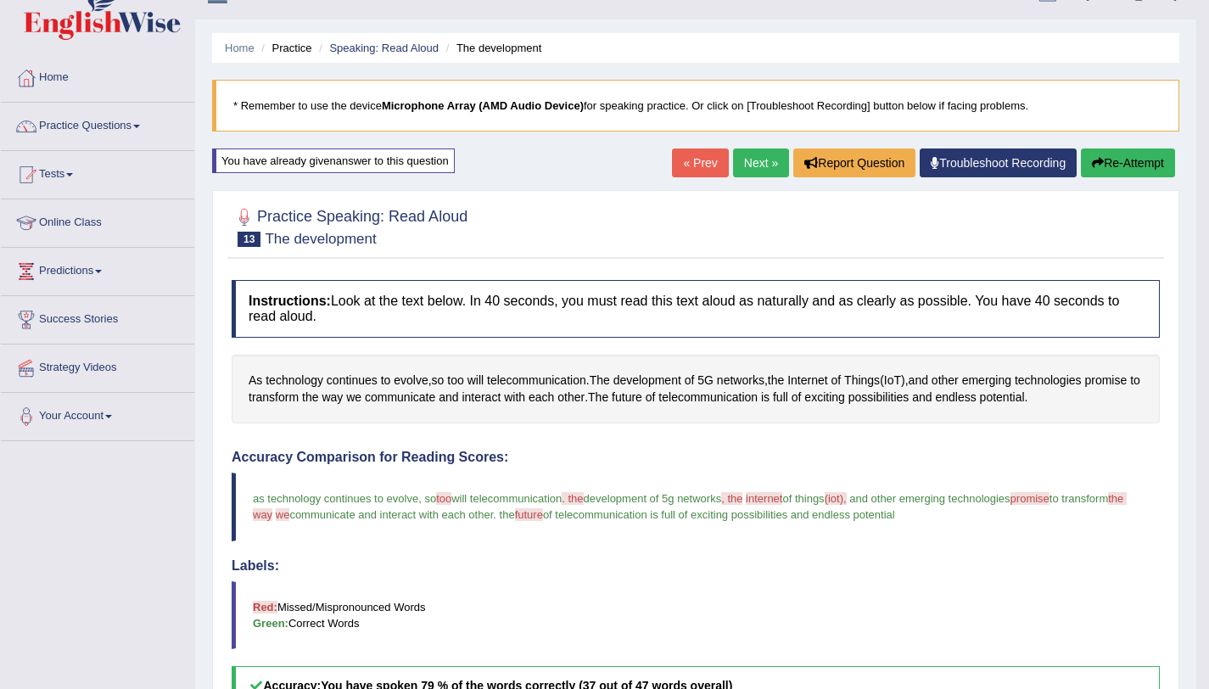
scroll to position [26, 0]
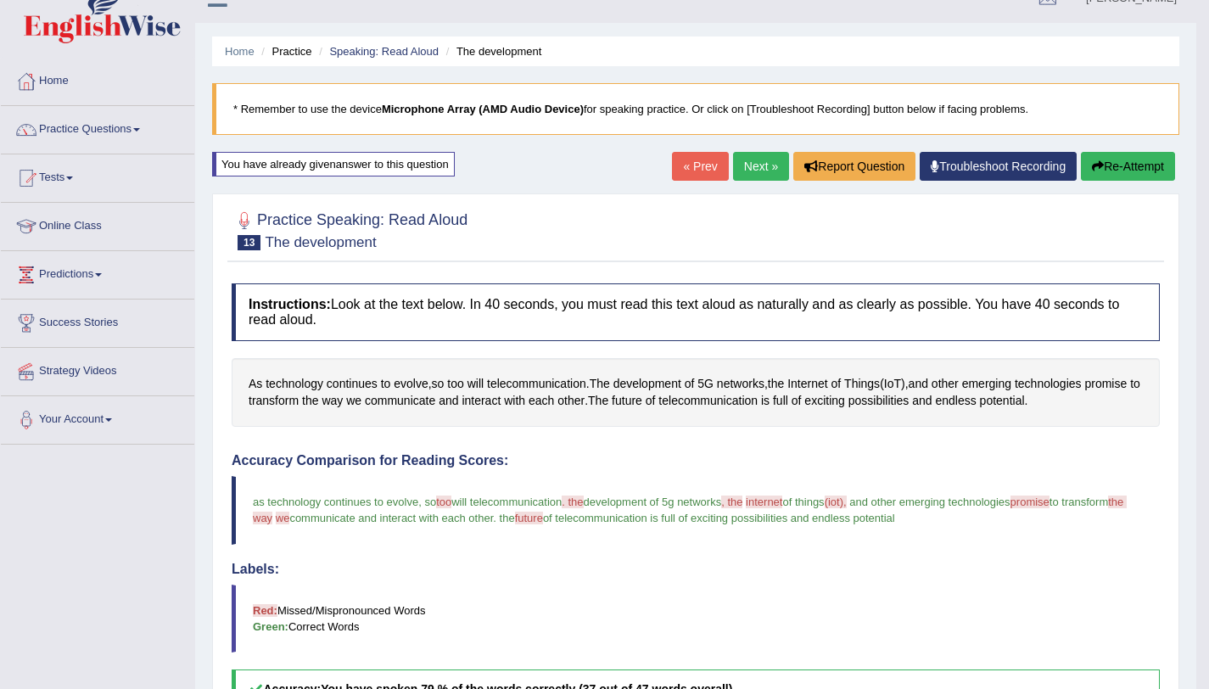
click at [1156, 177] on button "Re-Attempt" at bounding box center [1128, 166] width 94 height 29
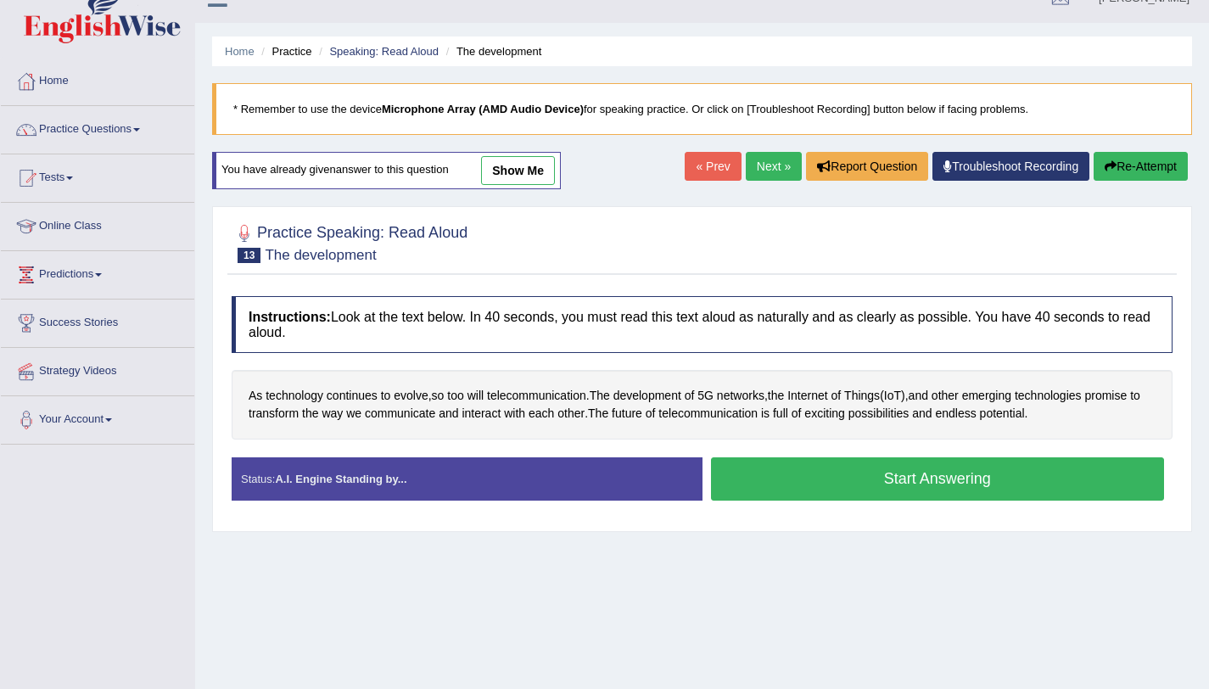
click at [907, 487] on button "Start Answering" at bounding box center [938, 478] width 454 height 43
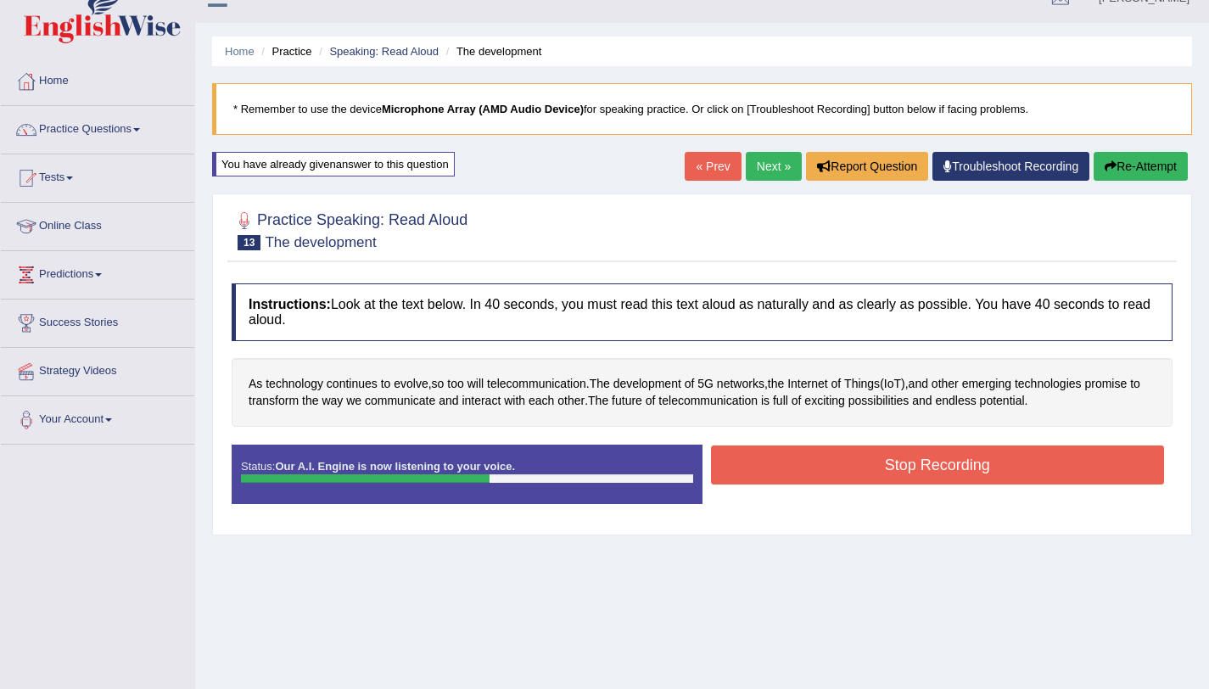
click at [885, 452] on button "Stop Recording" at bounding box center [938, 464] width 454 height 39
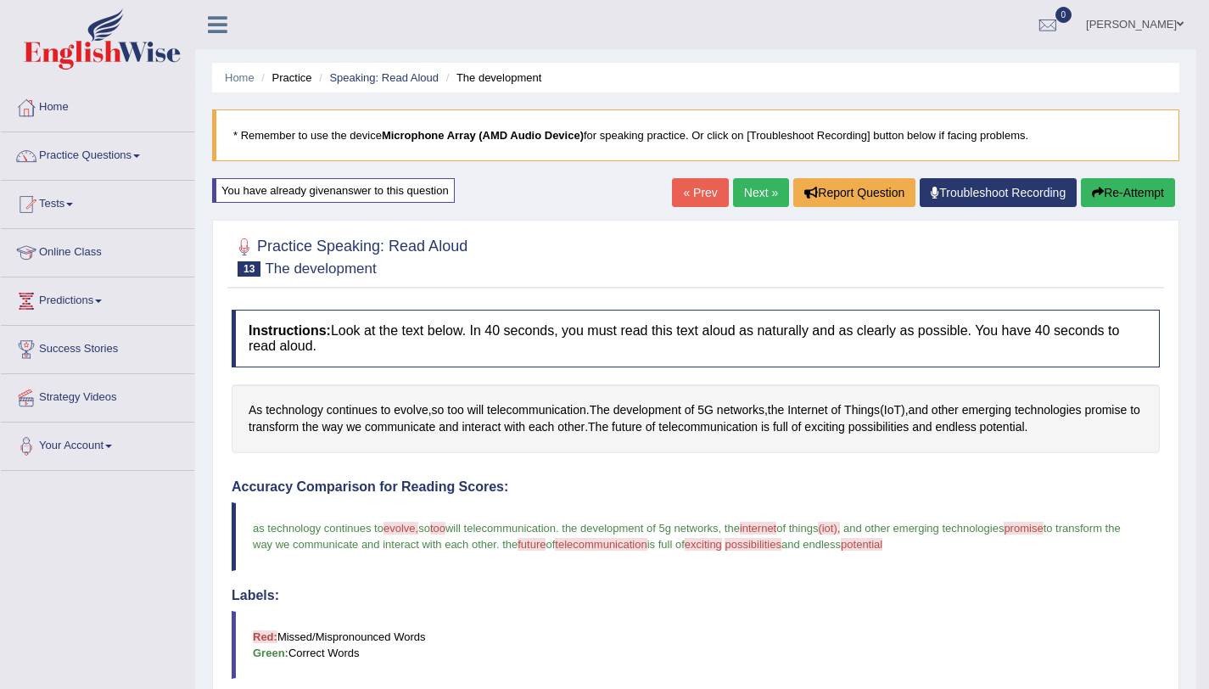
click at [1151, 183] on button "Re-Attempt" at bounding box center [1128, 192] width 94 height 29
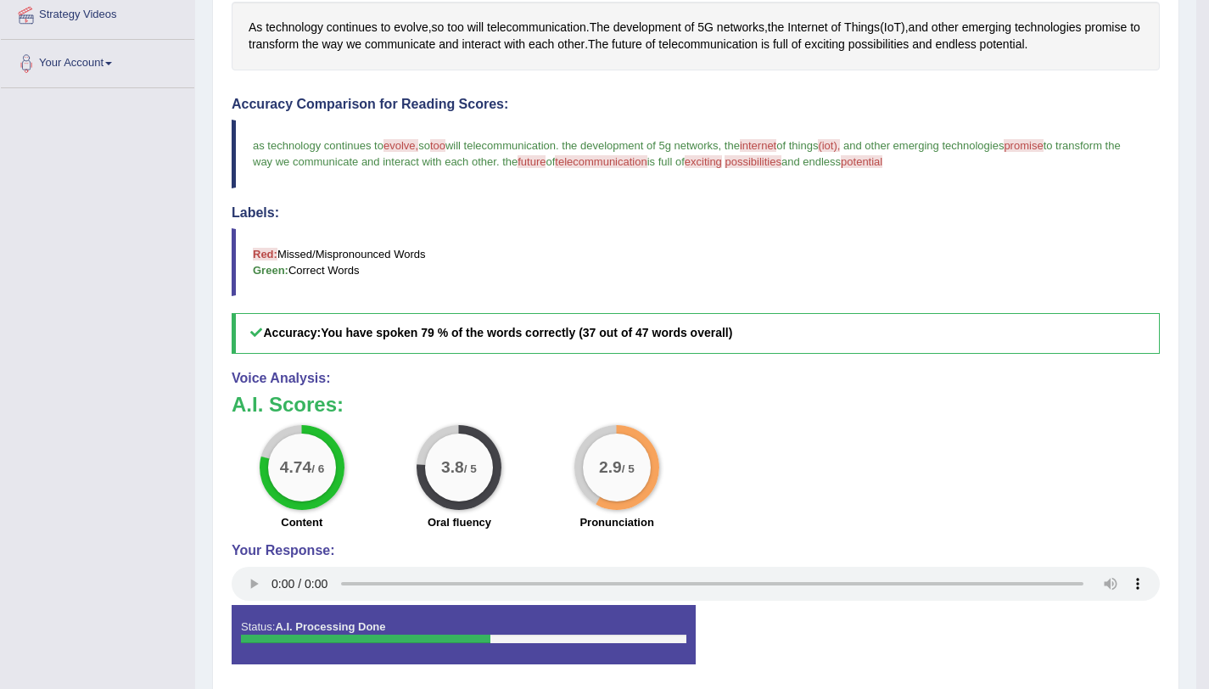
scroll to position [408, 0]
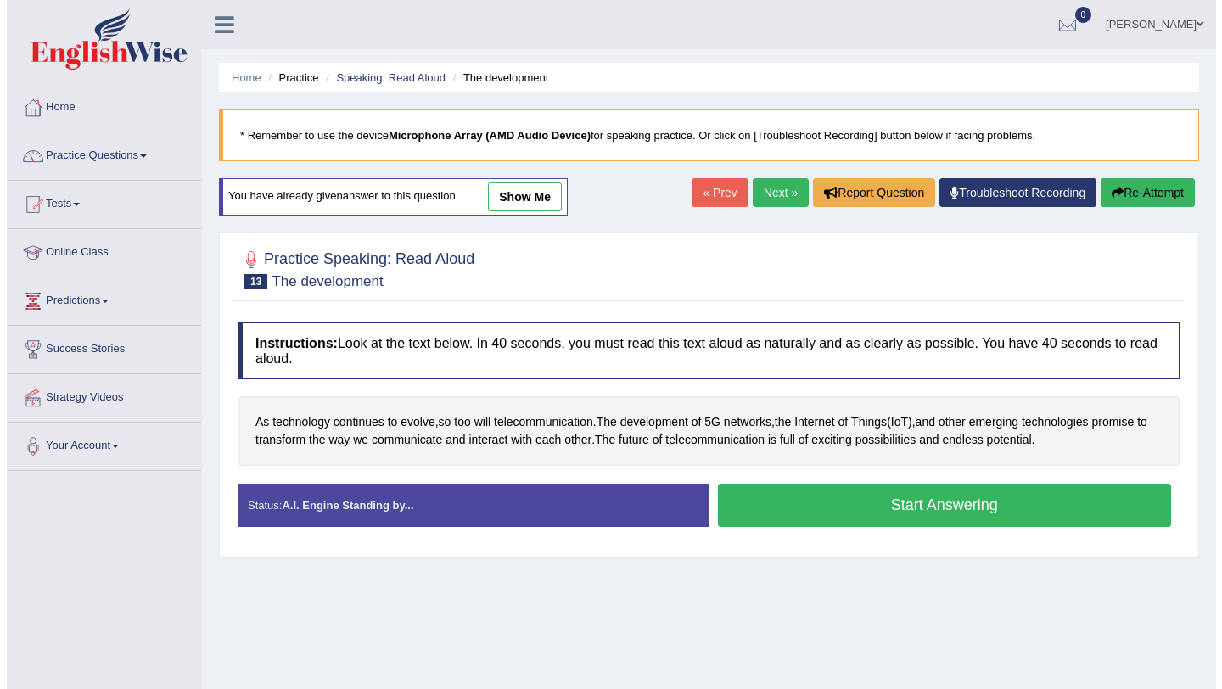
scroll to position [202, 0]
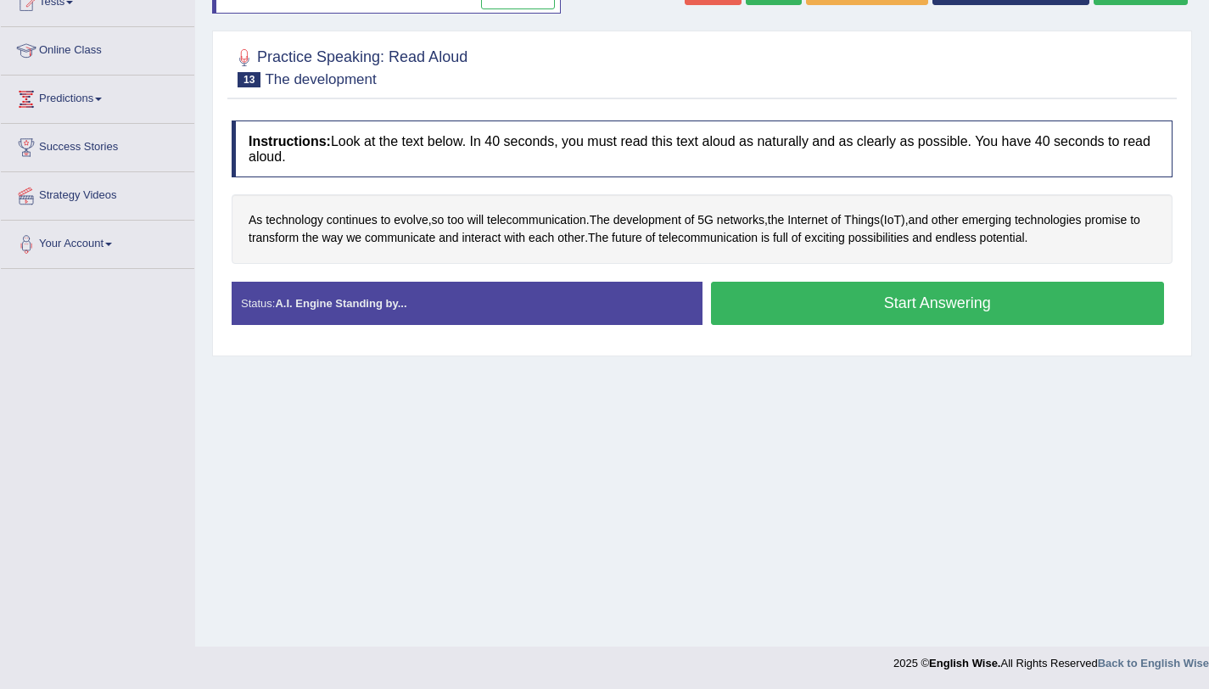
click at [850, 305] on button "Start Answering" at bounding box center [938, 303] width 454 height 43
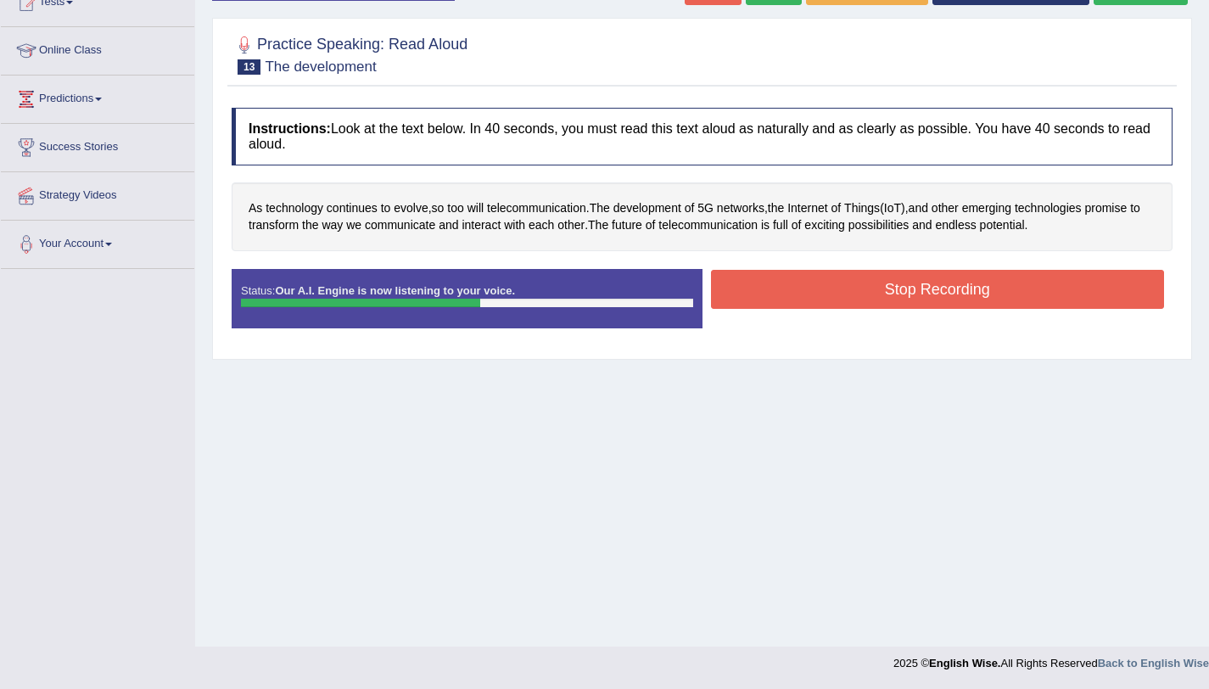
click at [905, 287] on button "Stop Recording" at bounding box center [938, 289] width 454 height 39
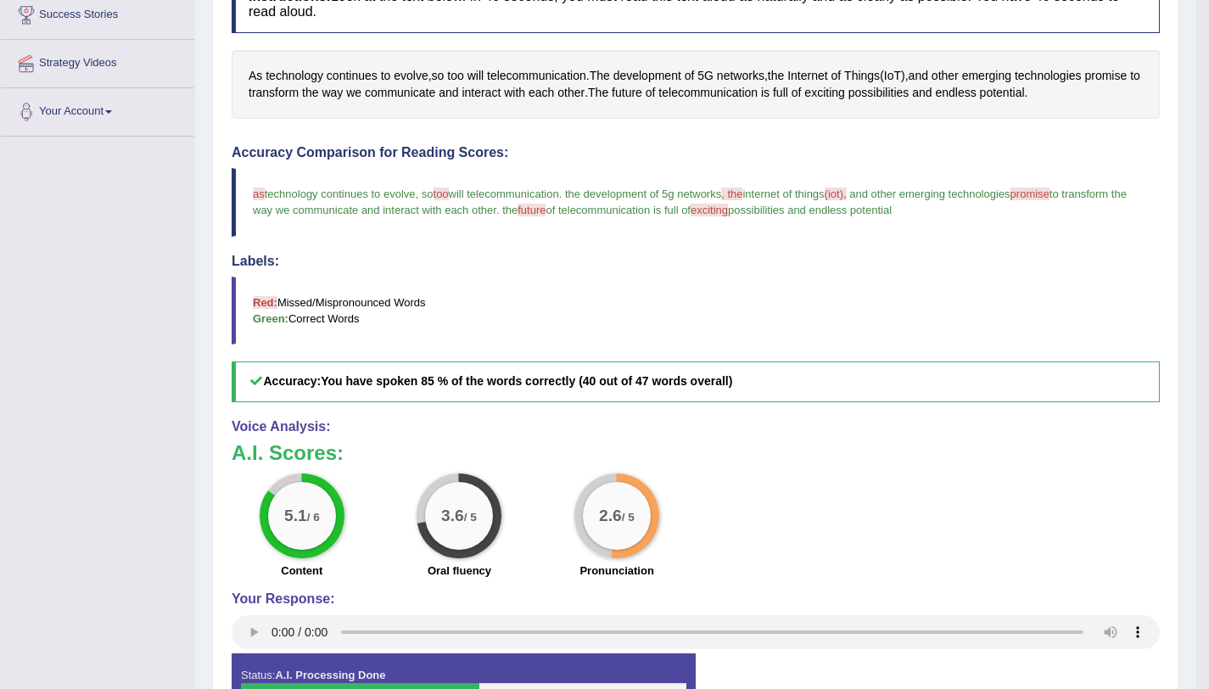
scroll to position [0, 0]
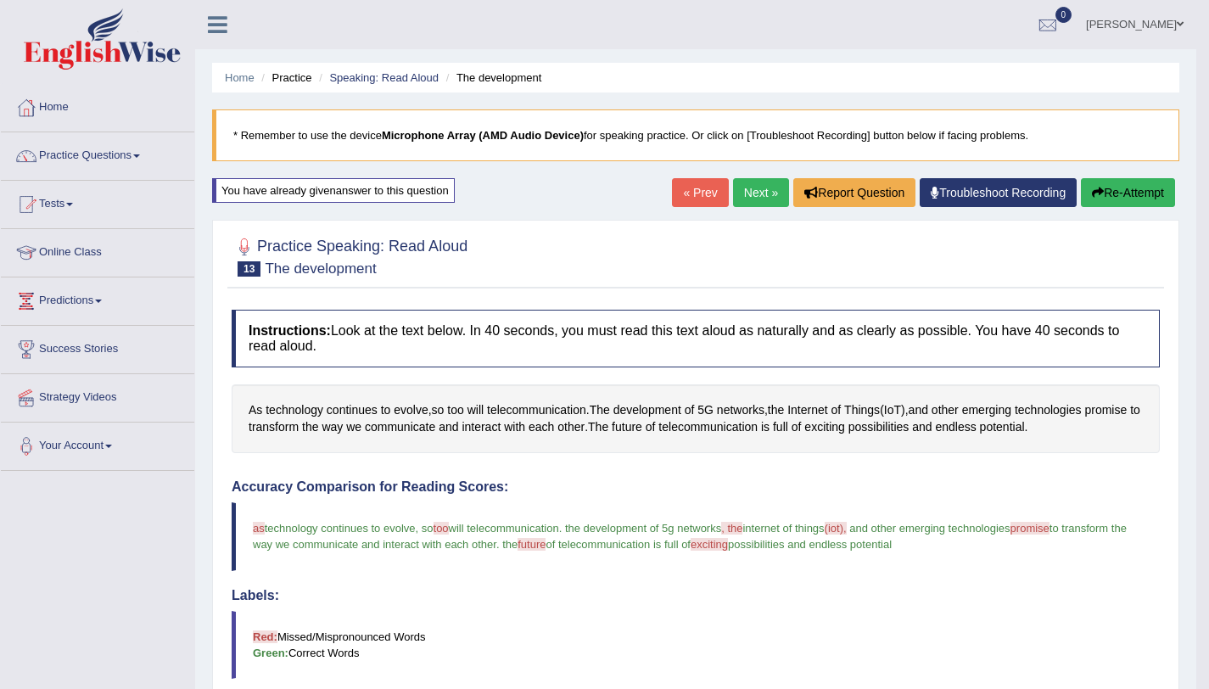
click at [747, 193] on link "Next »" at bounding box center [761, 192] width 56 height 29
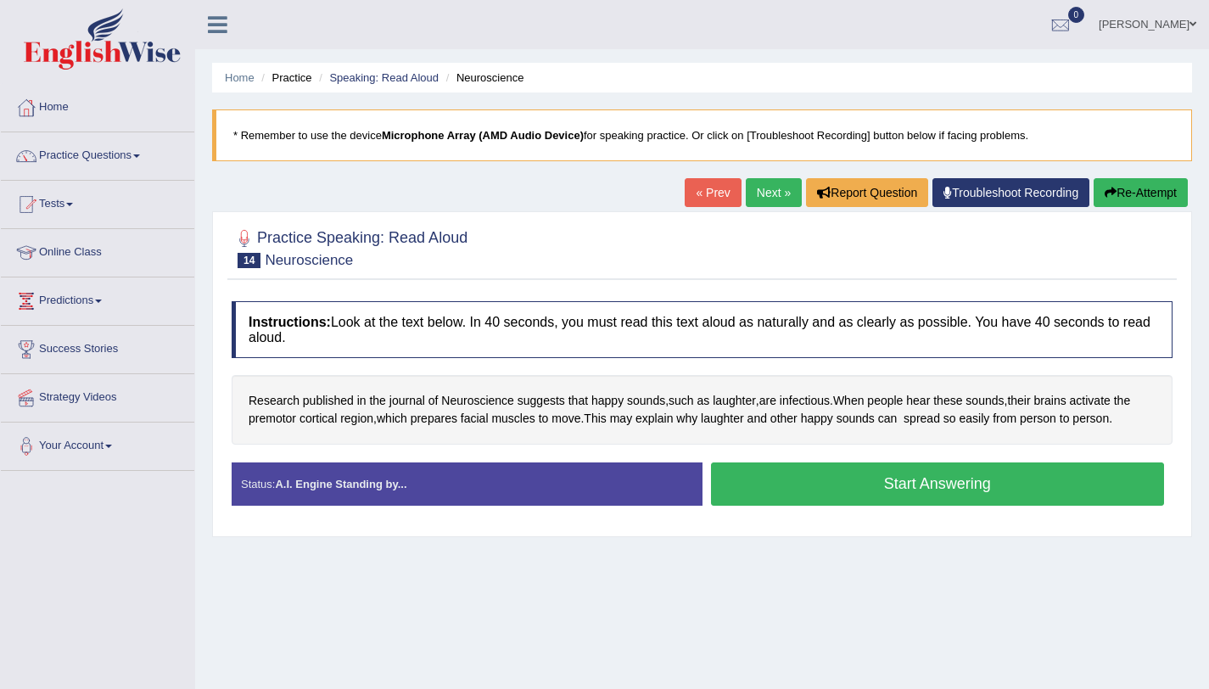
click at [832, 476] on button "Start Answering" at bounding box center [938, 483] width 454 height 43
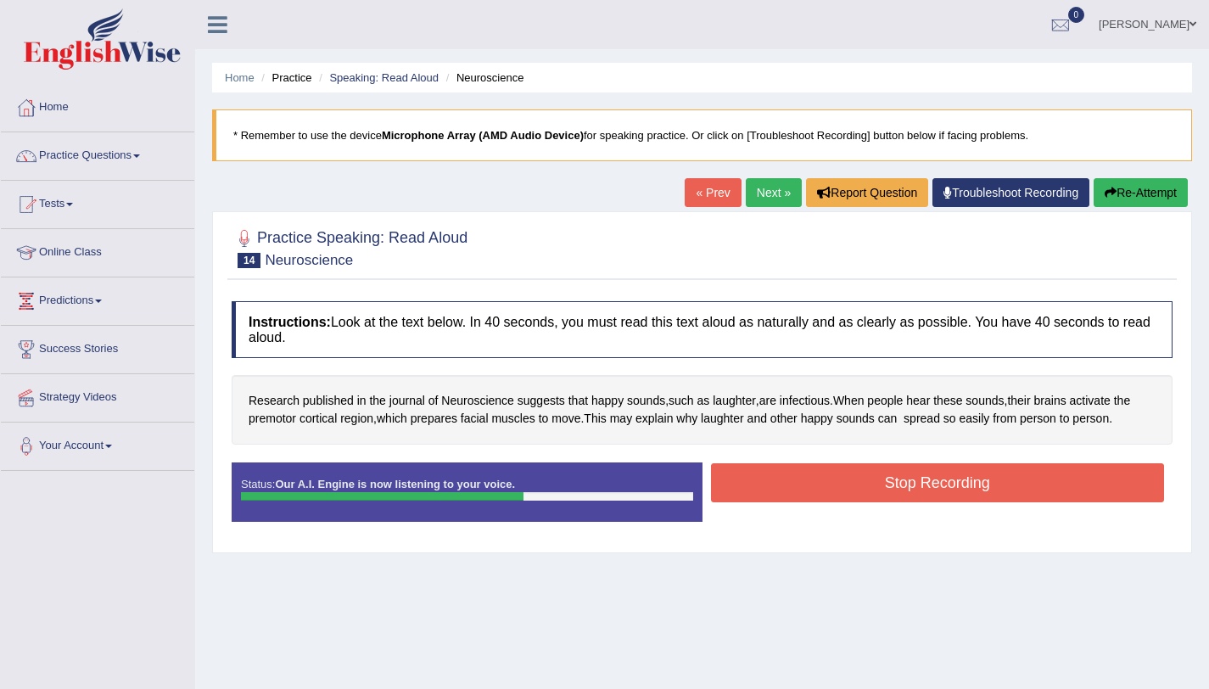
click at [948, 473] on button "Stop Recording" at bounding box center [938, 482] width 454 height 39
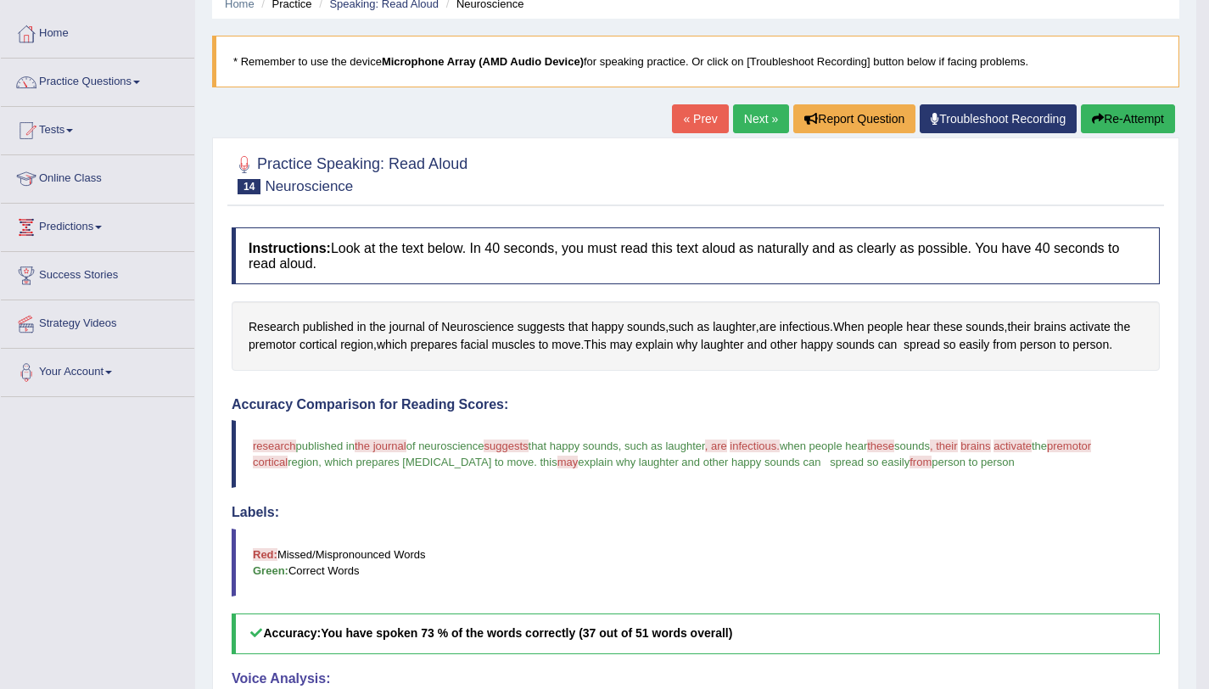
scroll to position [66, 0]
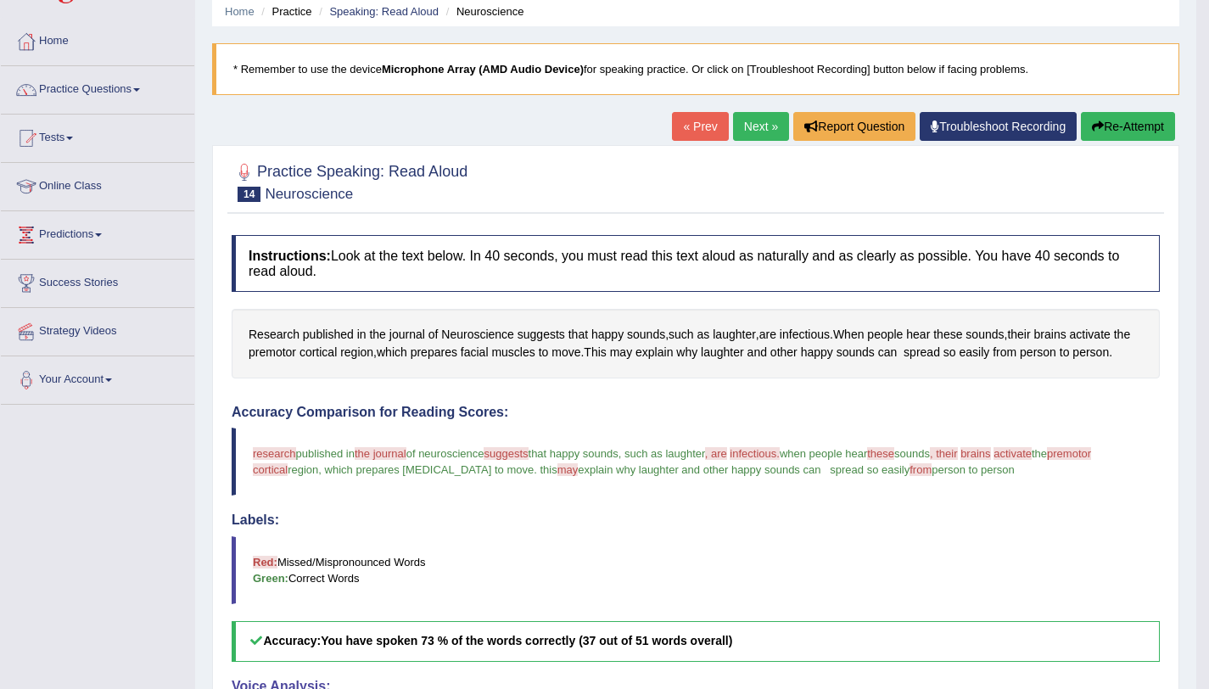
click at [751, 130] on link "Next »" at bounding box center [761, 126] width 56 height 29
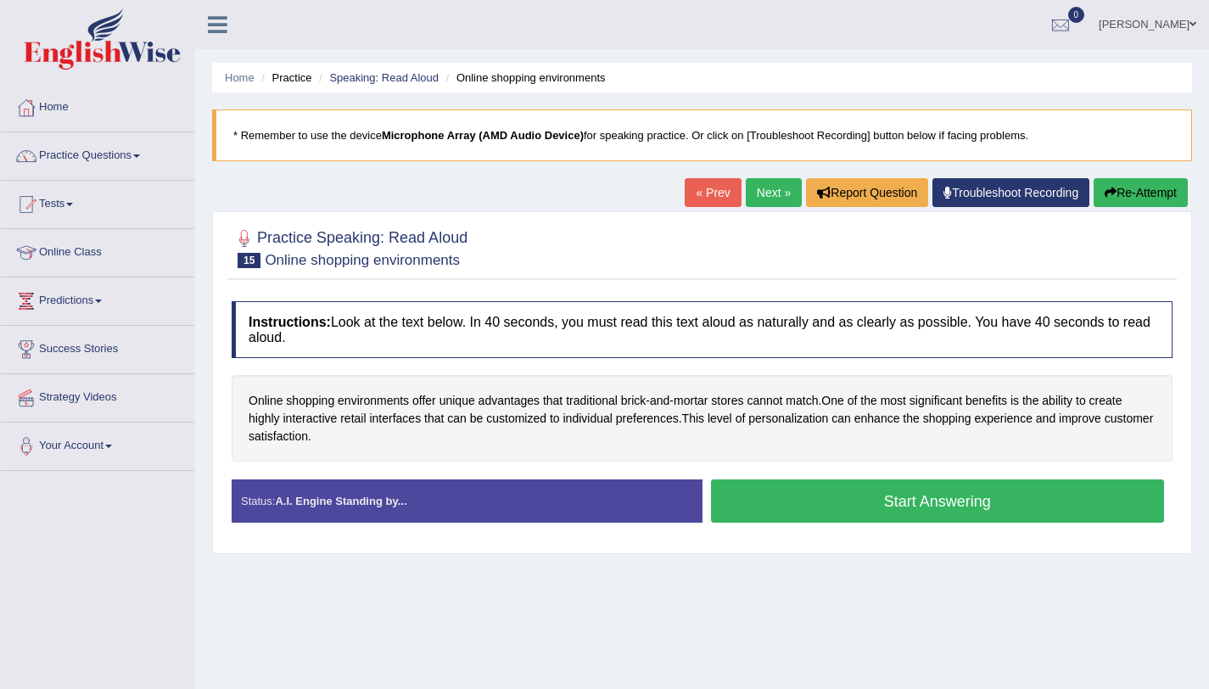
click at [831, 492] on button "Start Answering" at bounding box center [938, 500] width 454 height 43
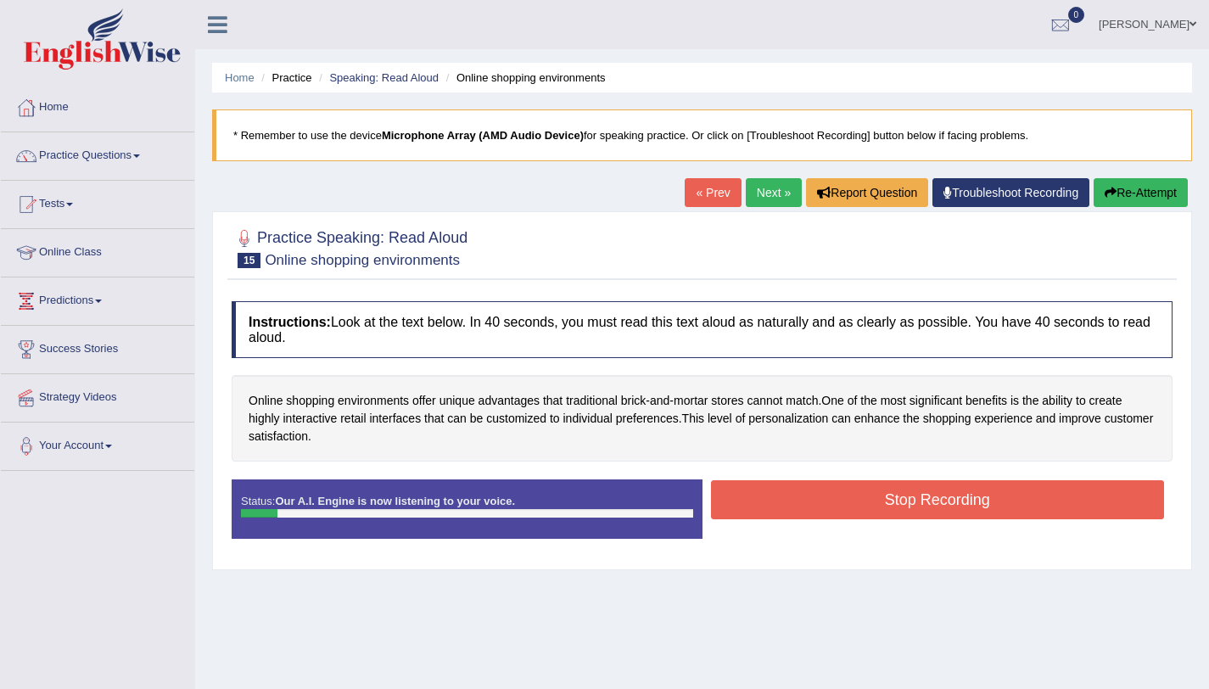
click at [1128, 187] on button "Re-Attempt" at bounding box center [1141, 192] width 94 height 29
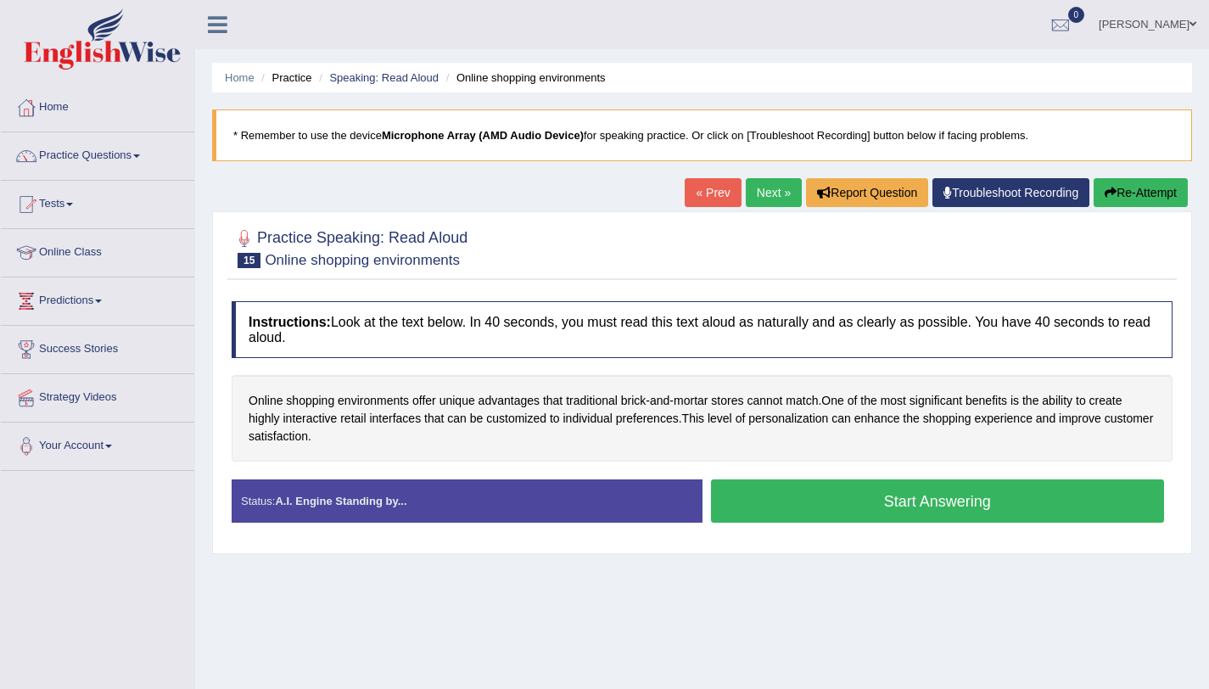
click at [933, 510] on button "Start Answering" at bounding box center [938, 500] width 454 height 43
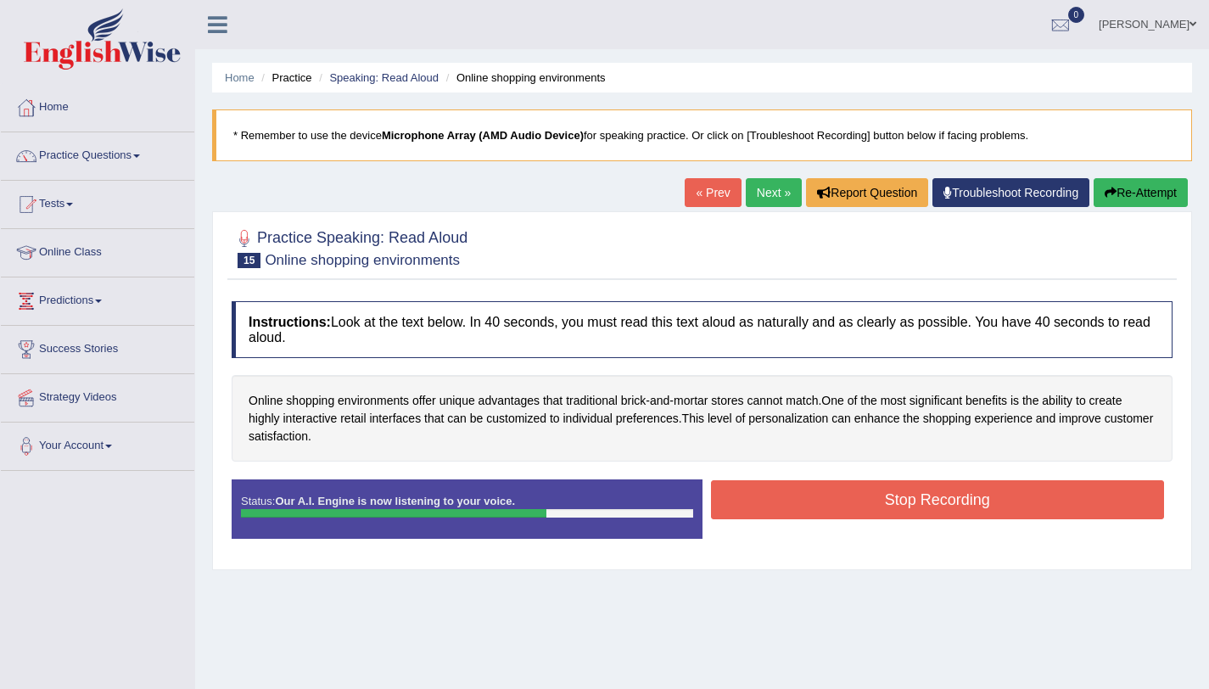
click at [928, 510] on button "Stop Recording" at bounding box center [938, 499] width 454 height 39
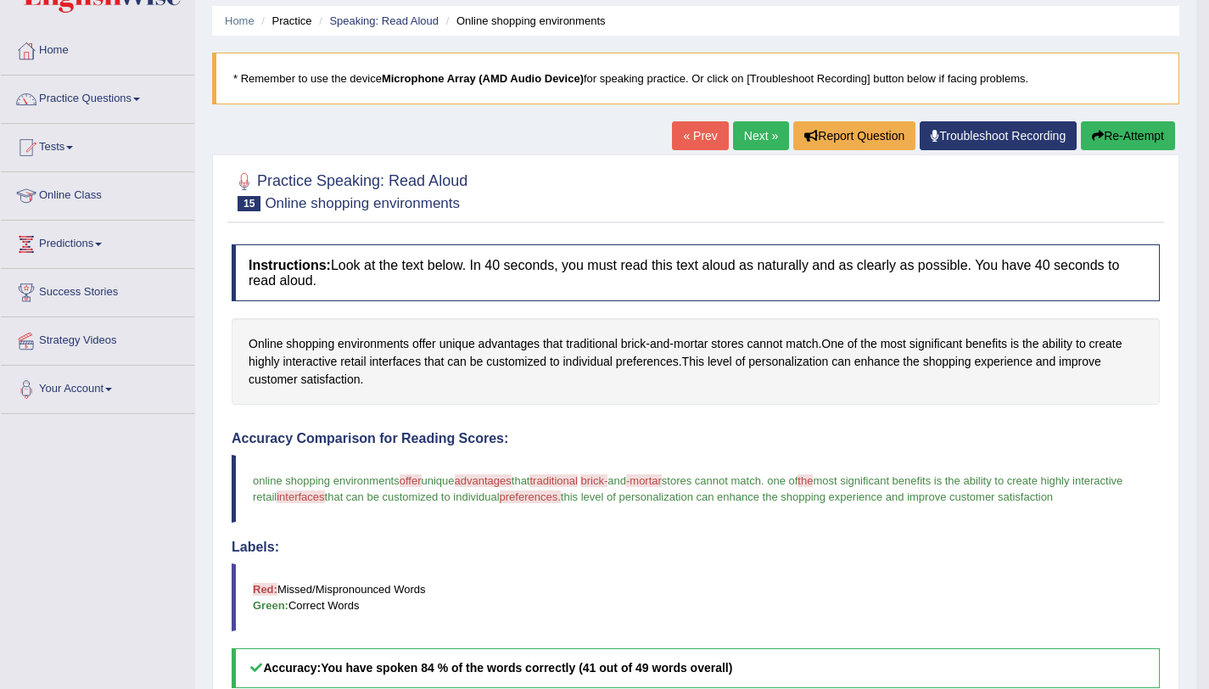
scroll to position [55, 0]
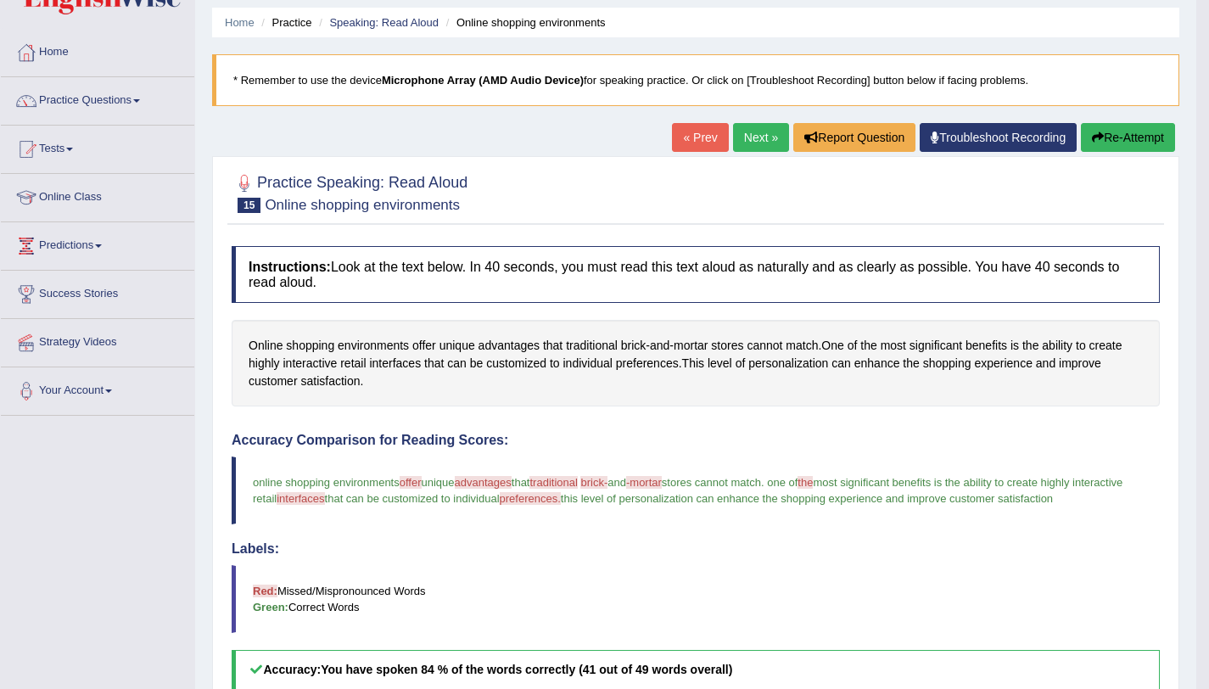
click at [1123, 143] on button "Re-Attempt" at bounding box center [1128, 137] width 94 height 29
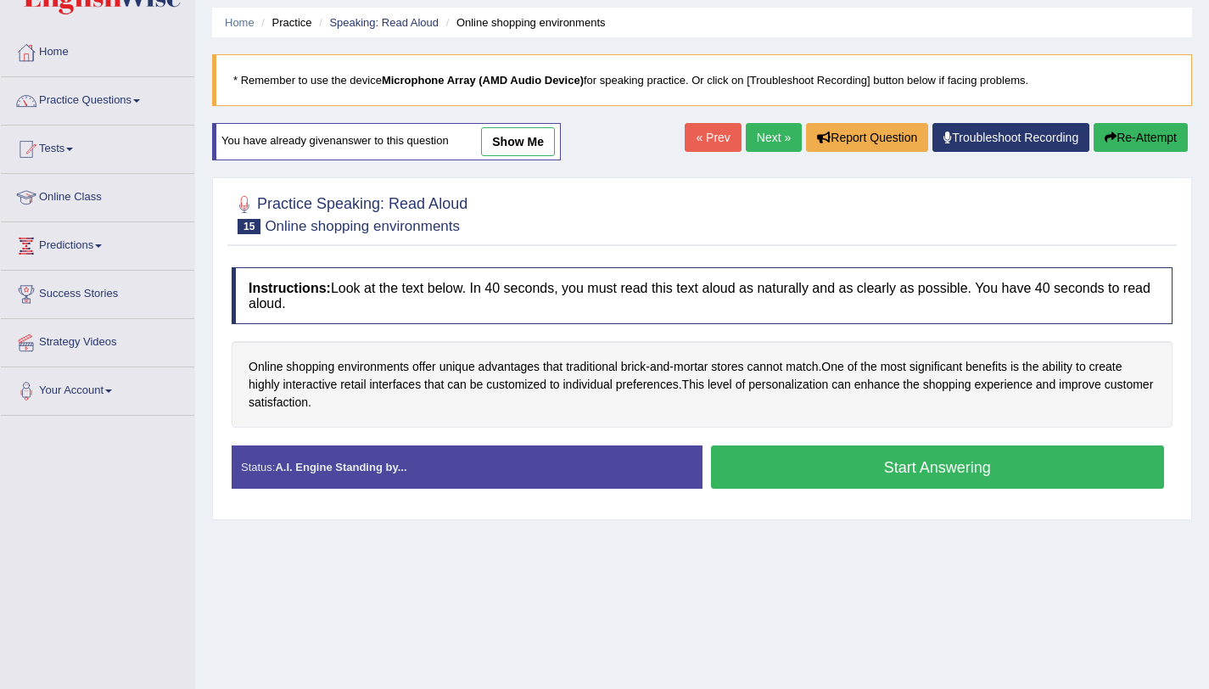
click at [835, 474] on button "Start Answering" at bounding box center [938, 466] width 454 height 43
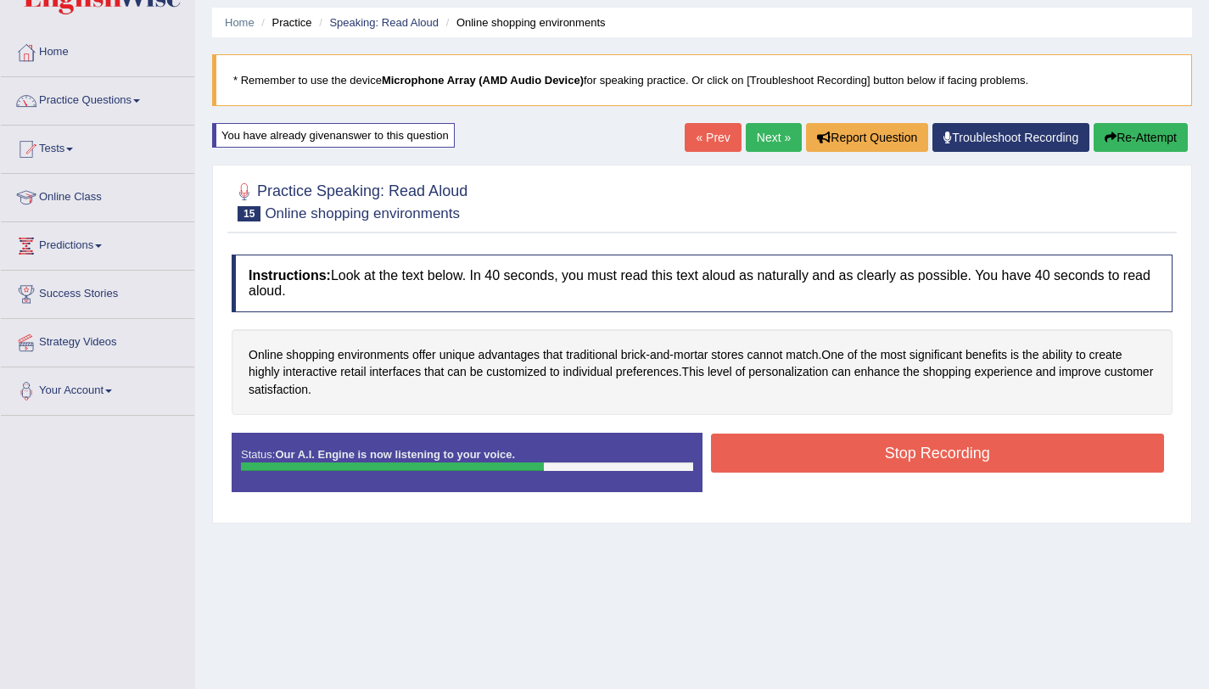
click at [888, 463] on button "Stop Recording" at bounding box center [938, 453] width 454 height 39
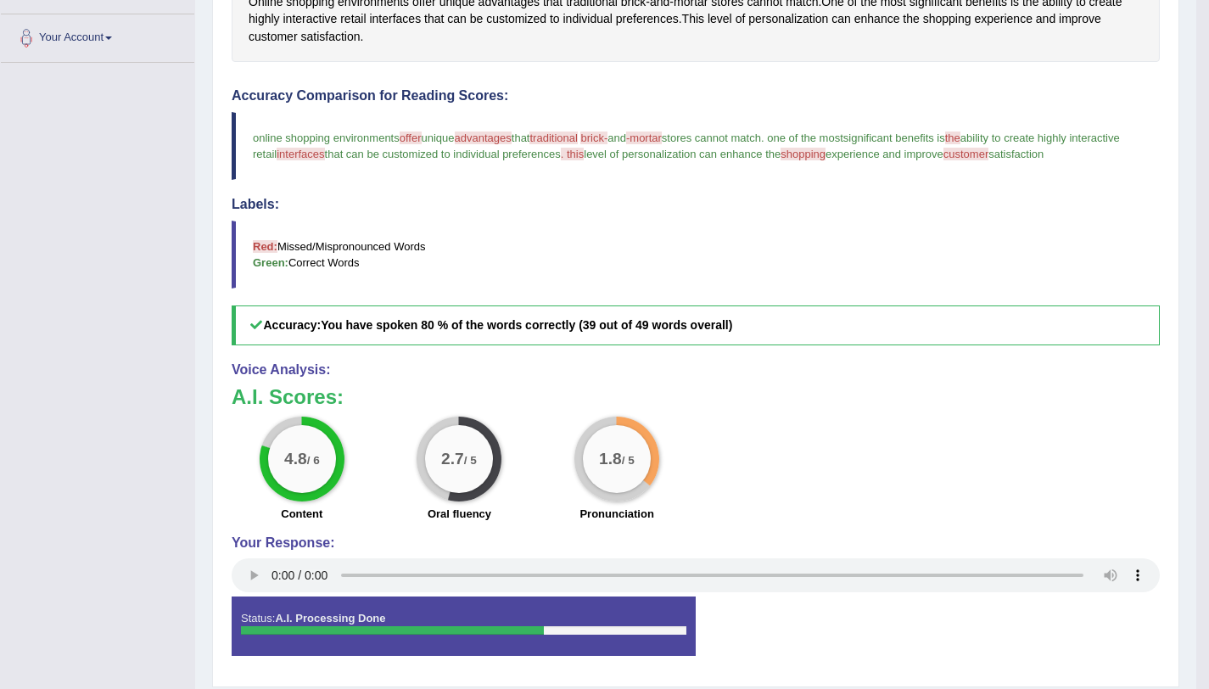
scroll to position [49, 0]
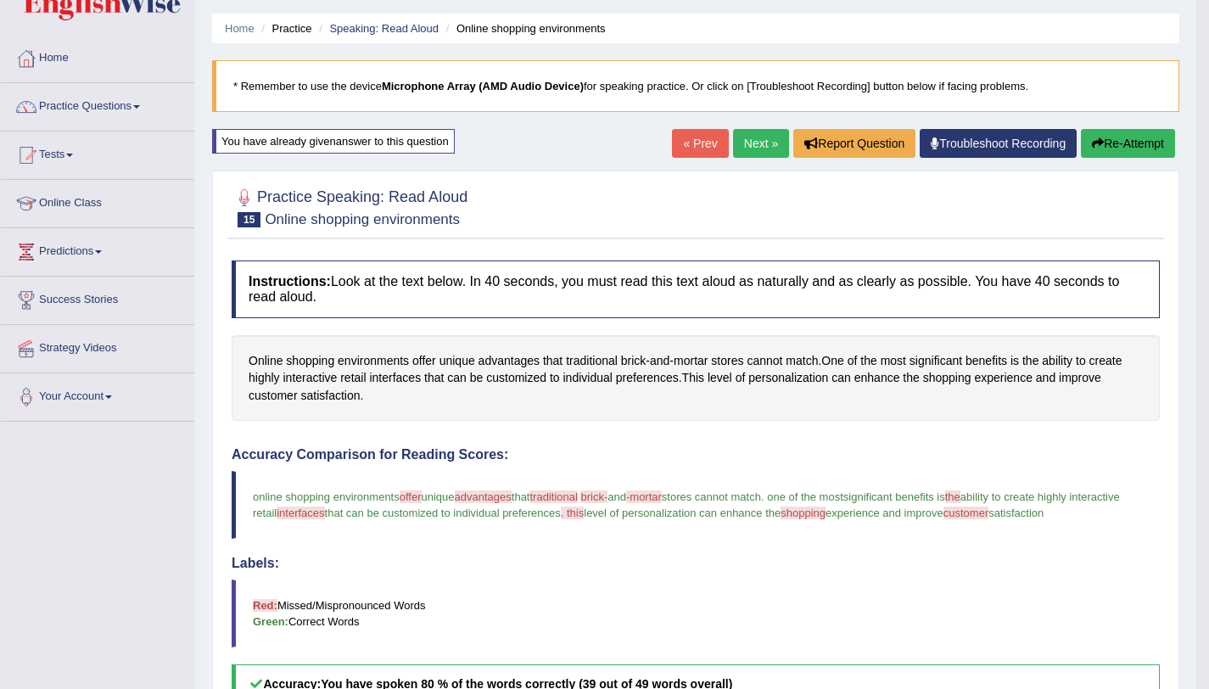
click at [759, 153] on link "Next »" at bounding box center [761, 143] width 56 height 29
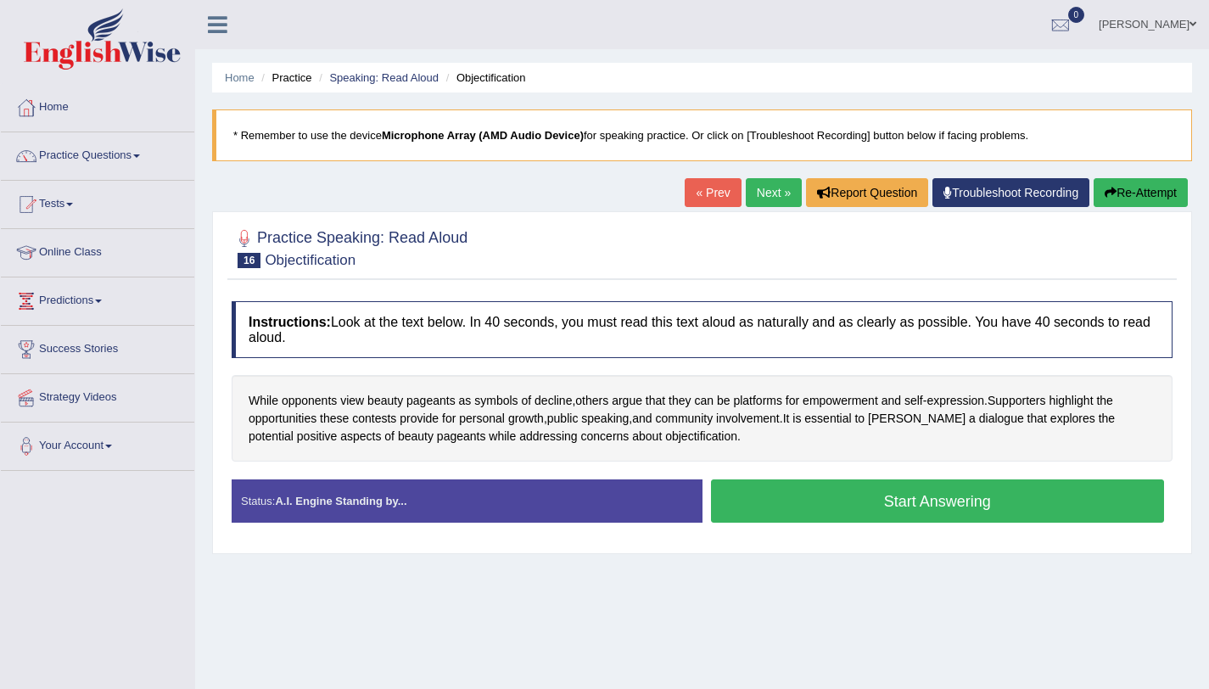
click at [842, 514] on button "Start Answering" at bounding box center [938, 500] width 454 height 43
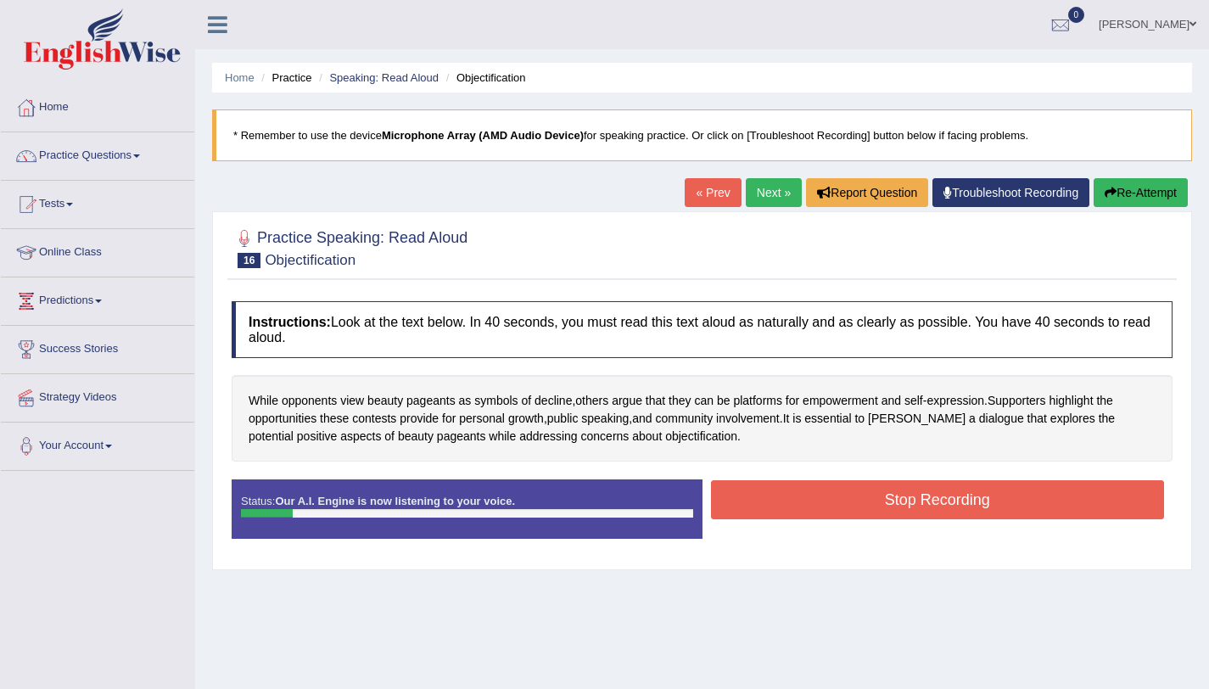
click at [840, 505] on button "Stop Recording" at bounding box center [938, 499] width 454 height 39
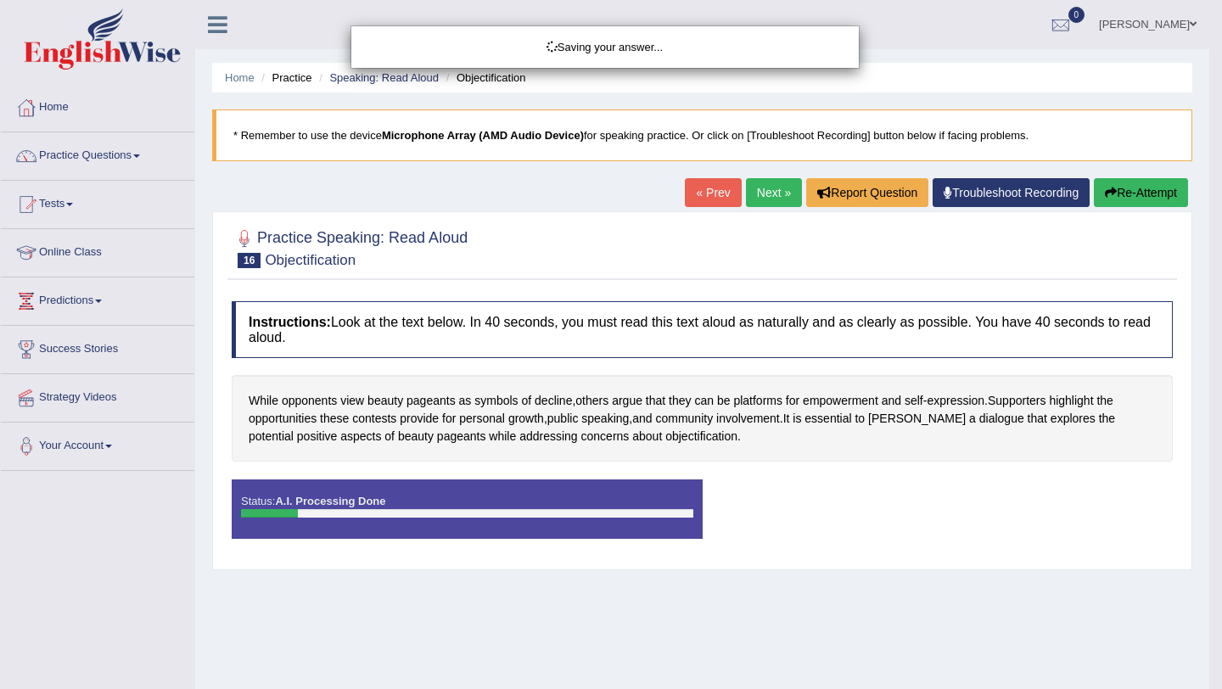
click at [1138, 197] on div "Saving your answer..." at bounding box center [611, 344] width 1222 height 689
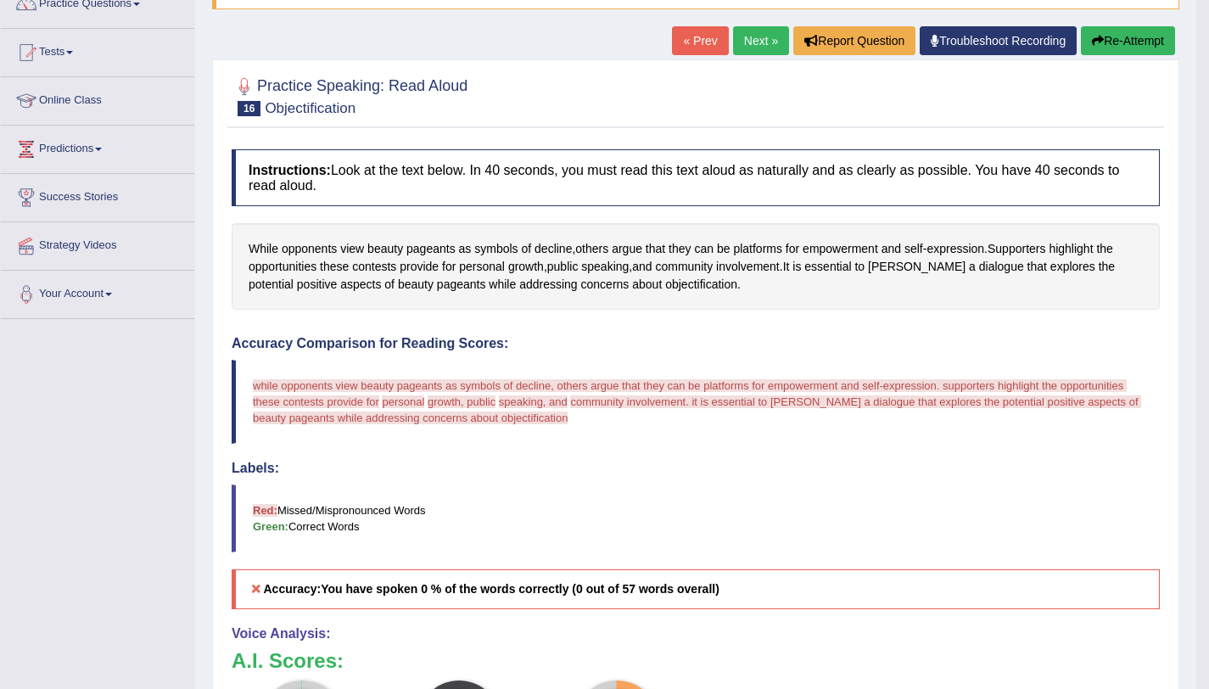
scroll to position [151, 0]
click at [1134, 35] on button "Re-Attempt" at bounding box center [1128, 41] width 94 height 29
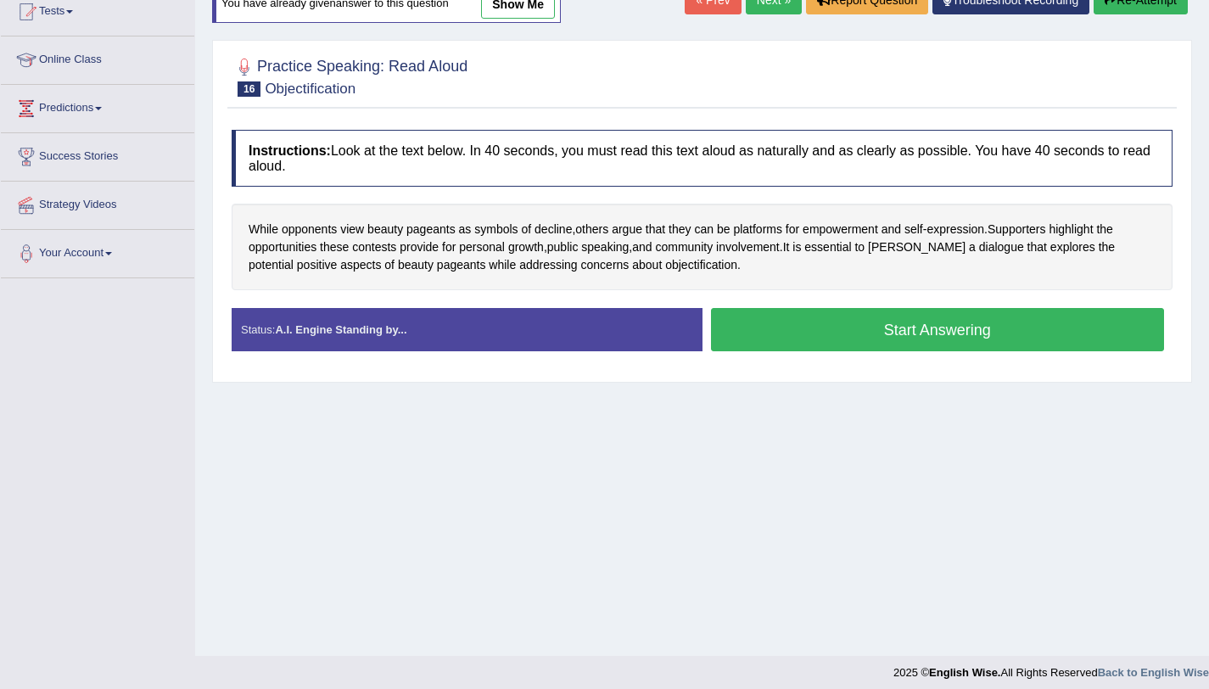
scroll to position [195, 0]
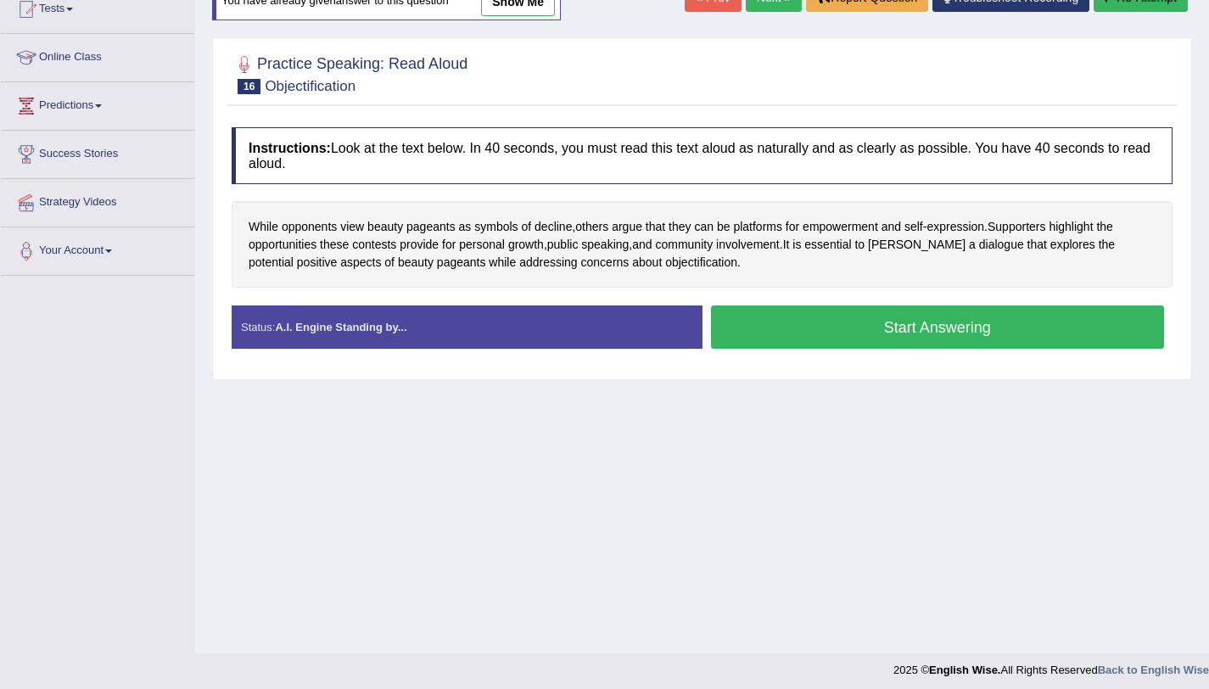
click at [841, 334] on button "Start Answering" at bounding box center [938, 326] width 454 height 43
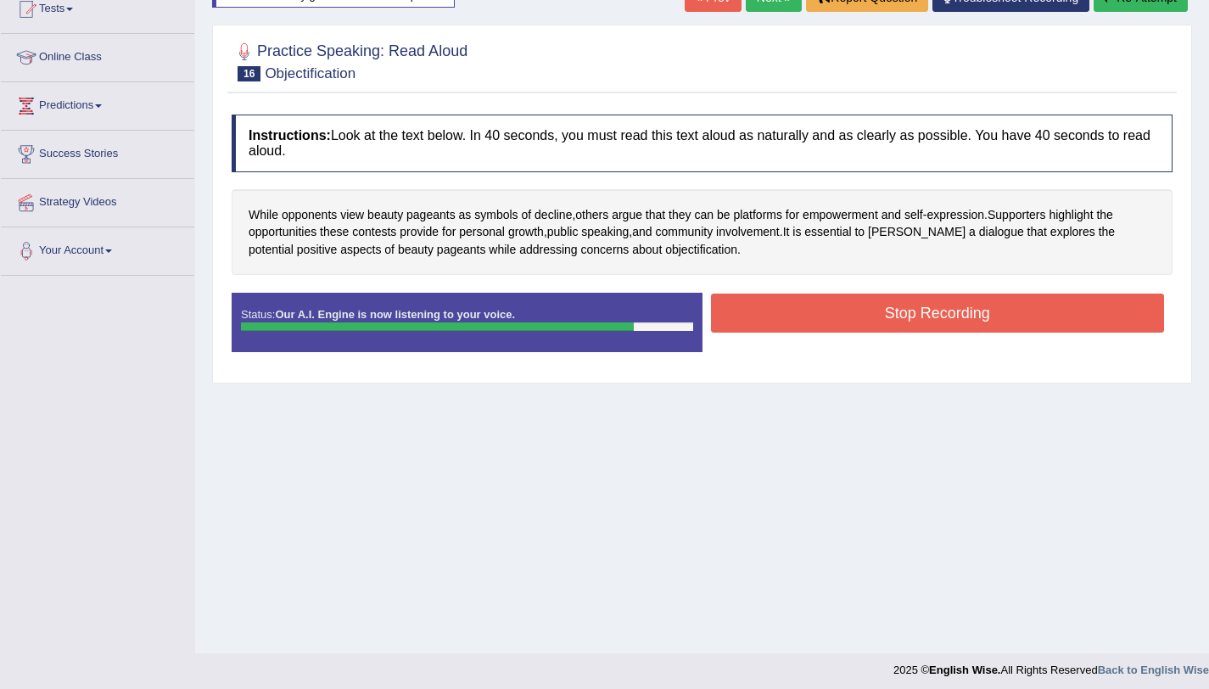
click at [840, 299] on button "Stop Recording" at bounding box center [938, 313] width 454 height 39
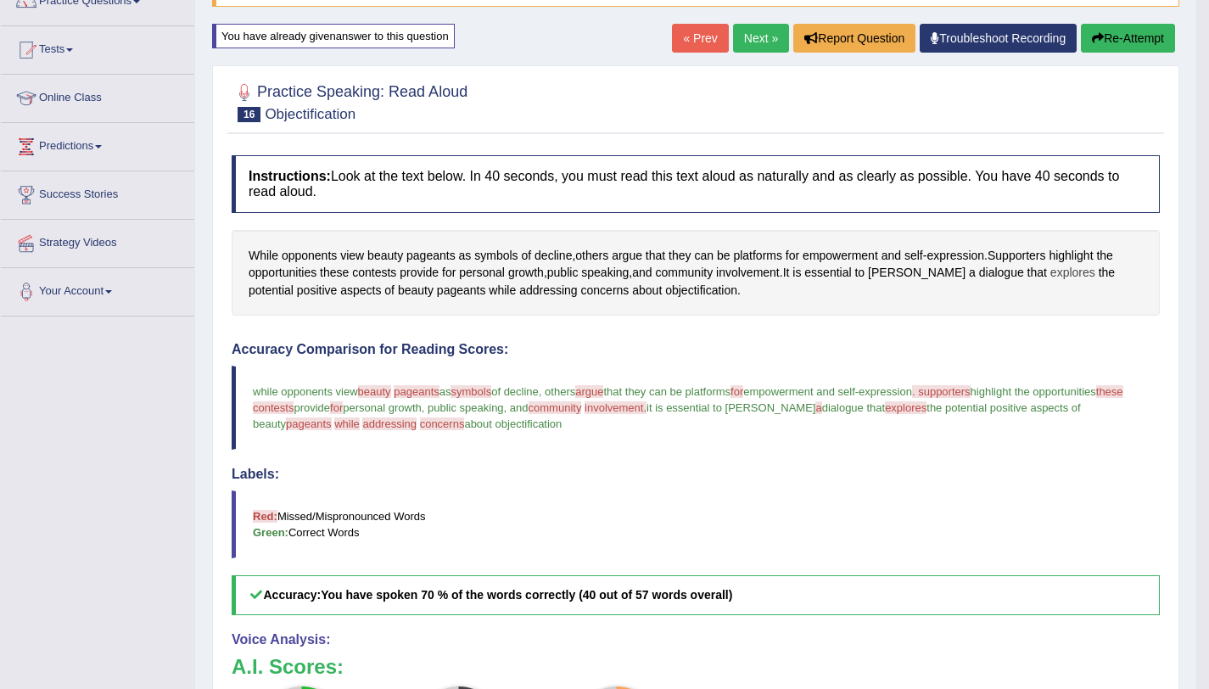
scroll to position [154, 0]
click at [1109, 27] on button "Re-Attempt" at bounding box center [1128, 39] width 94 height 29
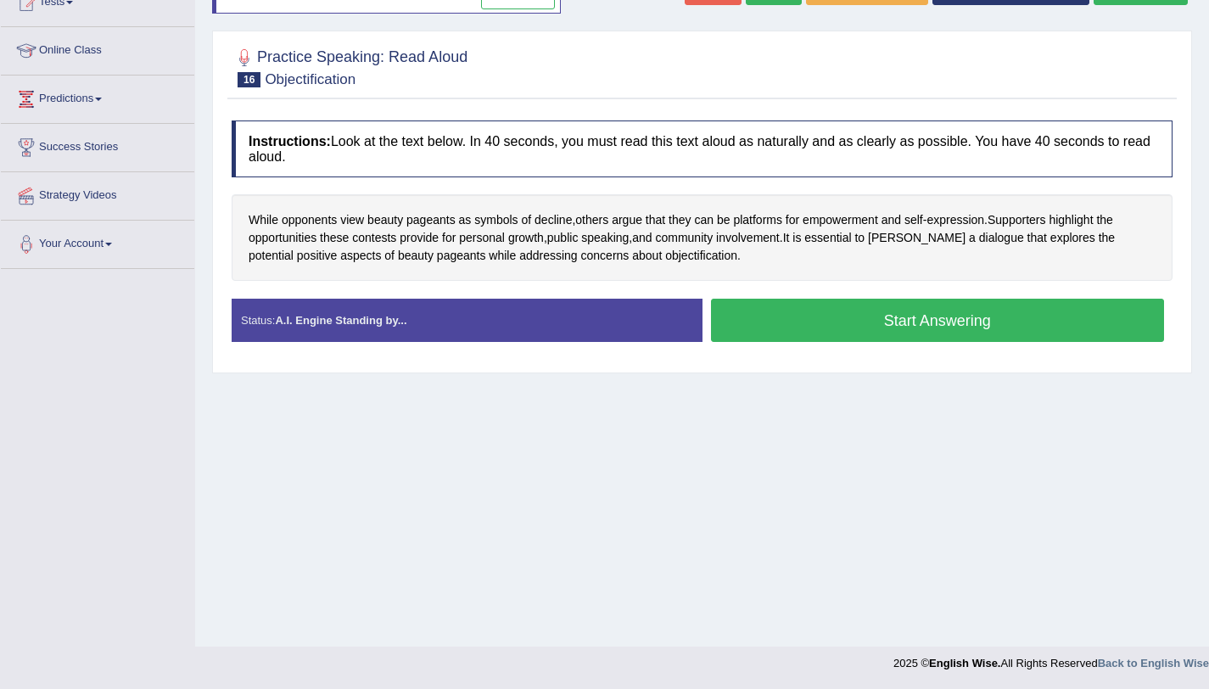
click at [783, 319] on button "Start Answering" at bounding box center [938, 320] width 454 height 43
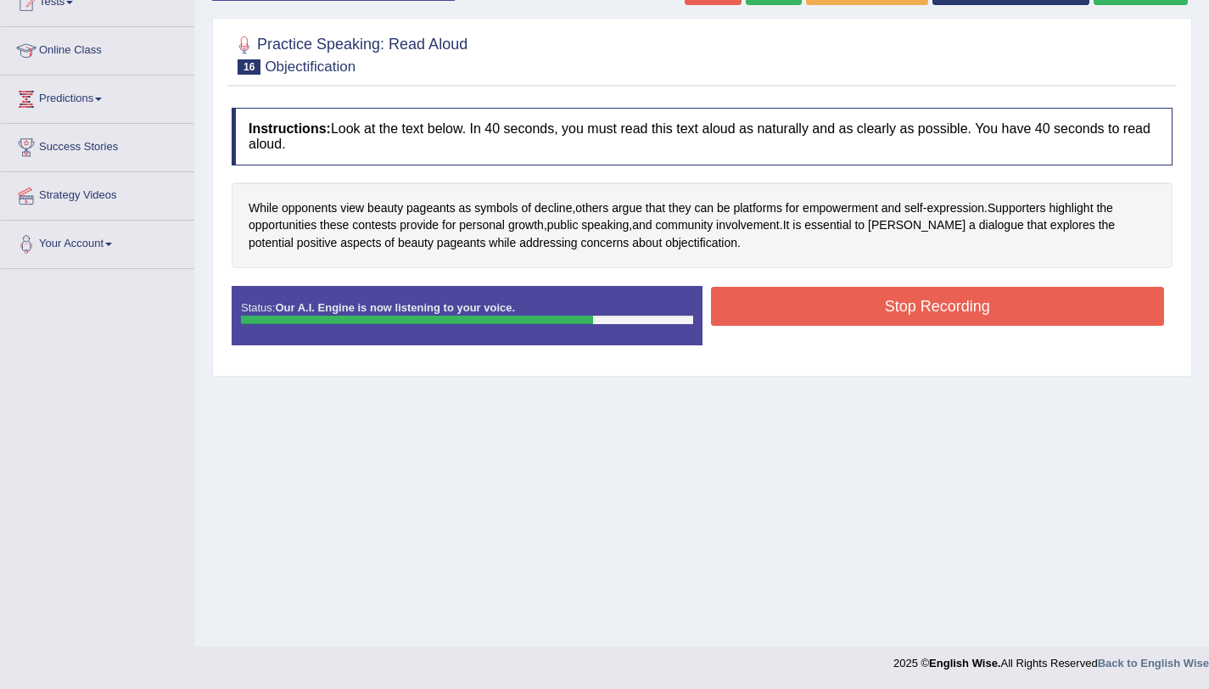
click at [755, 306] on button "Stop Recording" at bounding box center [938, 306] width 454 height 39
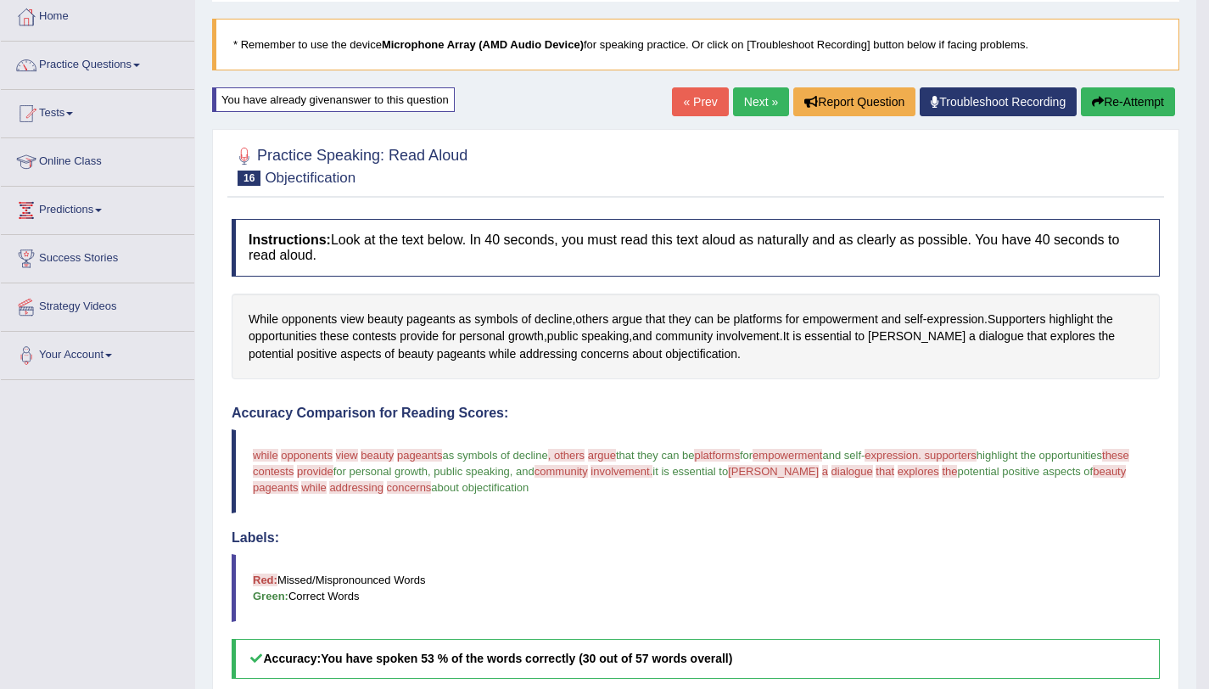
scroll to position [90, 0]
click at [742, 90] on link "Next »" at bounding box center [761, 102] width 56 height 29
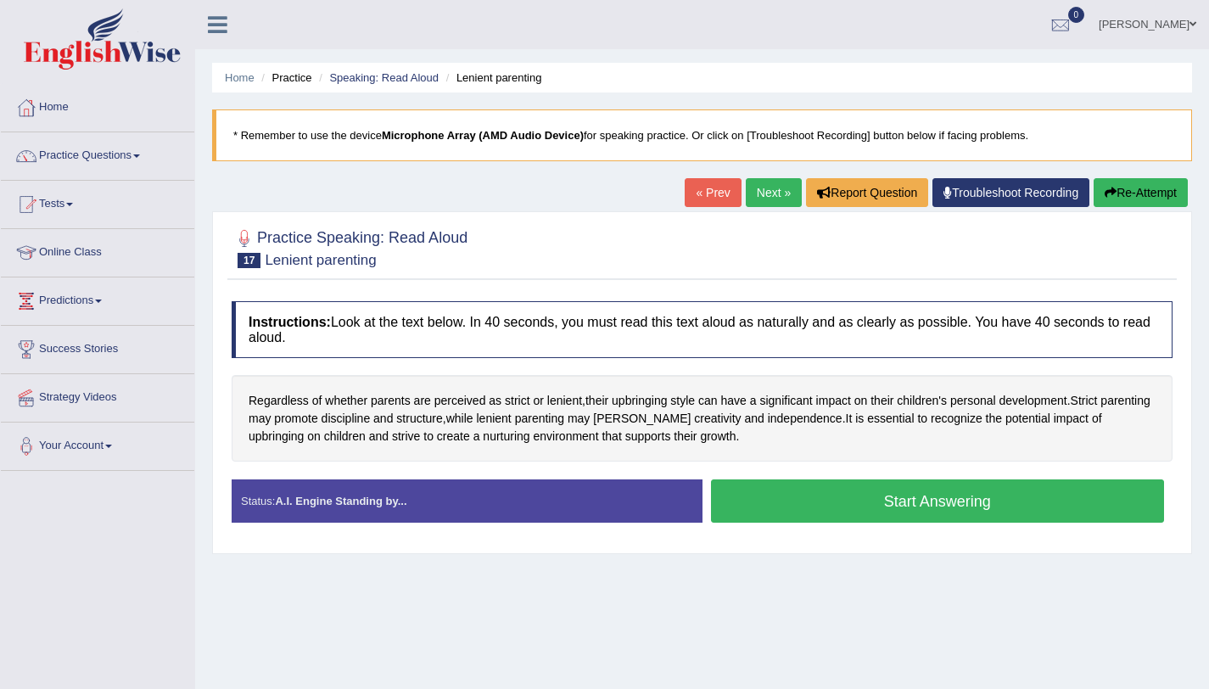
click at [851, 516] on button "Start Answering" at bounding box center [938, 500] width 454 height 43
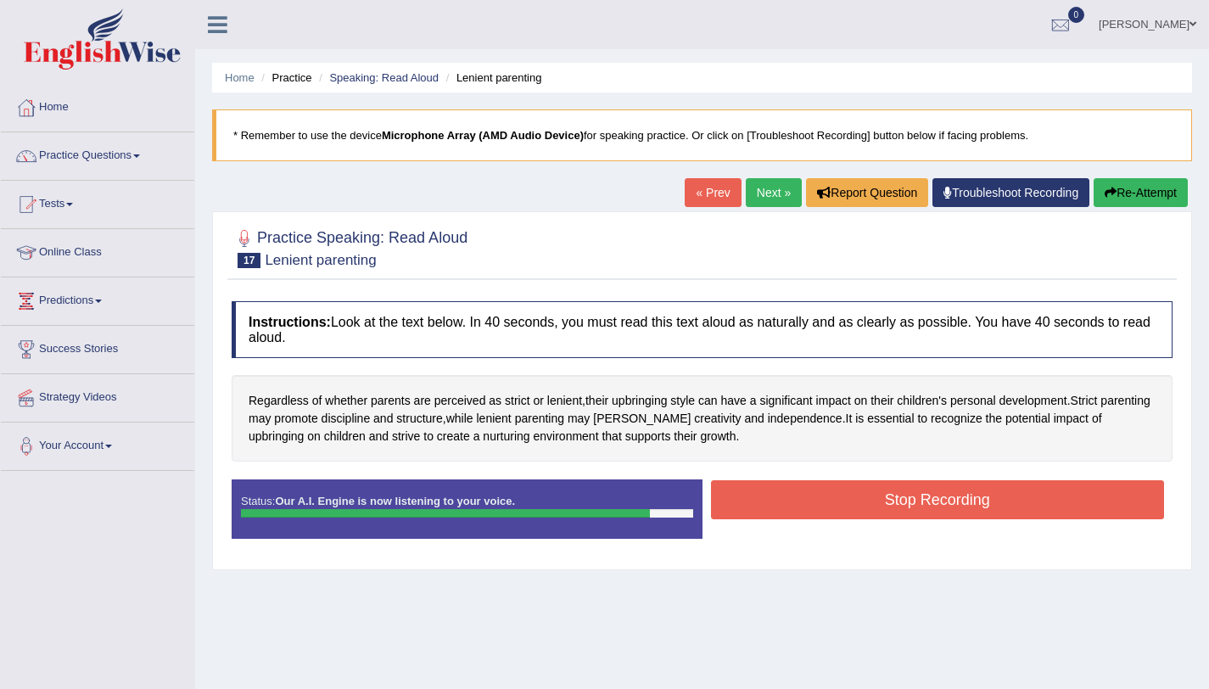
click at [738, 483] on button "Stop Recording" at bounding box center [938, 499] width 454 height 39
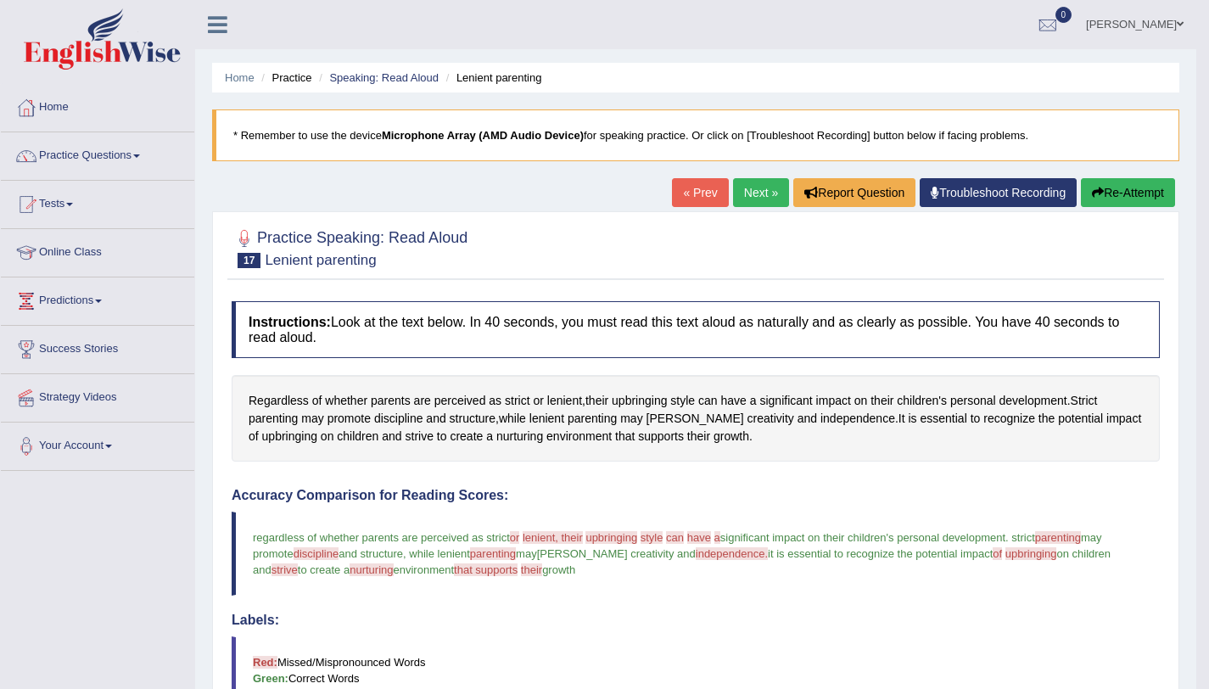
click at [1104, 198] on button "Re-Attempt" at bounding box center [1128, 192] width 94 height 29
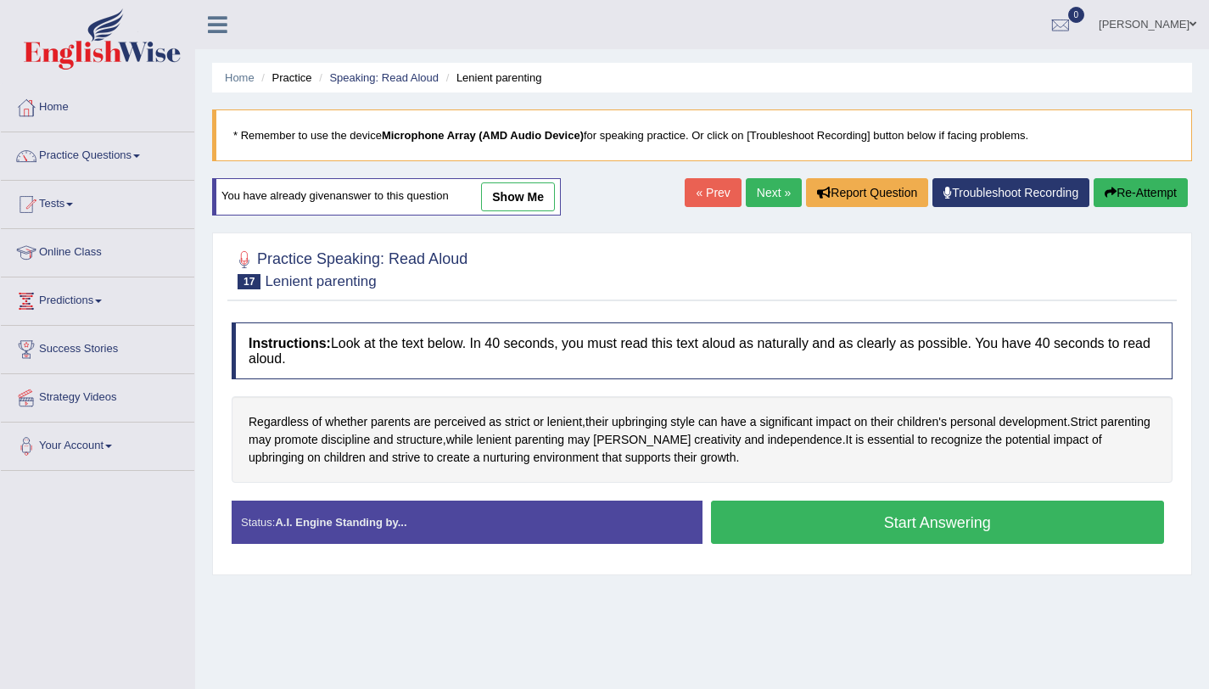
click at [894, 531] on button "Start Answering" at bounding box center [938, 522] width 454 height 43
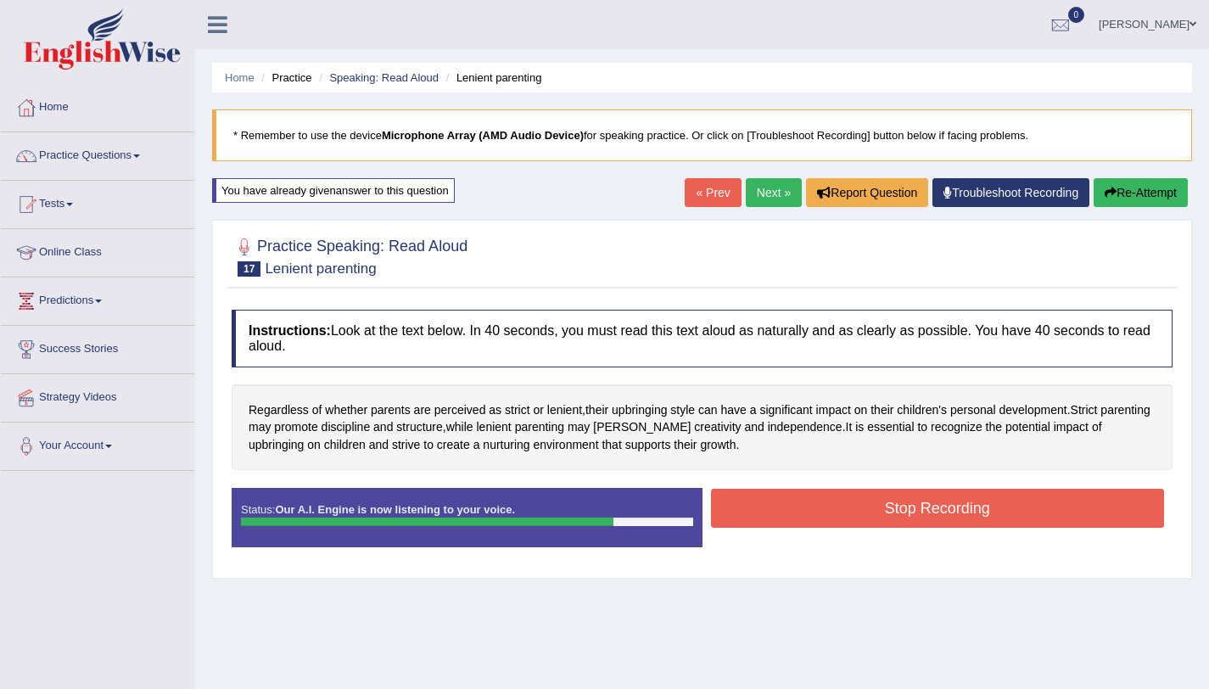
click at [932, 515] on button "Stop Recording" at bounding box center [938, 508] width 454 height 39
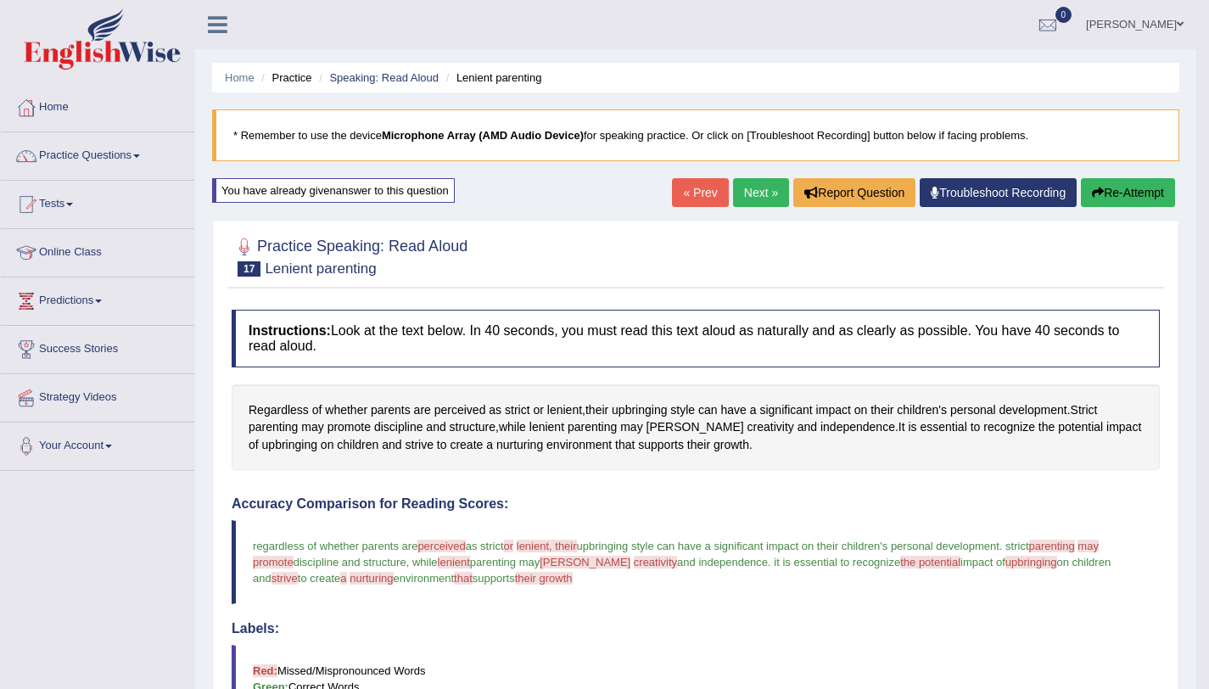
click at [764, 179] on link "Next »" at bounding box center [761, 192] width 56 height 29
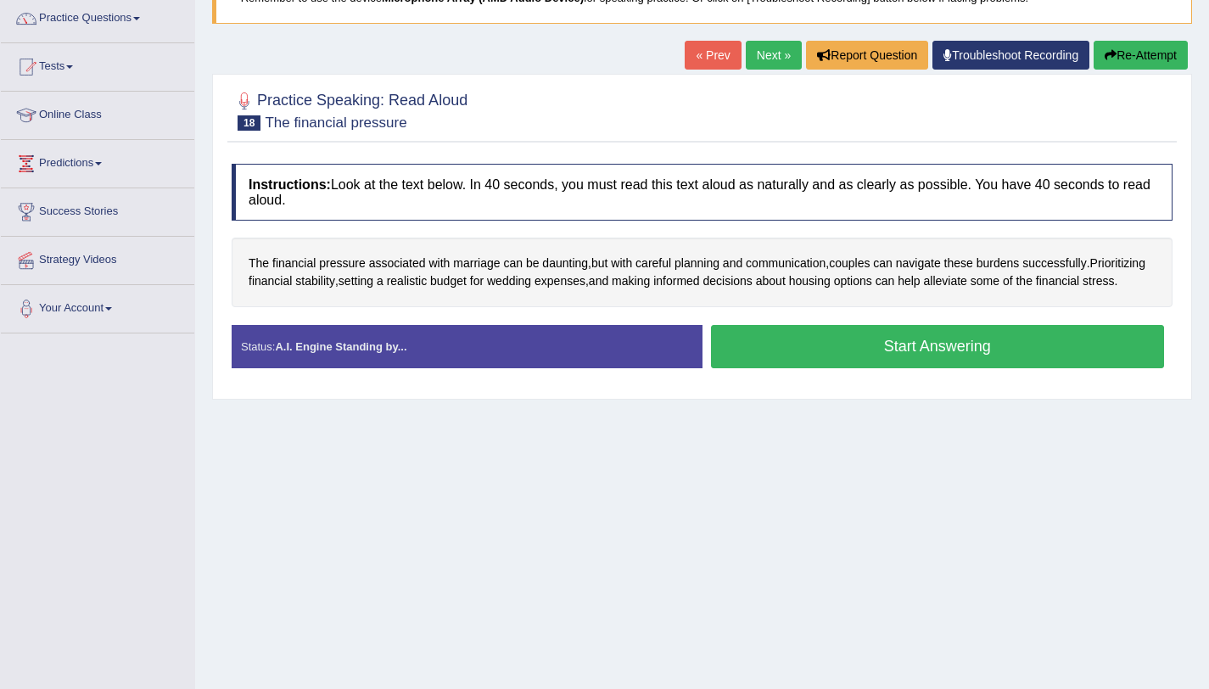
scroll to position [139, 0]
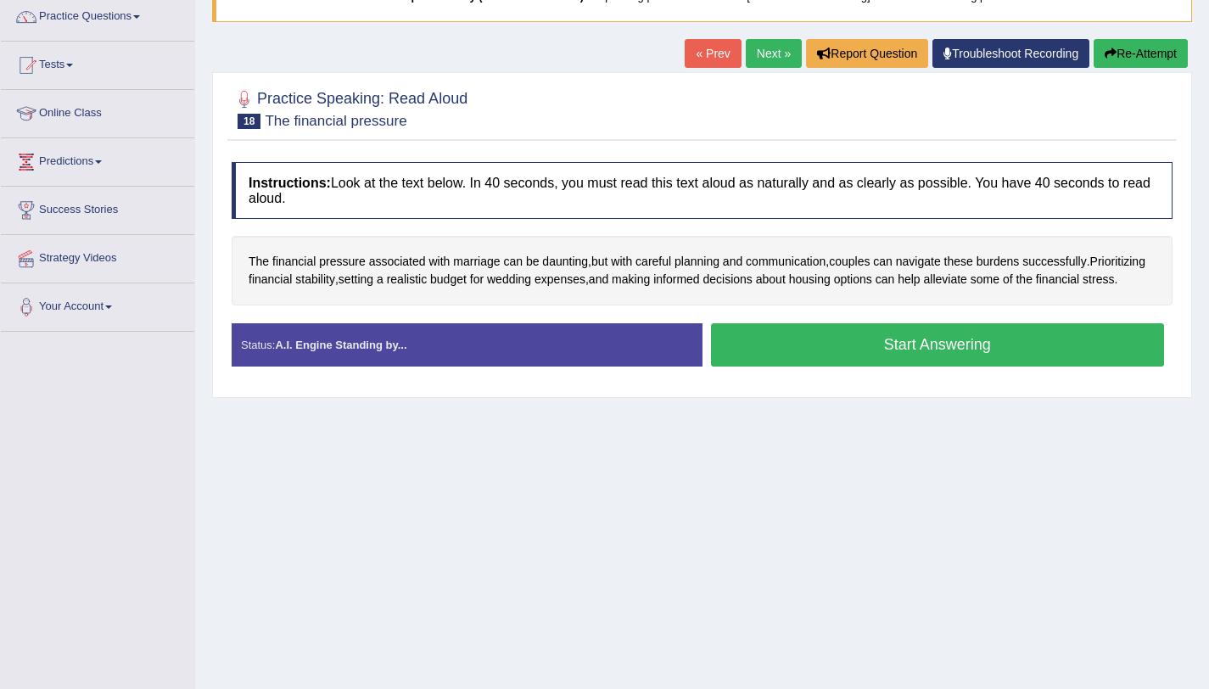
click at [926, 350] on button "Start Answering" at bounding box center [938, 344] width 454 height 43
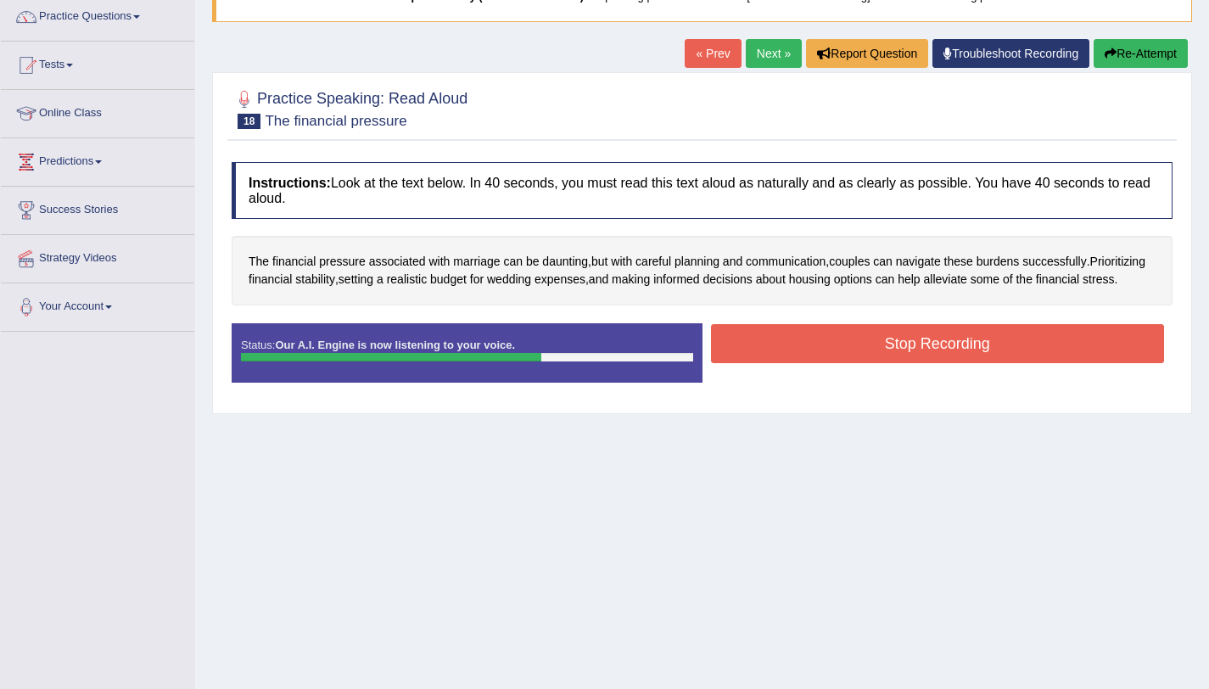
click at [927, 341] on button "Stop Recording" at bounding box center [938, 343] width 454 height 39
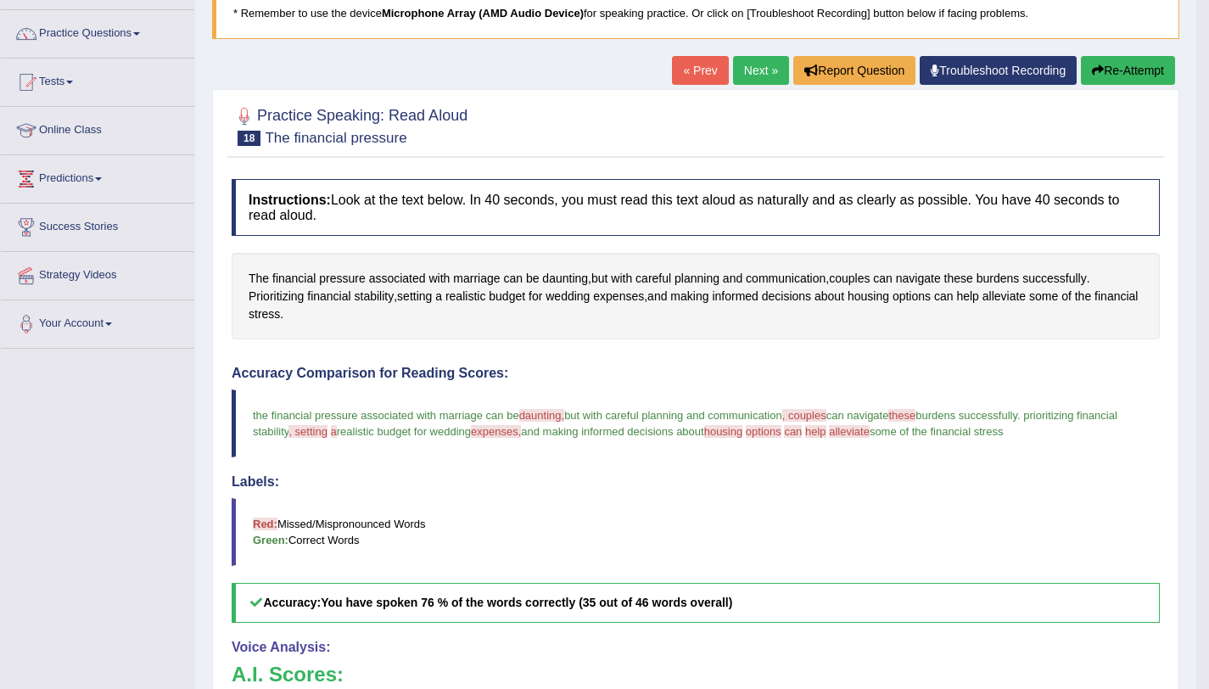
scroll to position [116, 0]
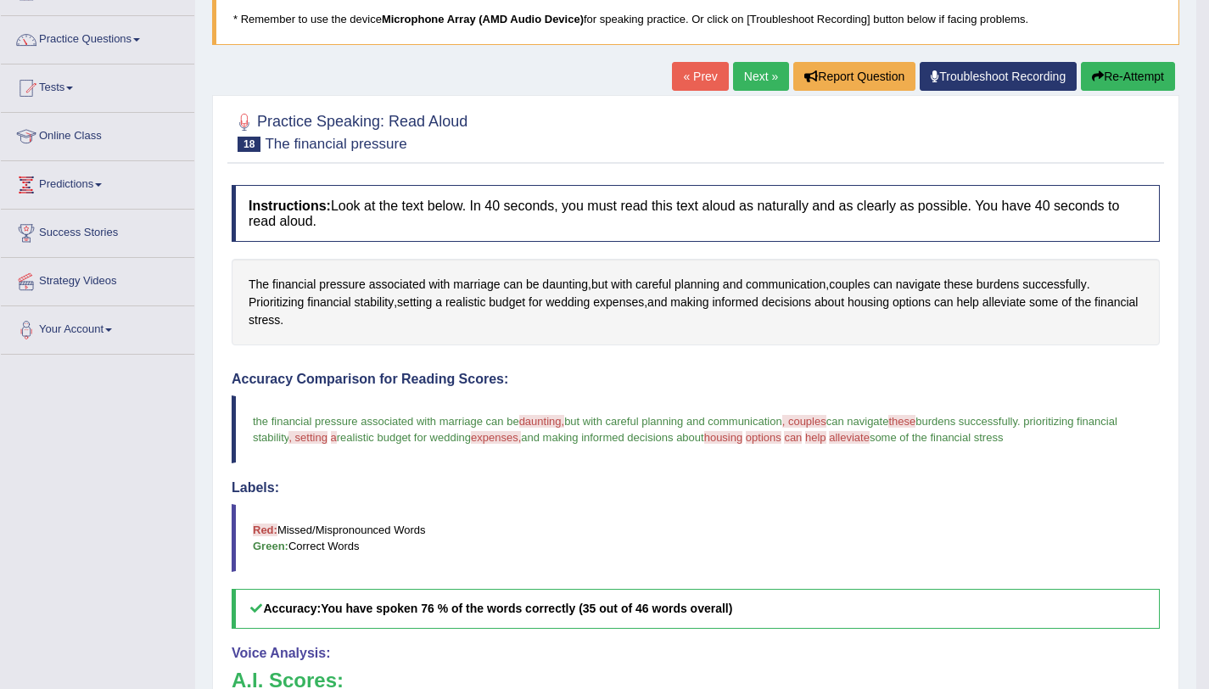
click at [1117, 78] on button "Re-Attempt" at bounding box center [1128, 76] width 94 height 29
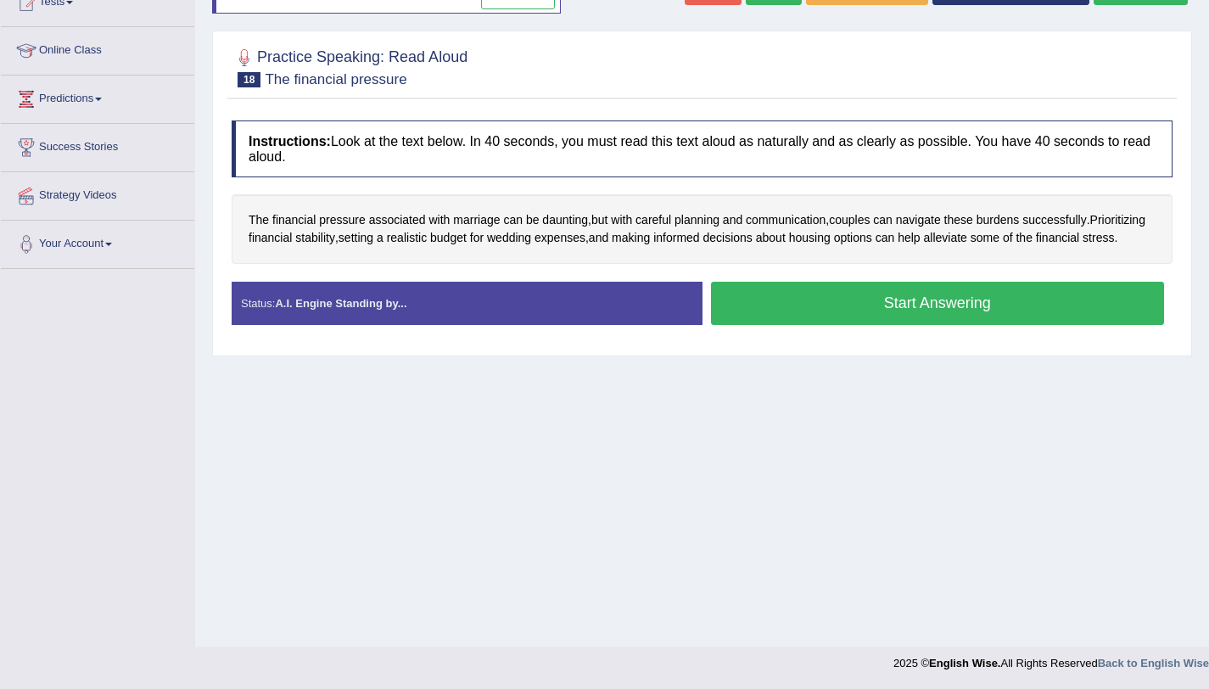
drag, startPoint x: 0, startPoint y: 0, endPoint x: 848, endPoint y: 314, distance: 903.9
click at [848, 314] on div "Status: A.I. Engine Standing by... Start Answering Stop Recording" at bounding box center [702, 312] width 941 height 60
click at [848, 314] on button "Start Answering" at bounding box center [938, 303] width 454 height 43
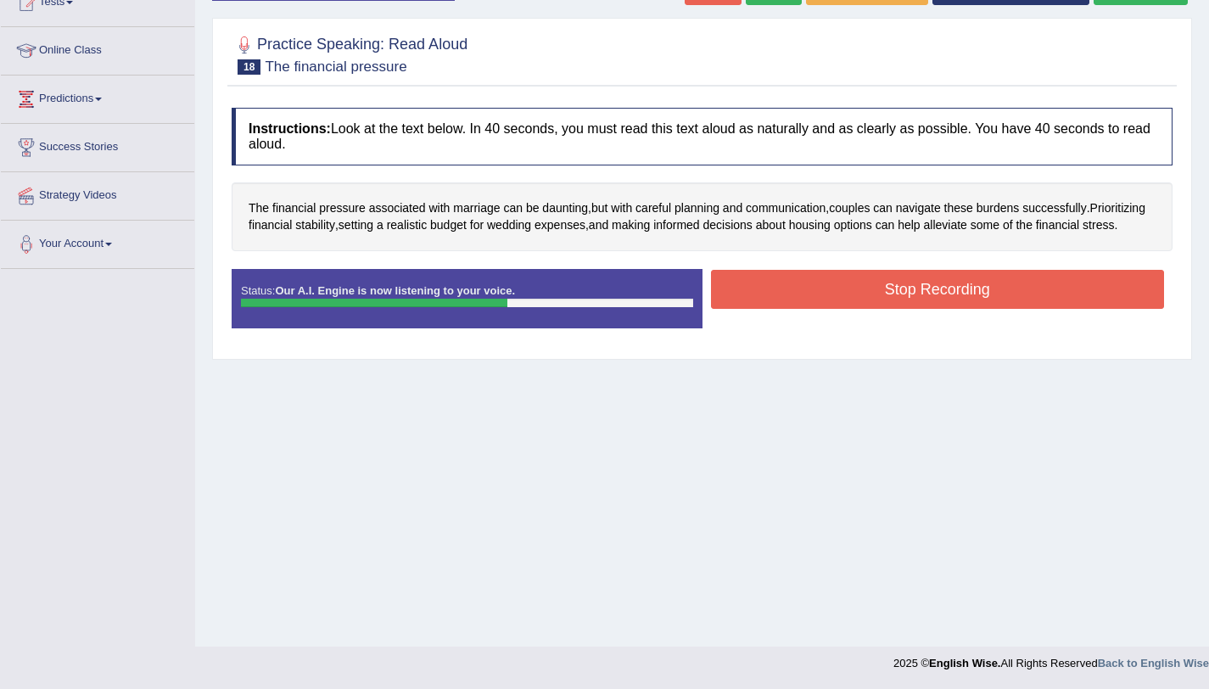
click at [945, 290] on button "Stop Recording" at bounding box center [938, 289] width 454 height 39
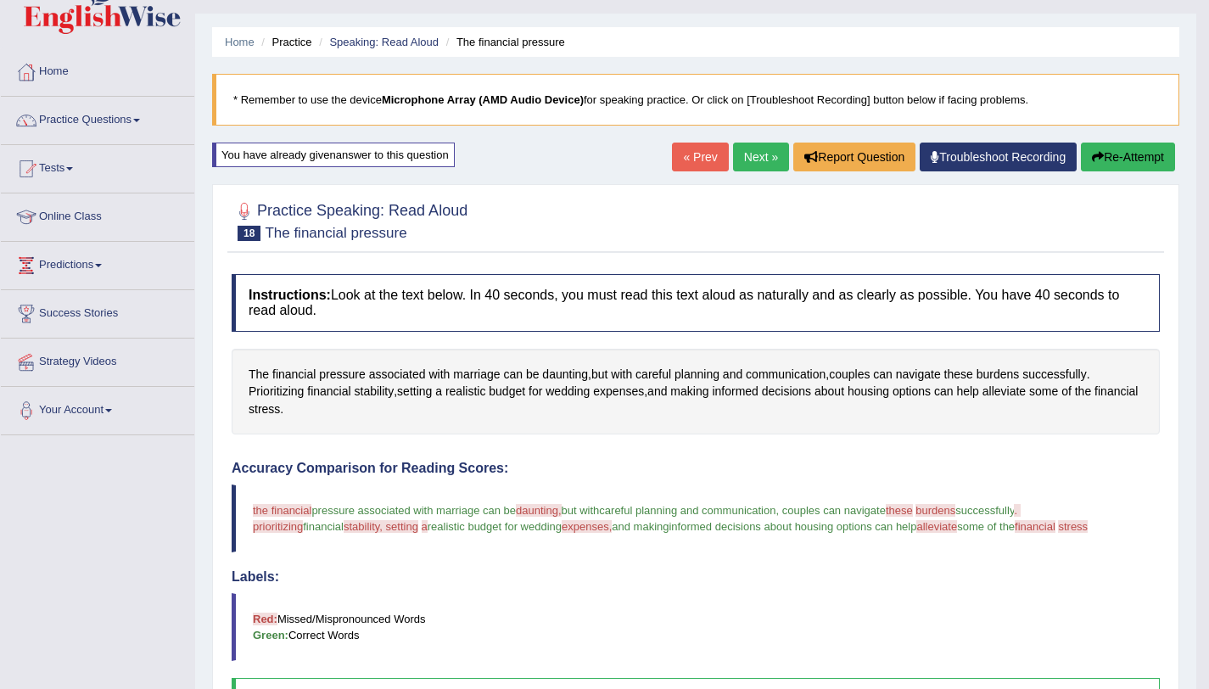
scroll to position [17, 0]
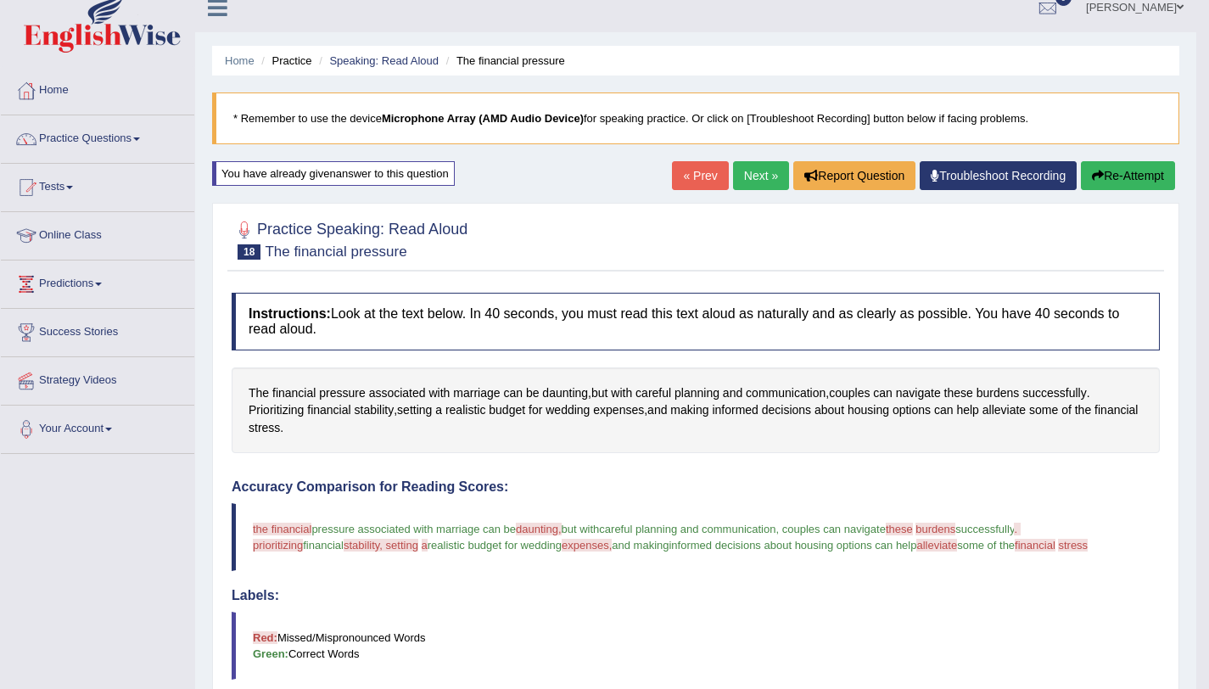
click at [1140, 164] on button "Re-Attempt" at bounding box center [1128, 175] width 94 height 29
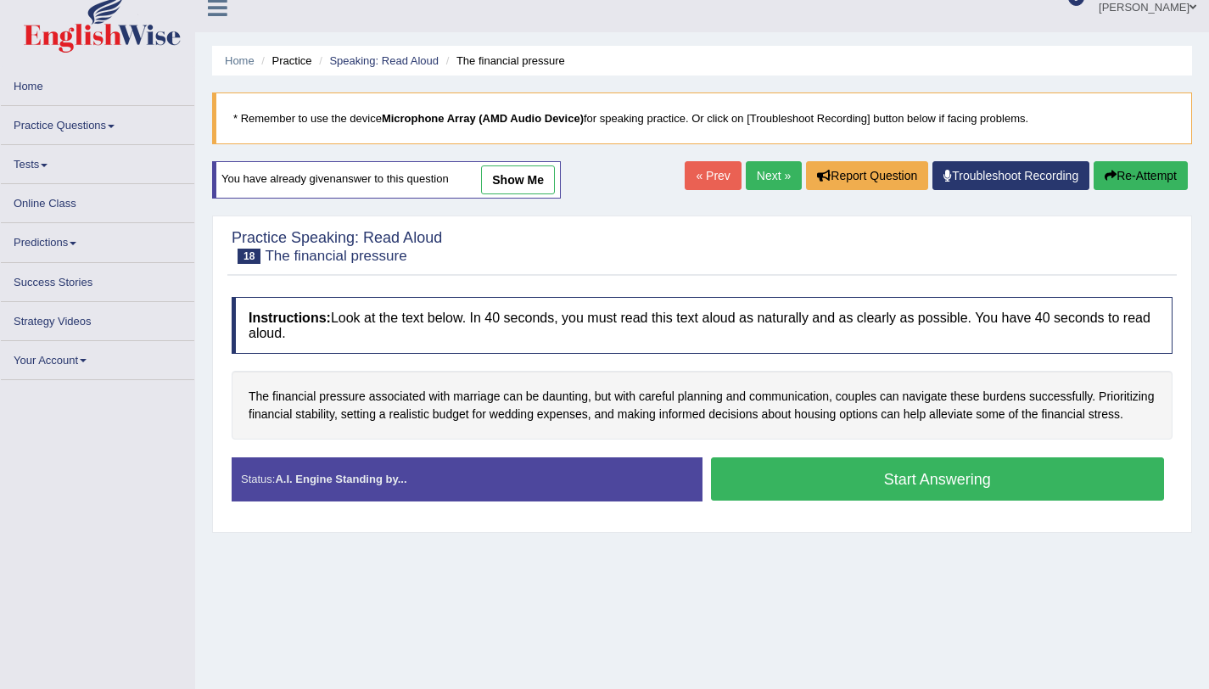
click at [894, 479] on button "Start Answering" at bounding box center [938, 478] width 454 height 43
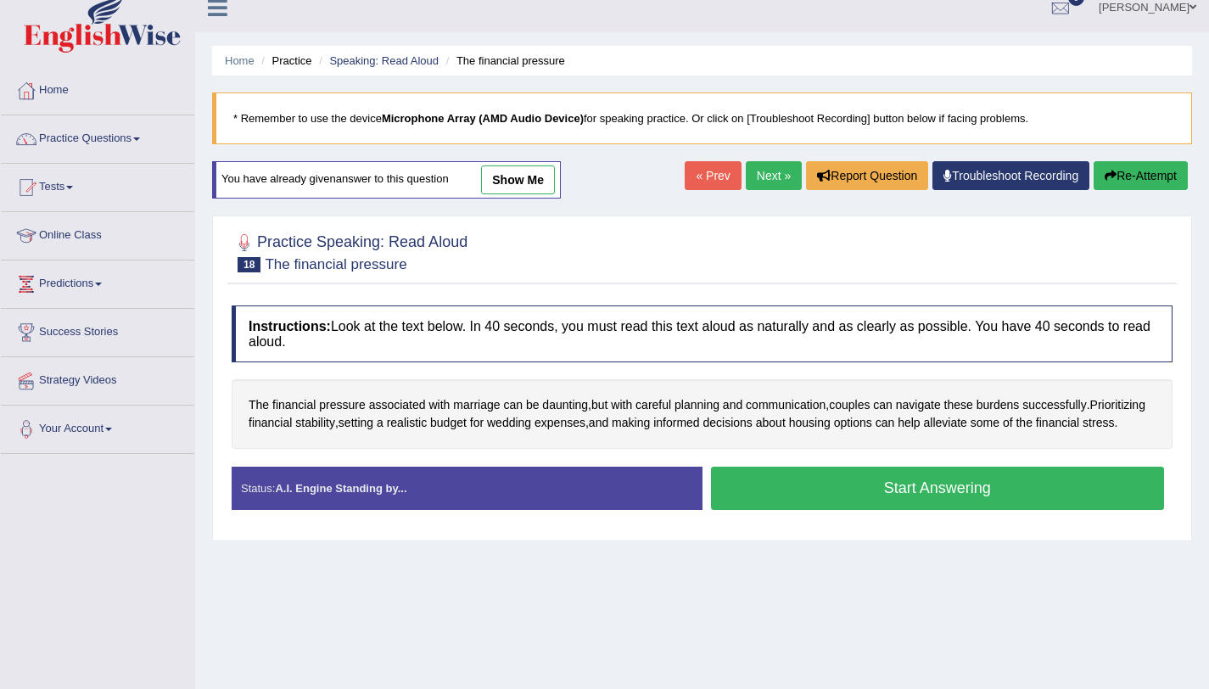
click at [905, 493] on button "Start Answering" at bounding box center [938, 488] width 454 height 43
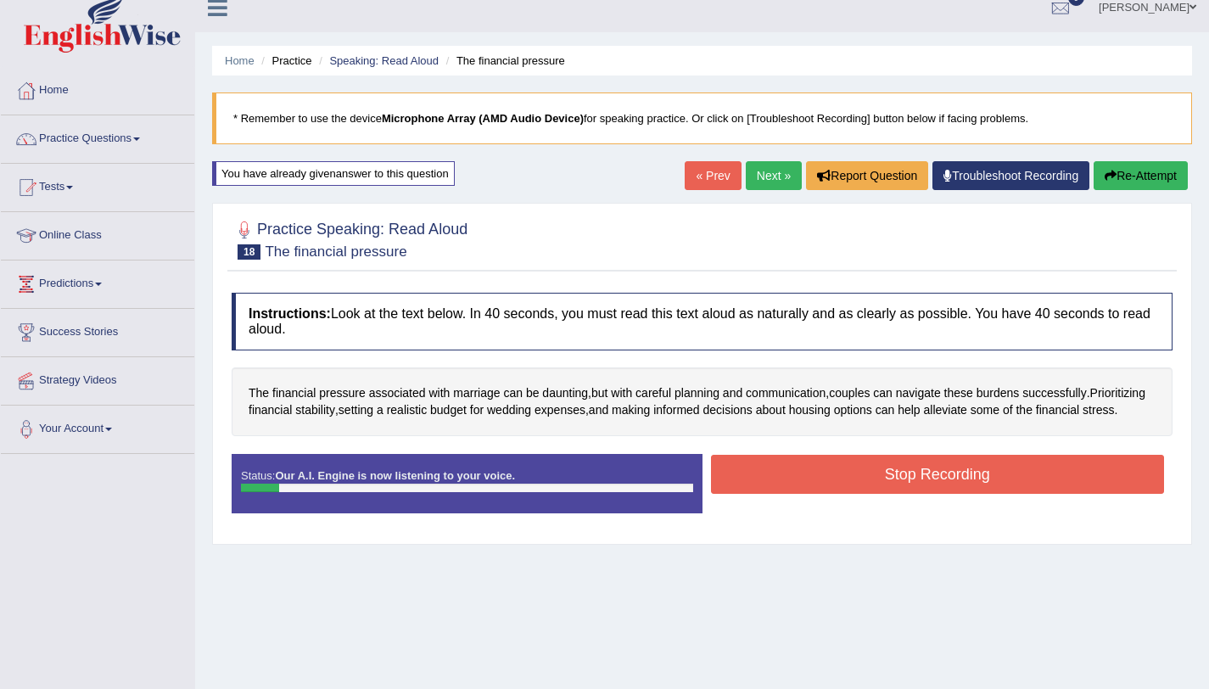
click at [1142, 159] on div "Home Practice Speaking: Read Aloud The financial pressure * Remember to use the…" at bounding box center [702, 407] width 1014 height 848
click at [1138, 172] on button "Re-Attempt" at bounding box center [1141, 175] width 94 height 29
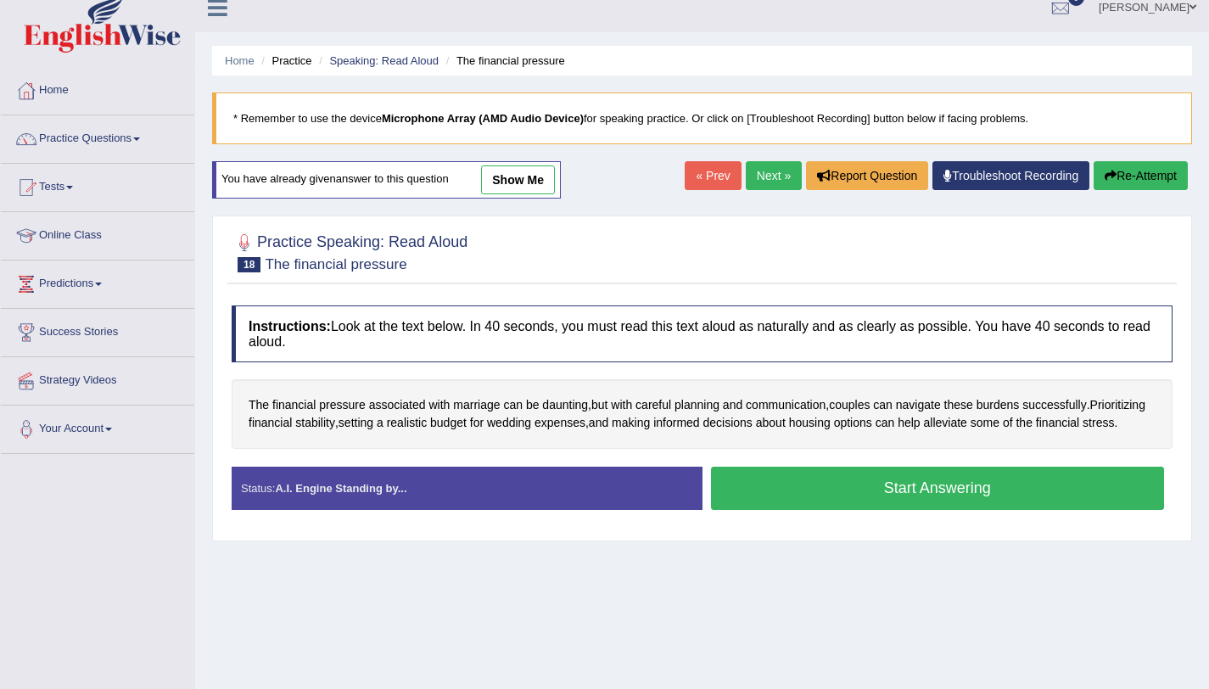
click at [820, 491] on button "Start Answering" at bounding box center [938, 488] width 454 height 43
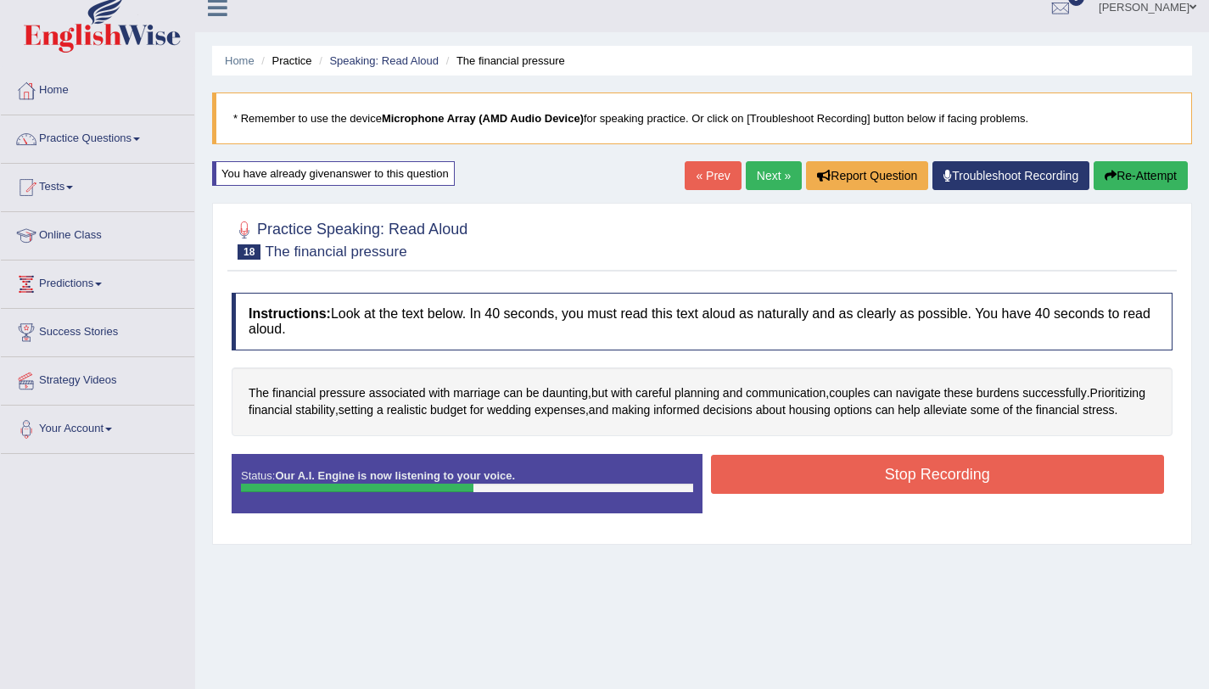
click at [879, 466] on button "Stop Recording" at bounding box center [938, 474] width 454 height 39
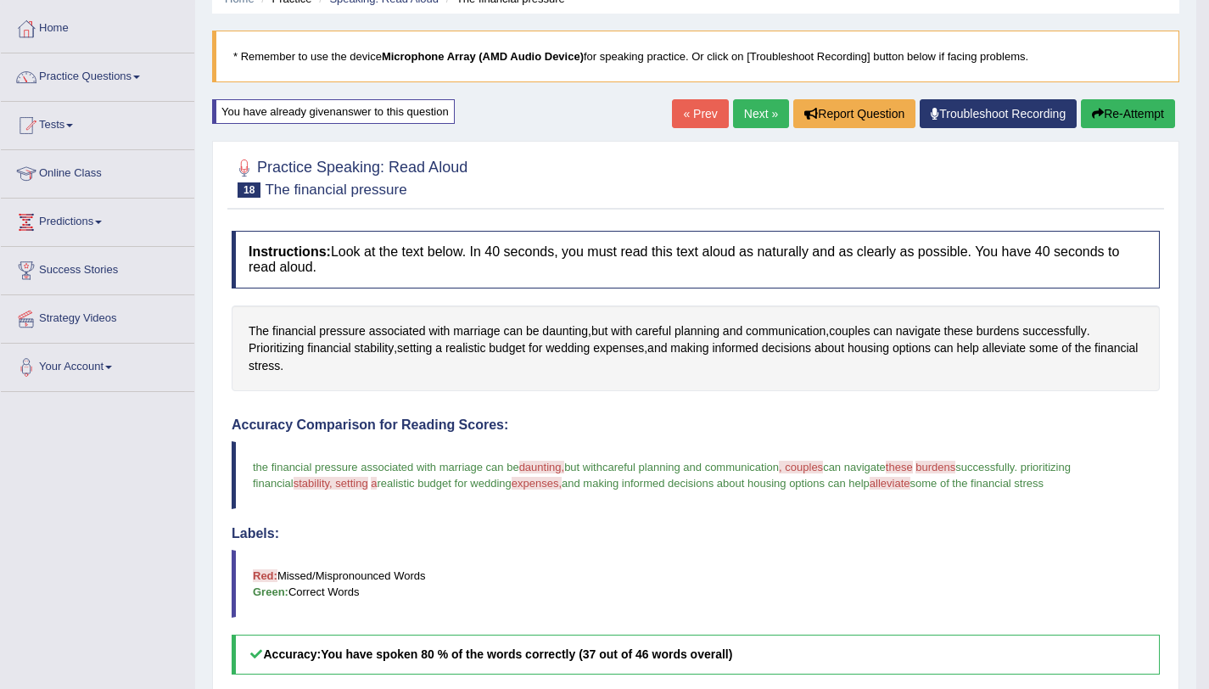
scroll to position [77, 0]
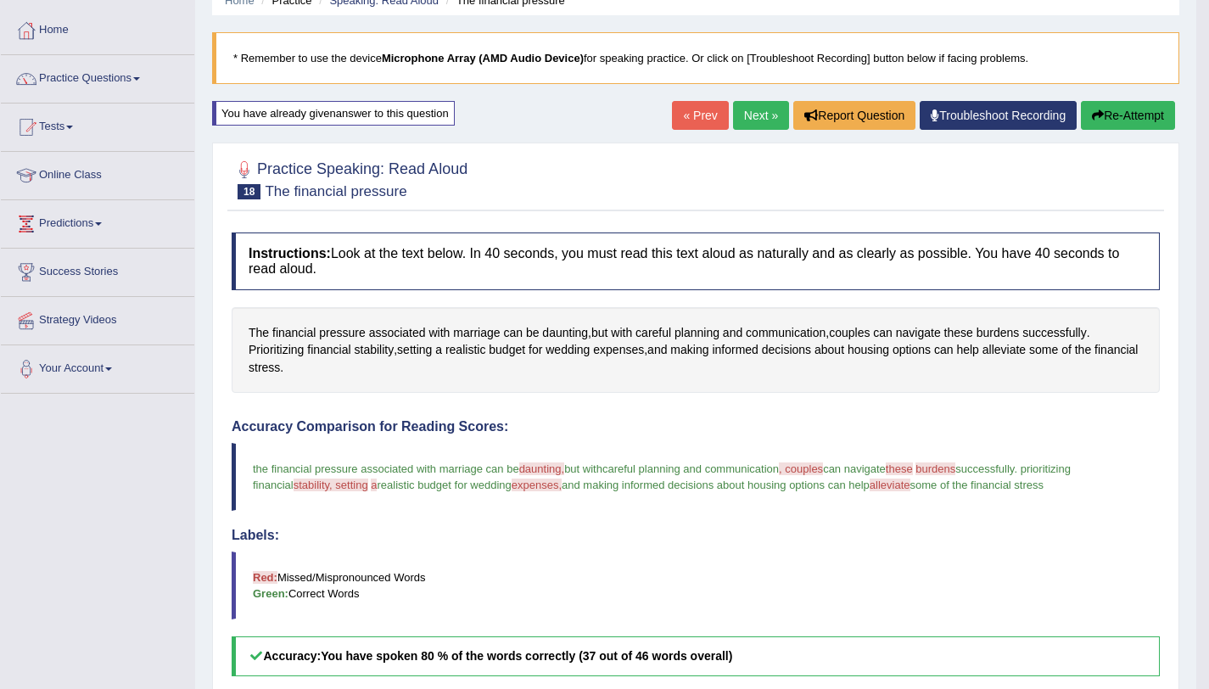
click at [759, 110] on link "Next »" at bounding box center [761, 115] width 56 height 29
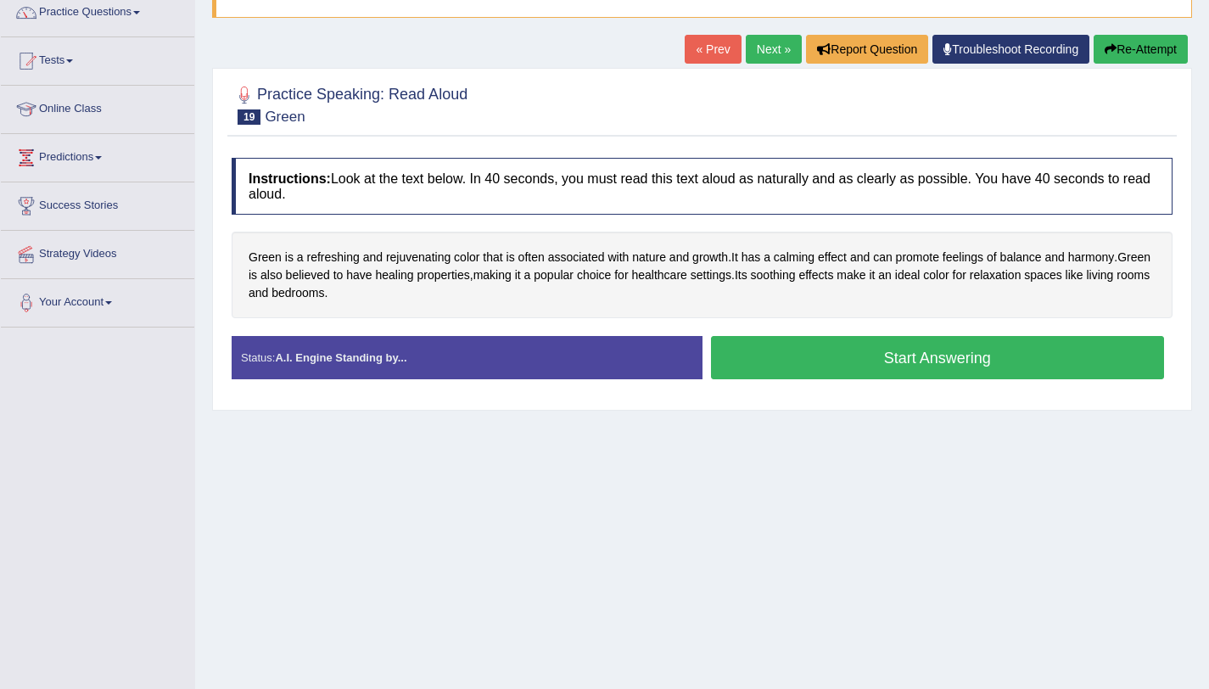
scroll to position [202, 0]
